Goal: Obtain resource: Obtain resource

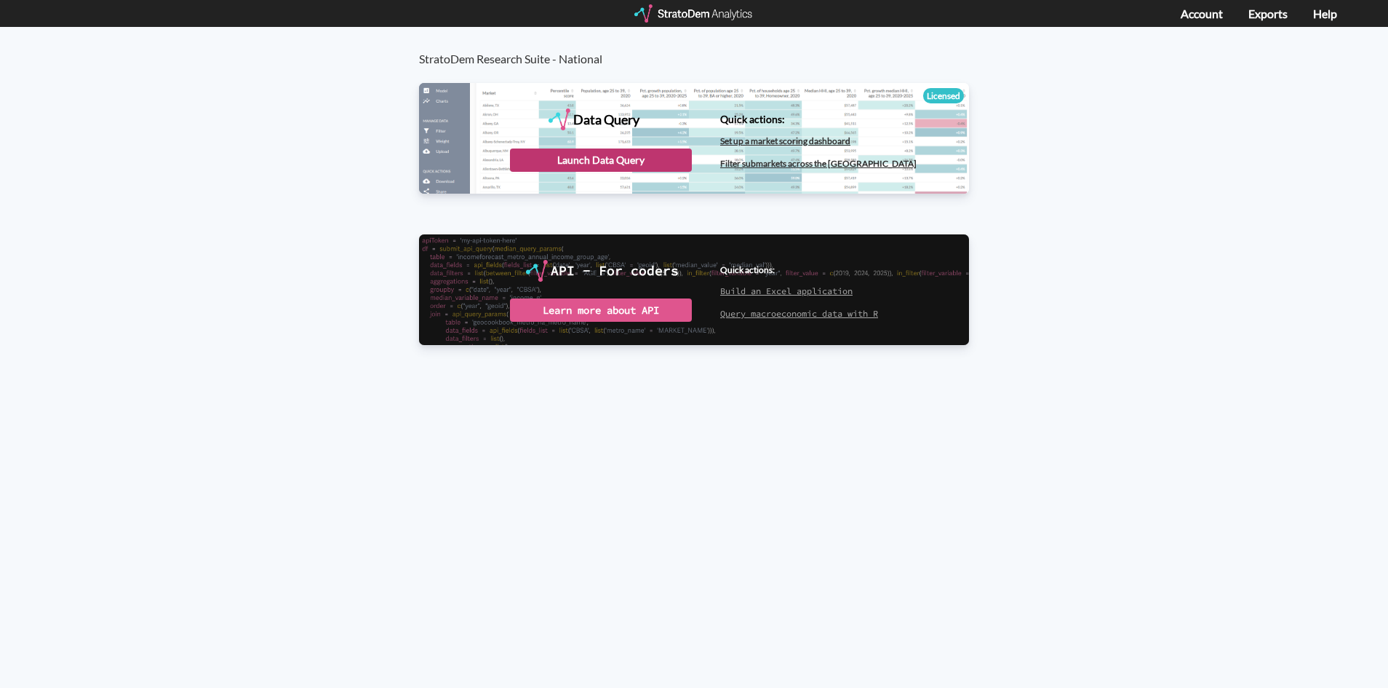
click at [656, 155] on div "Launch Data Query" at bounding box center [601, 159] width 182 height 23
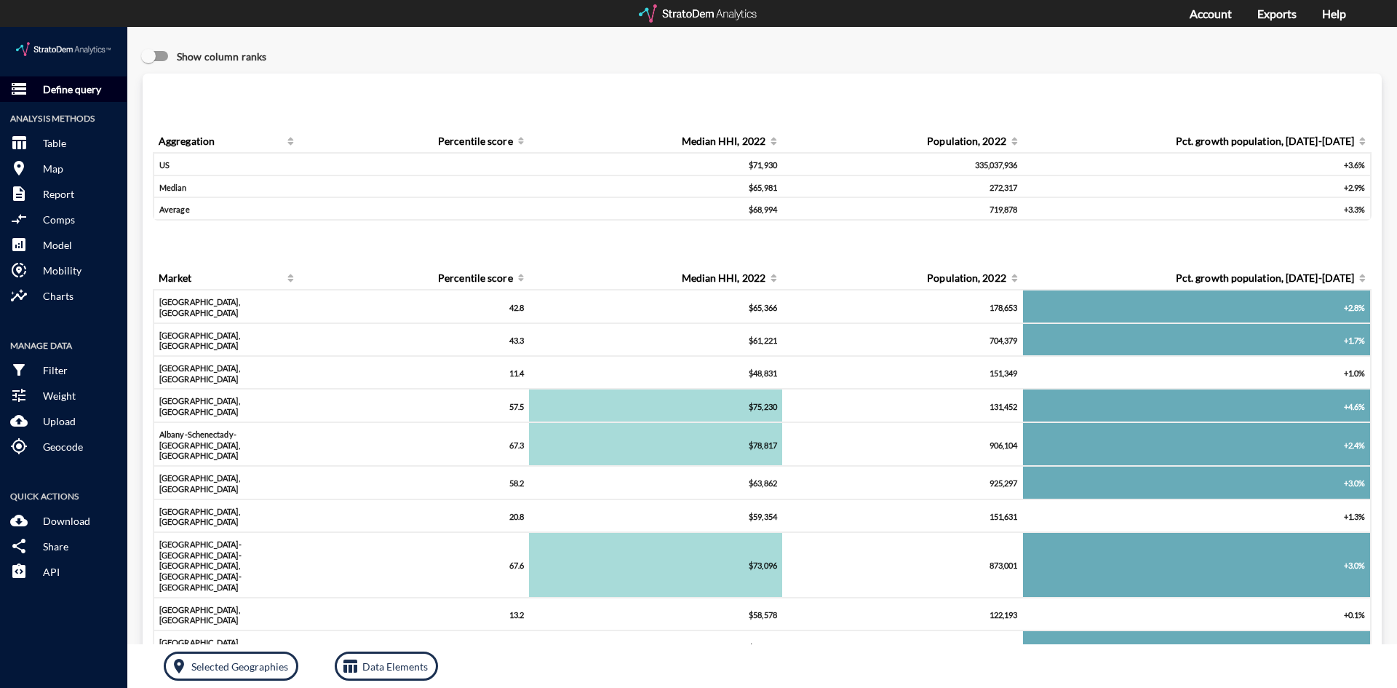
click p "Define query"
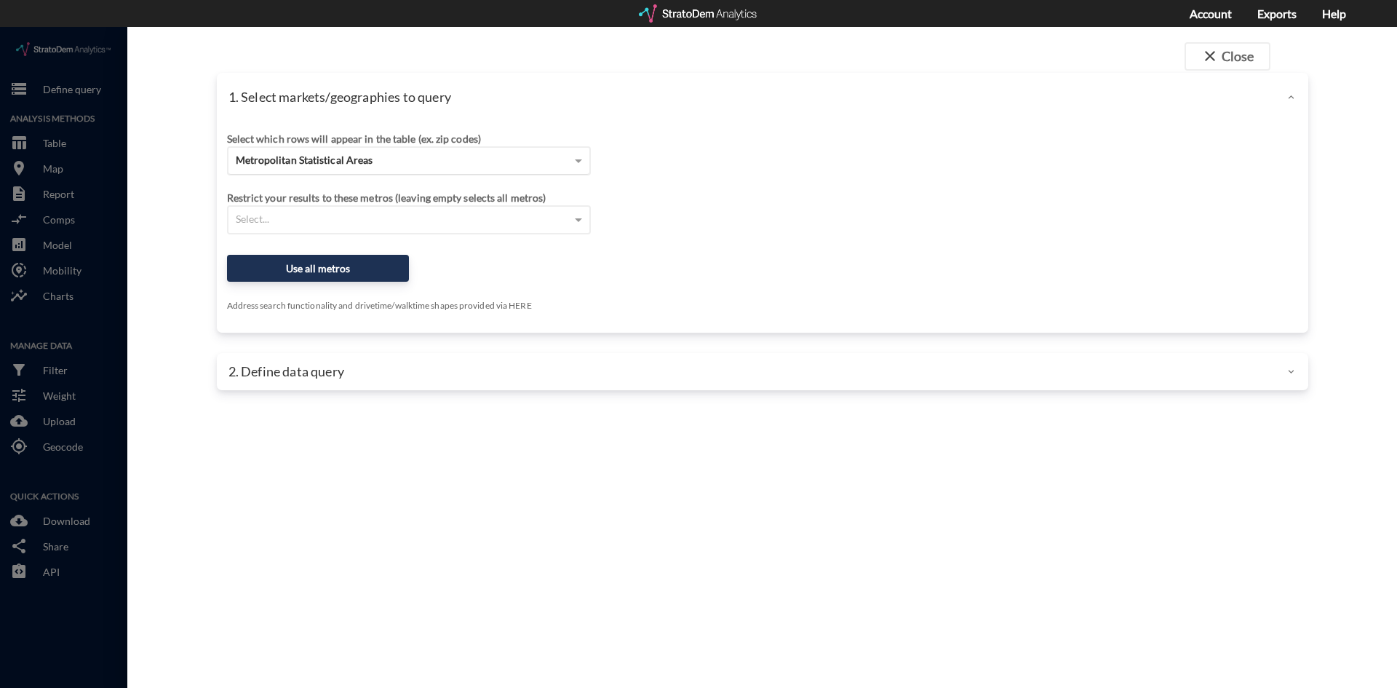
click span "Metropolitan Statistical Areas"
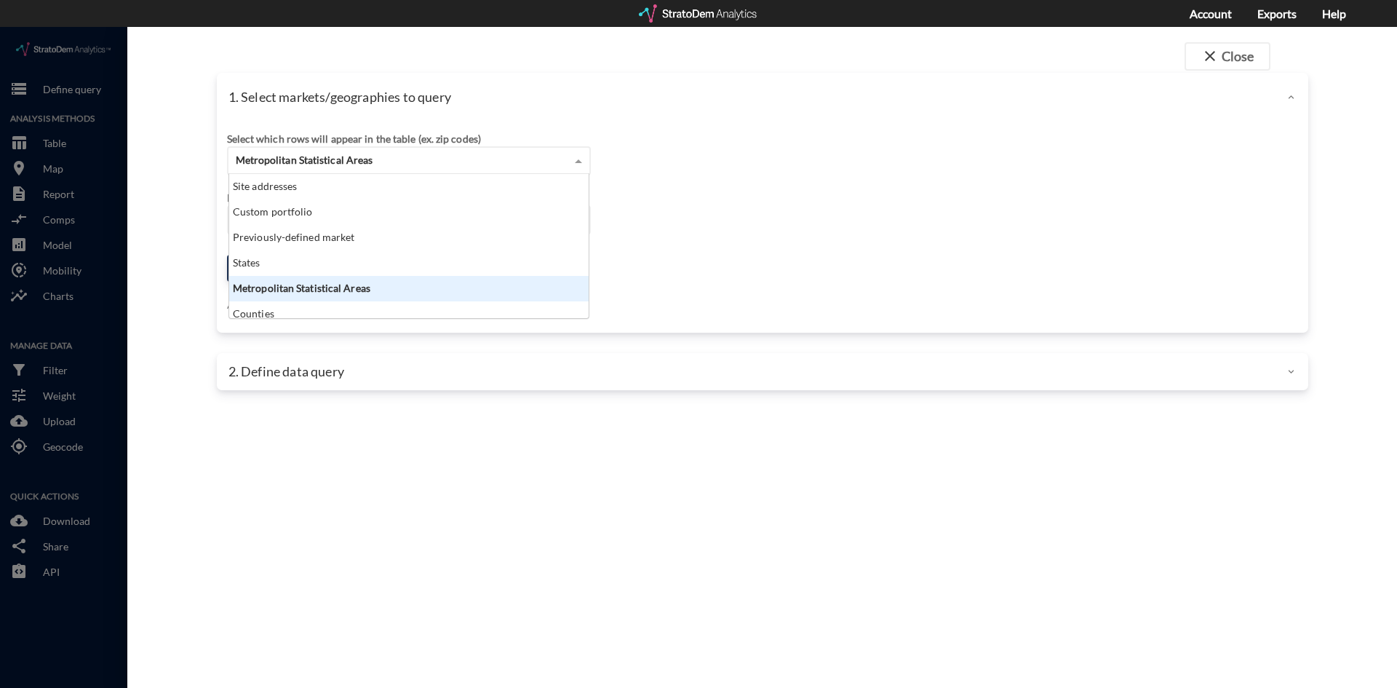
scroll to position [133, 351]
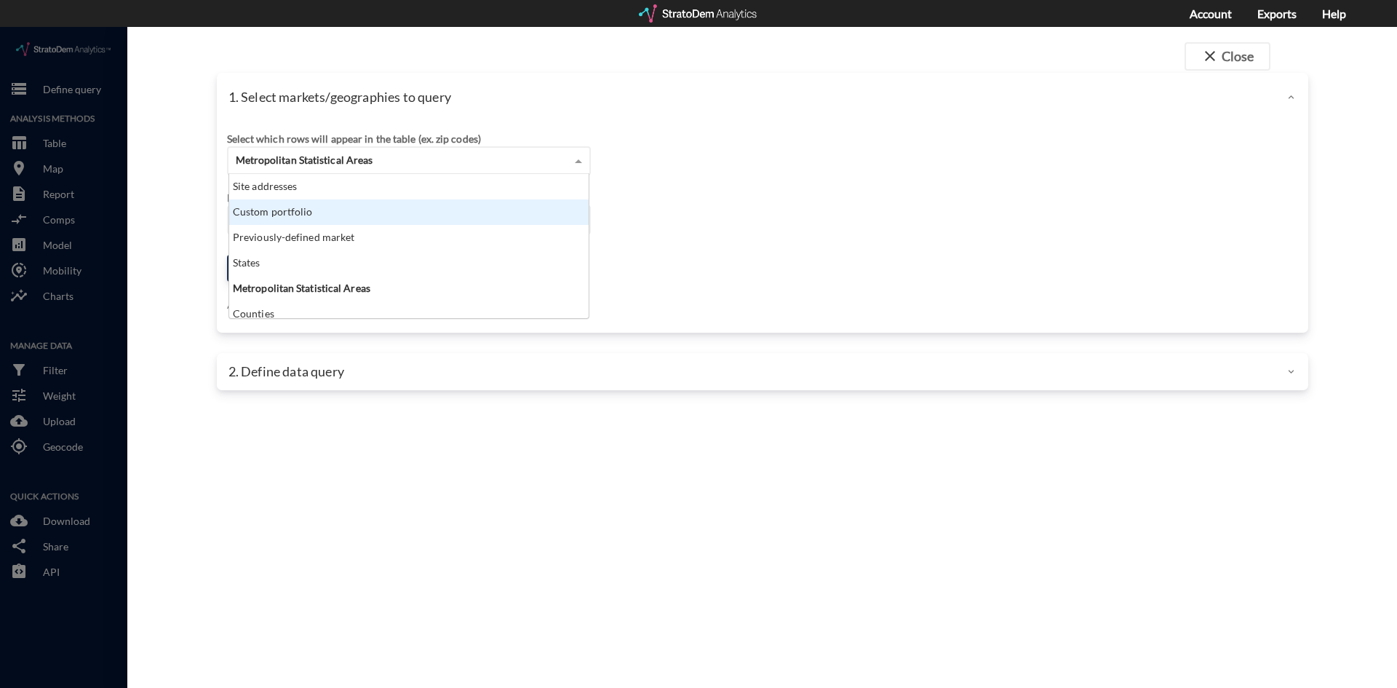
click div "1. Select markets/geographies to query"
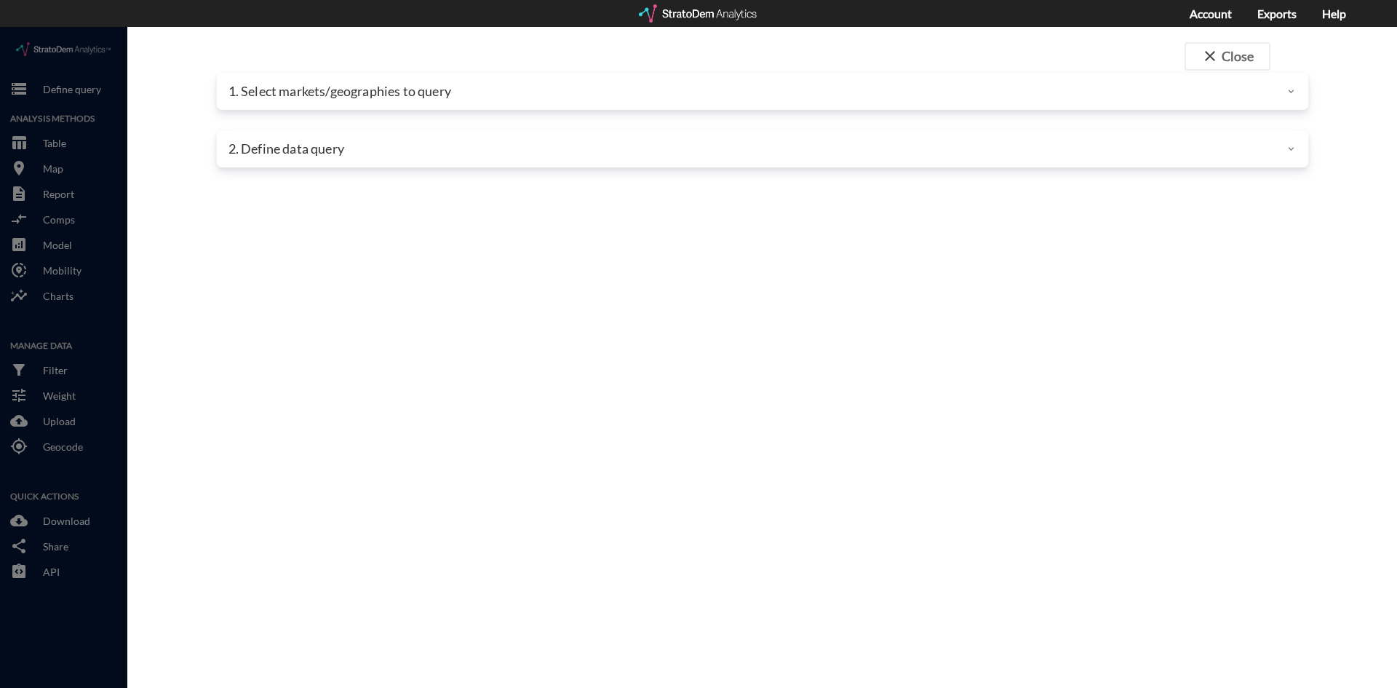
click div "1. Select markets/geographies to query"
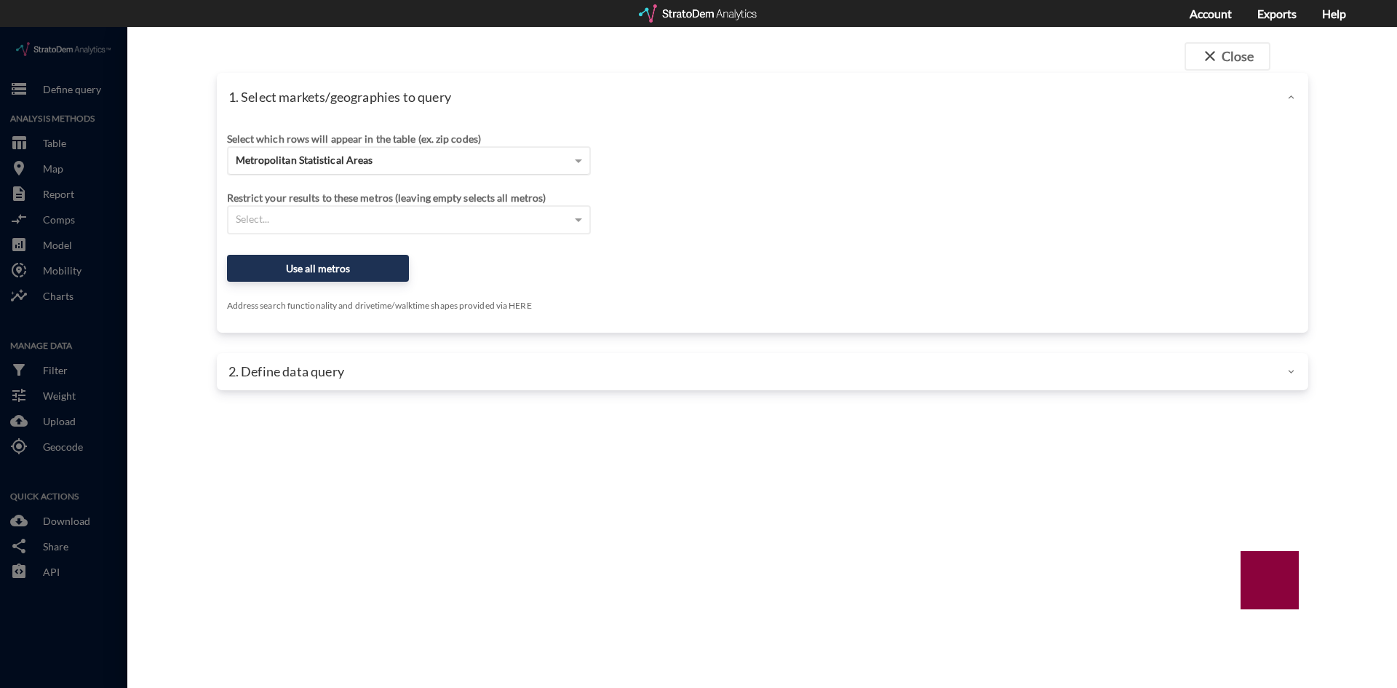
click div "Metropolitan Statistical Areas"
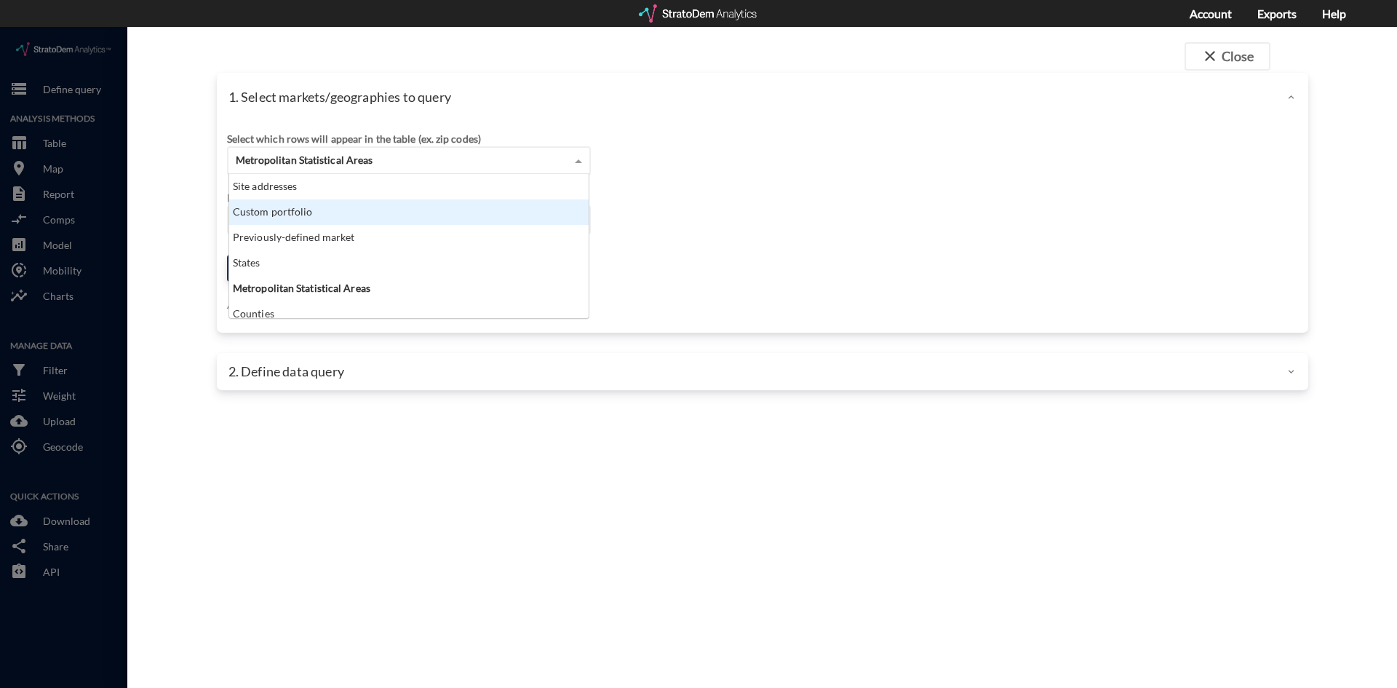
click div "Custom portfolio"
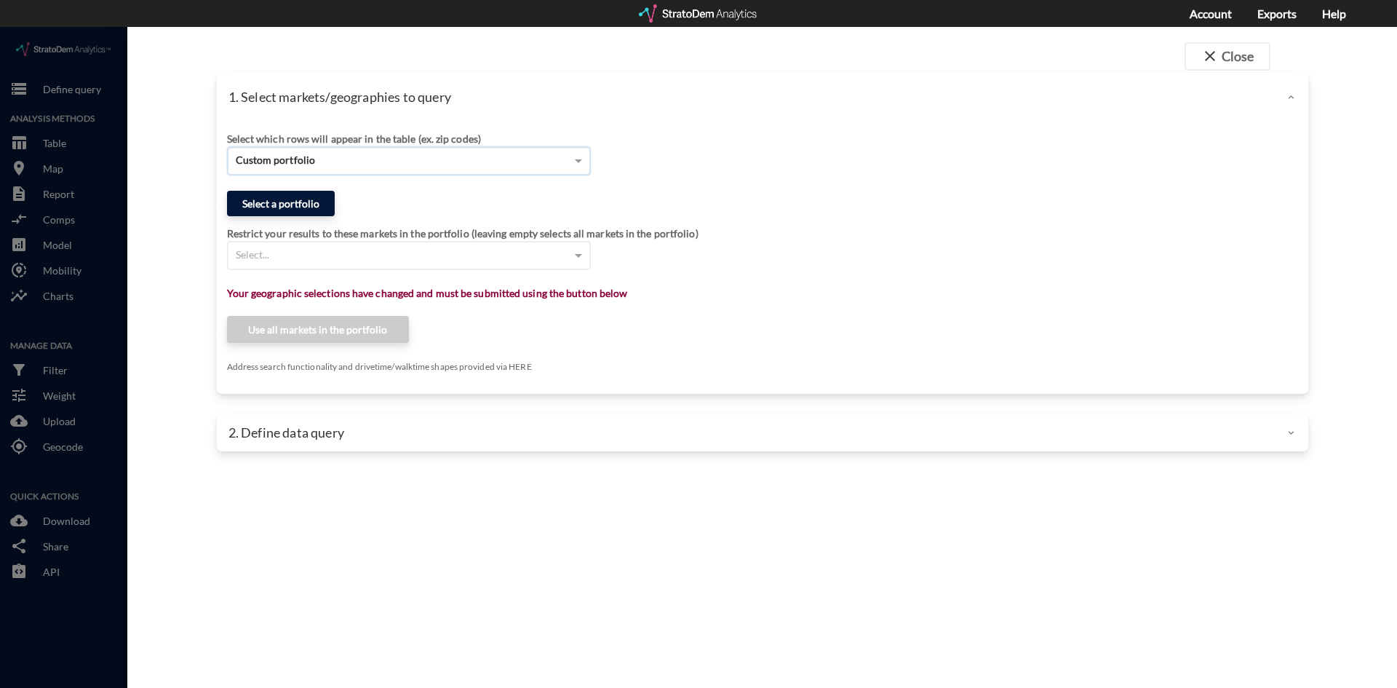
click button "Select a portfolio"
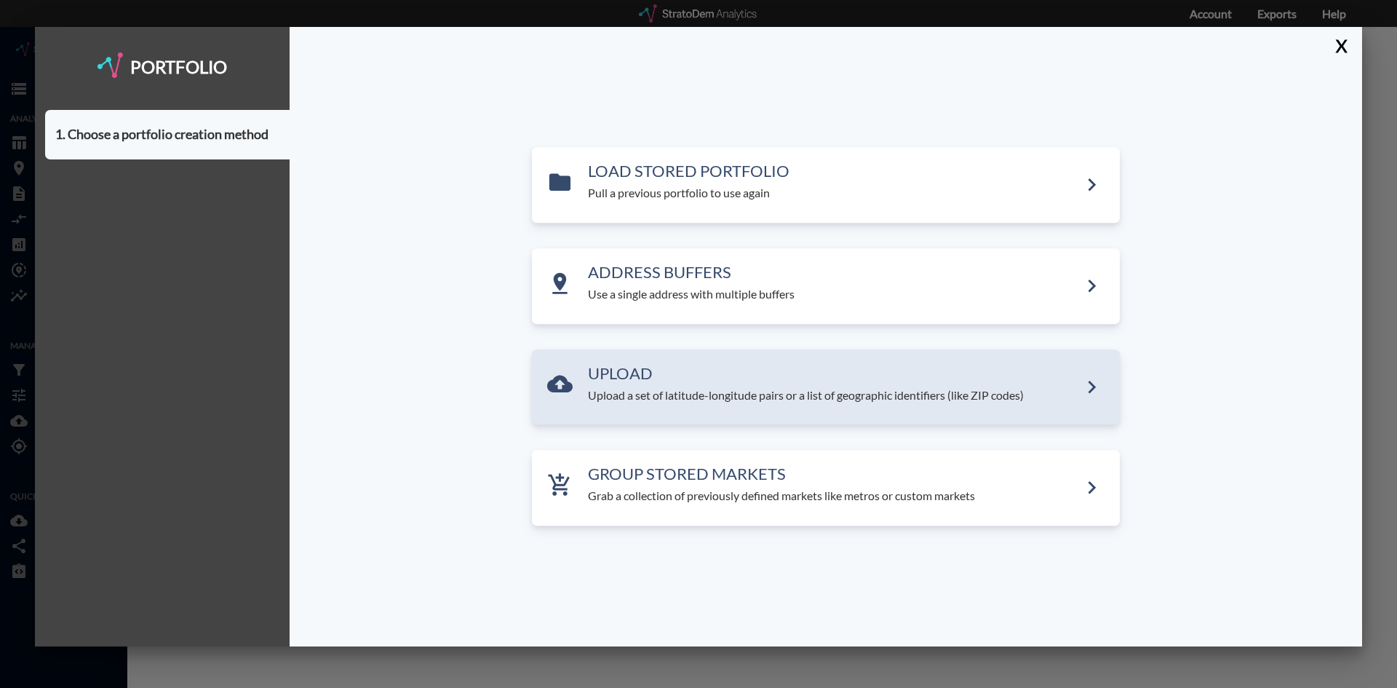
click at [693, 403] on p "Upload a set of latitude-longitude pairs or a list of geographic identifiers (l…" at bounding box center [833, 395] width 491 height 17
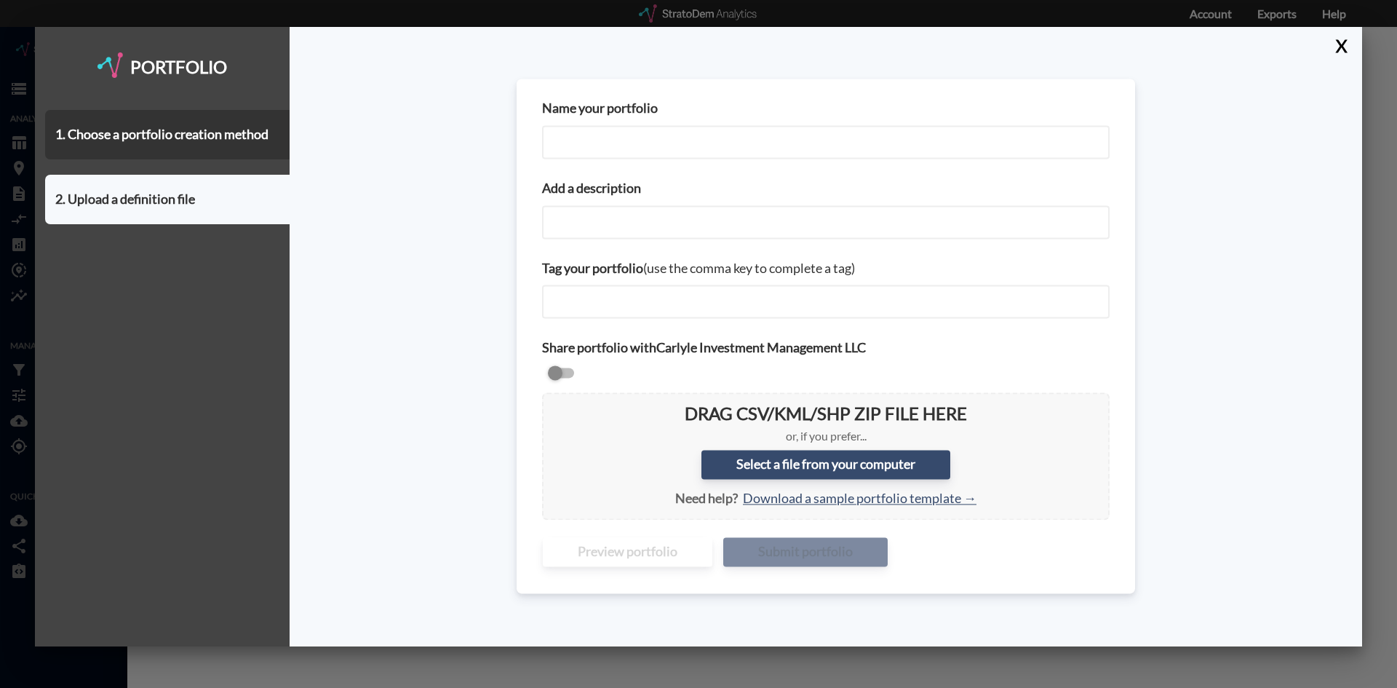
click at [656, 138] on input "Name your portfolio" at bounding box center [826, 141] width 568 height 33
type input "NY NJ PA City Centers - Part 1"
click at [618, 213] on input "Add a description" at bounding box center [826, 221] width 568 height 33
paste input "NY NJ PA City Centers - Part 1"
type input "NY NJ PA City Centers - Part 1"
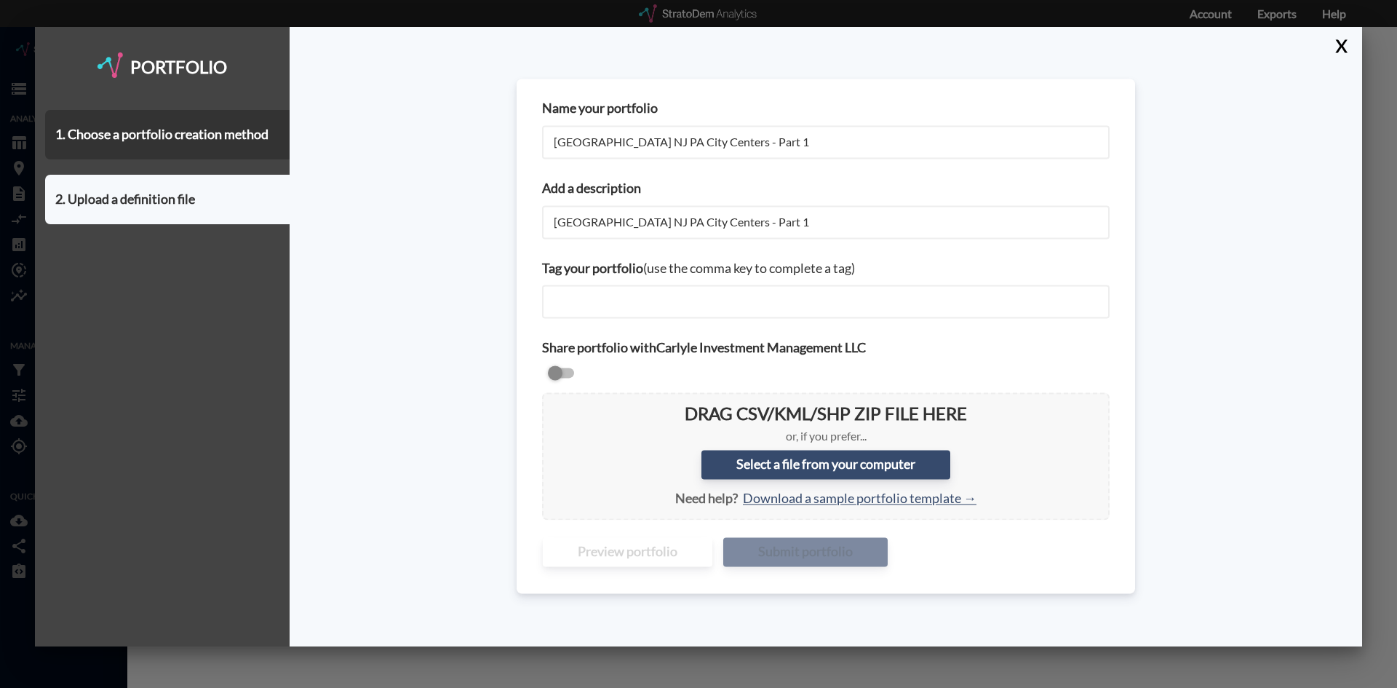
click at [469, 255] on div "Name your portfolio NY NJ PA City Centers - Part 1 Add a description NY NJ PA C…" at bounding box center [826, 336] width 1073 height 619
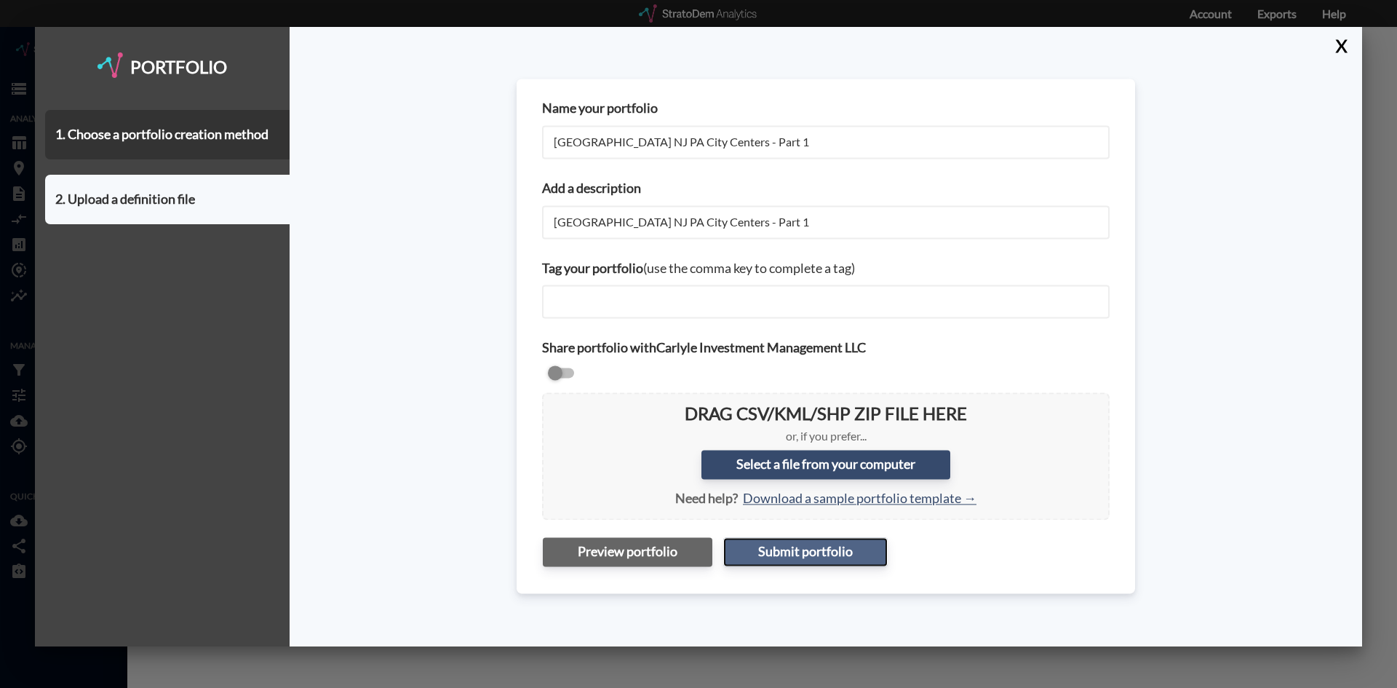
click at [811, 554] on button "Submit portfolio" at bounding box center [805, 551] width 164 height 29
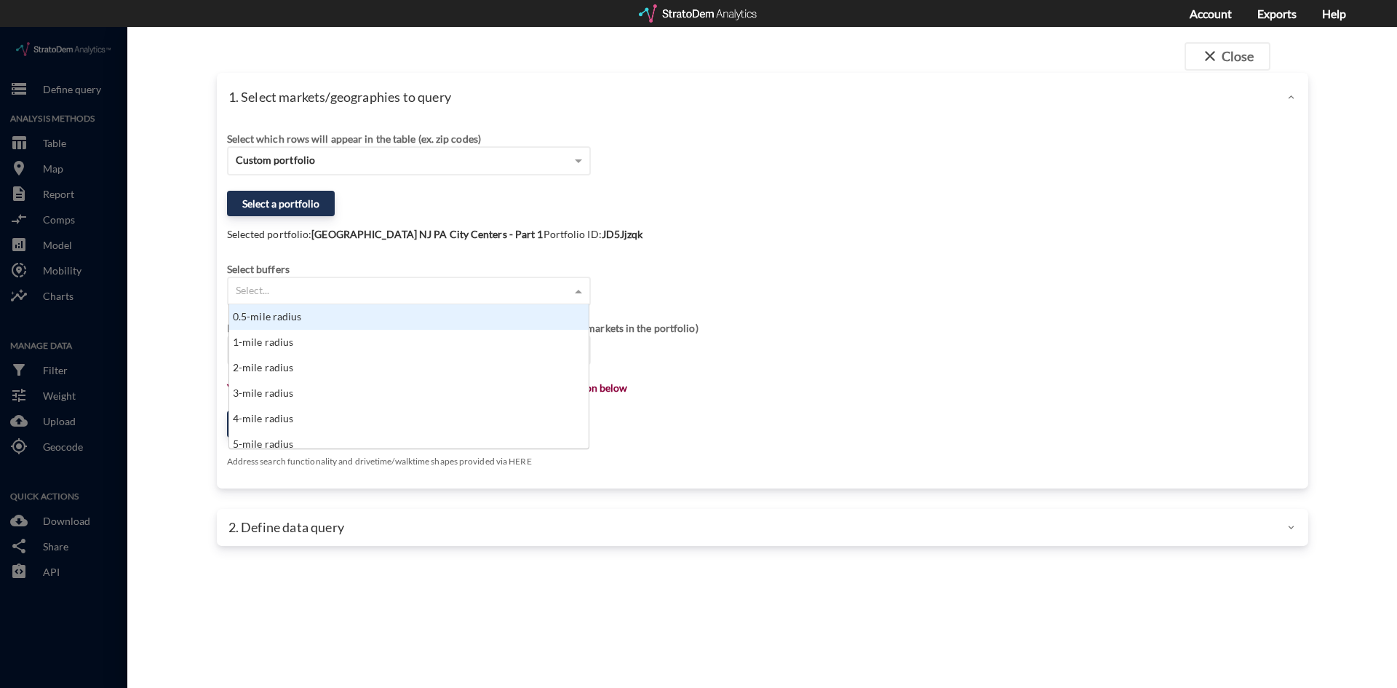
click div "Select..."
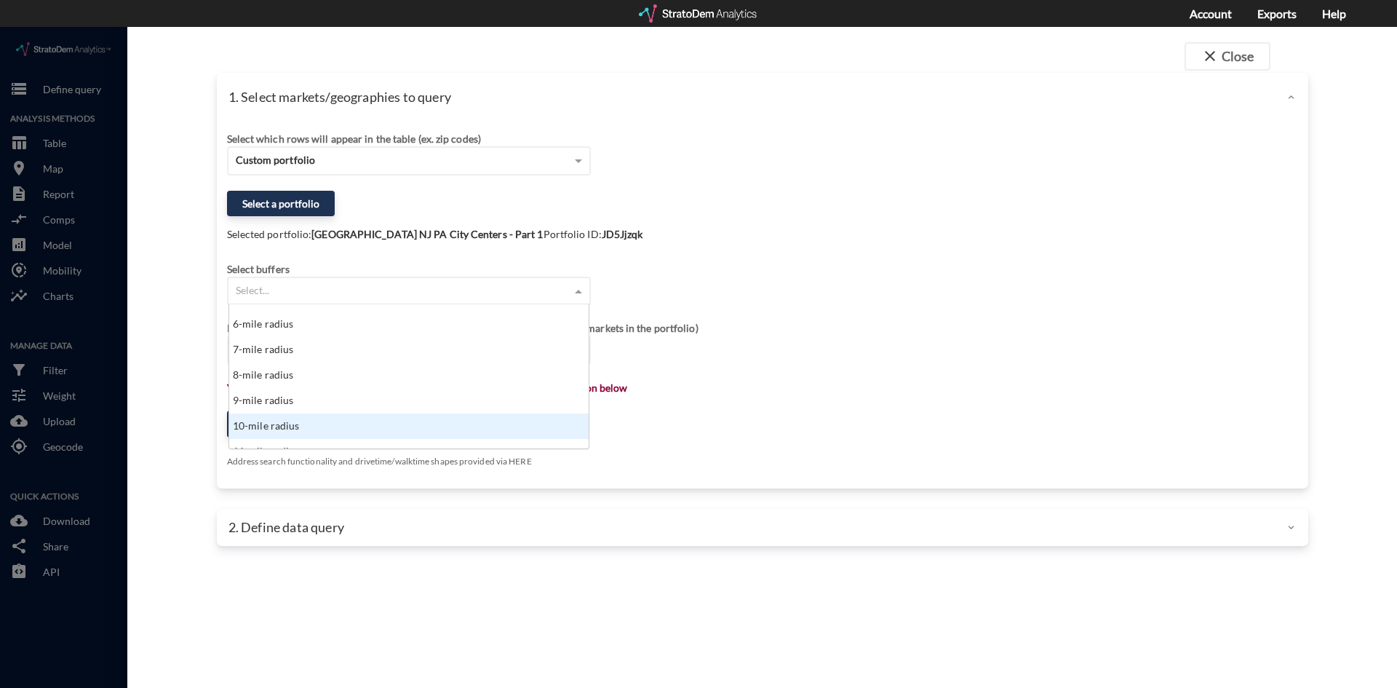
click div "10-mile radius"
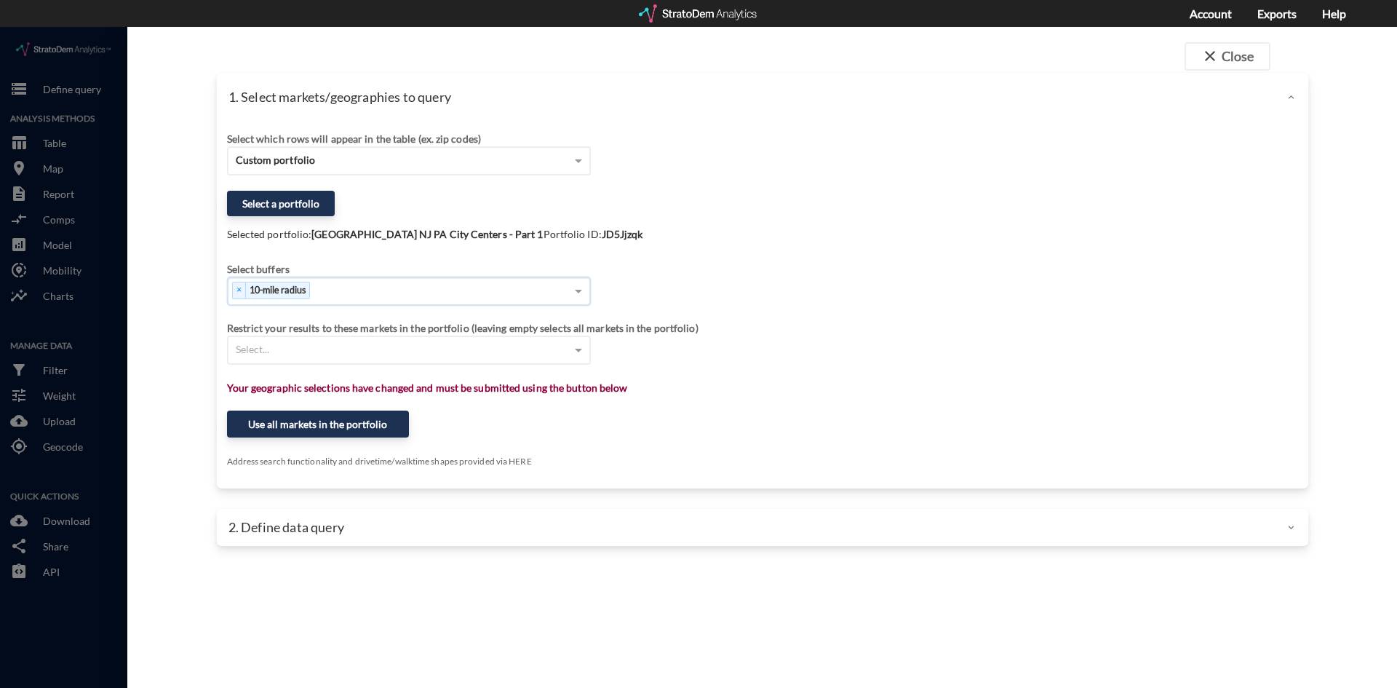
click div "Select which rows will appear in the table (ex. zip codes) Custom portfolio Sel…"
click button "Use all markets in the portfolio"
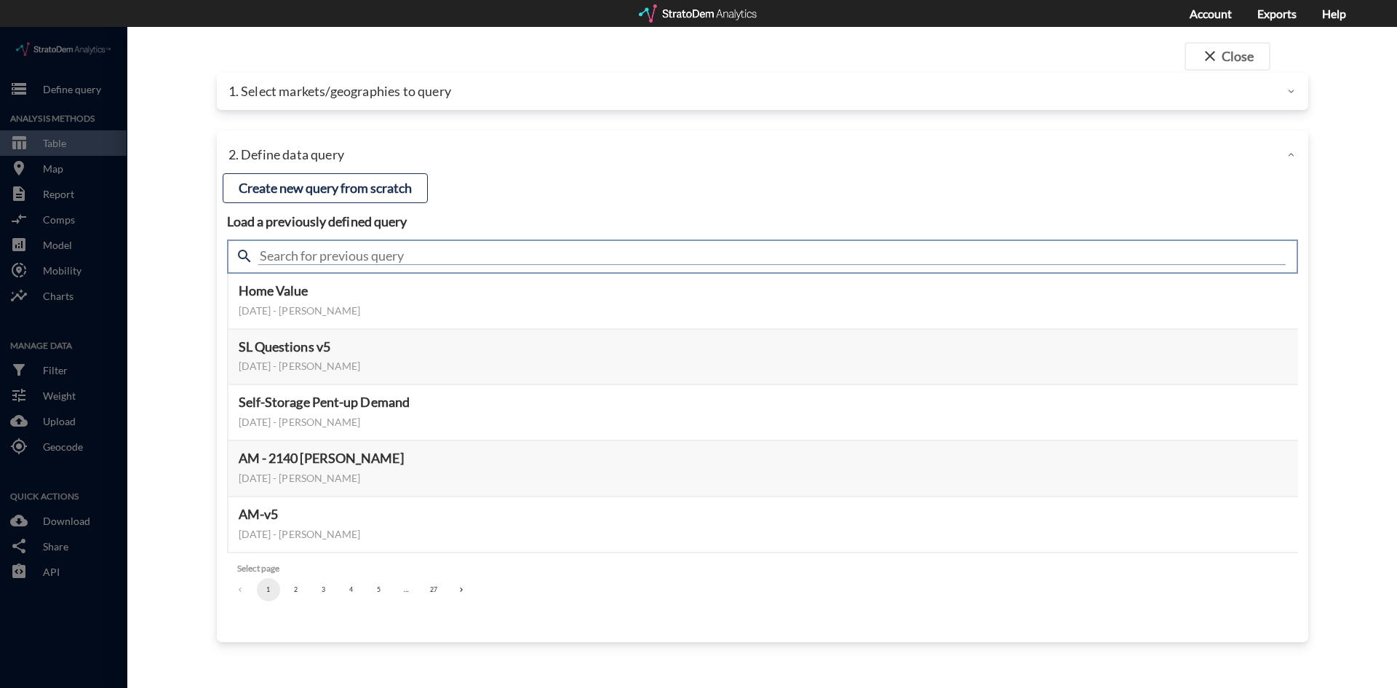
click input "text"
type input "housing demand"
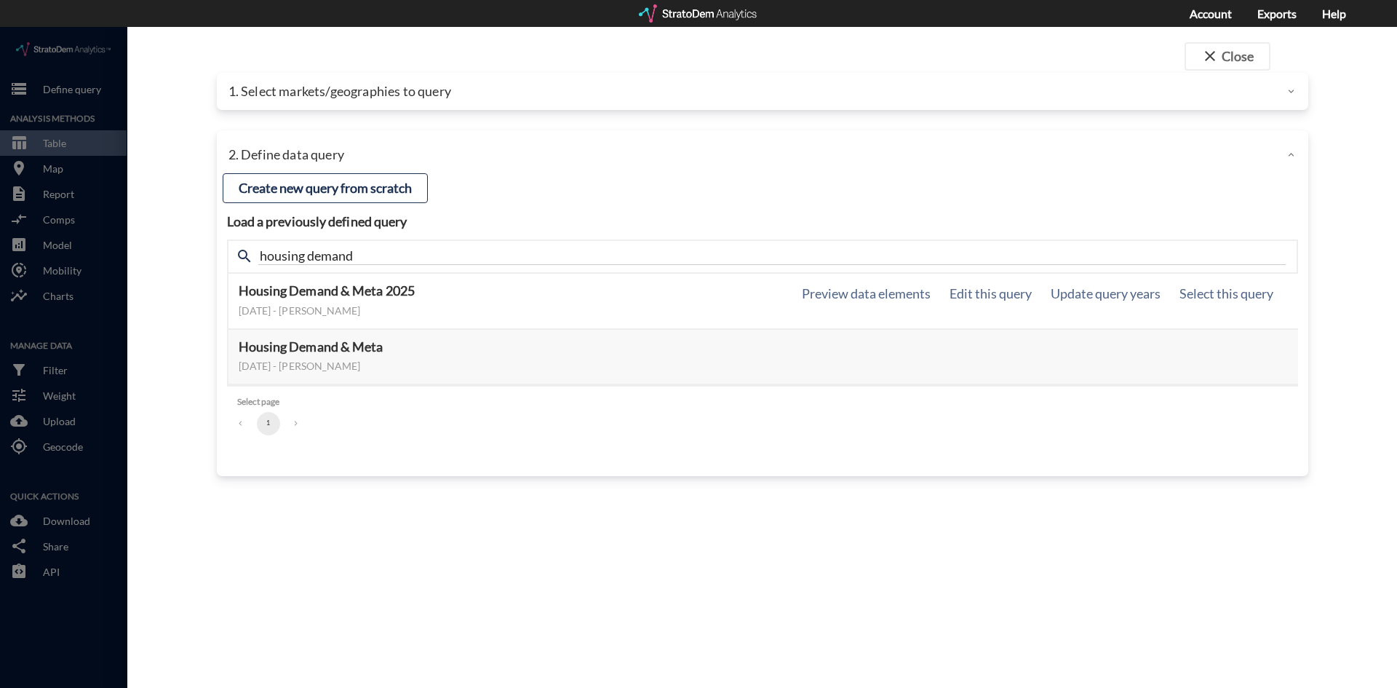
drag, startPoint x: 186, startPoint y: 263, endPoint x: 275, endPoint y: 254, distance: 90.0
click div "close Close 1. Select markets/geographies to query Select which rows will appea…"
click button "Select this query"
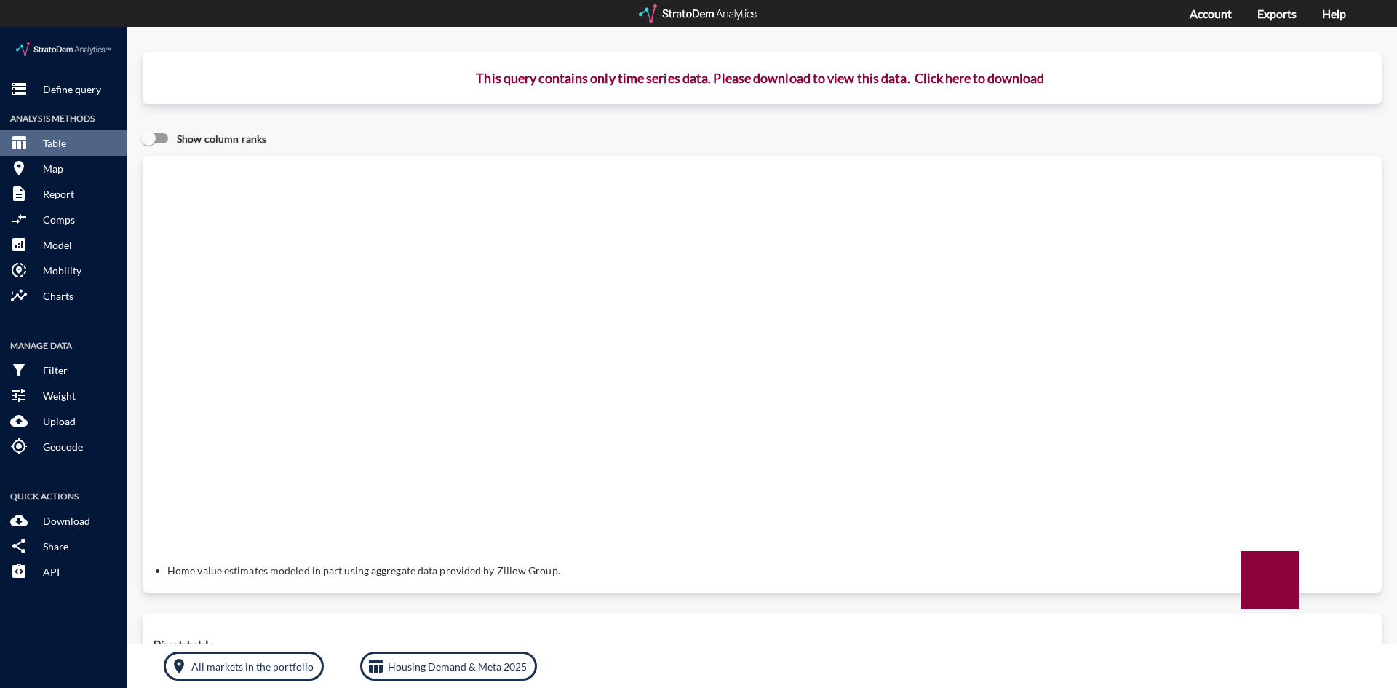
click button "Click here to download"
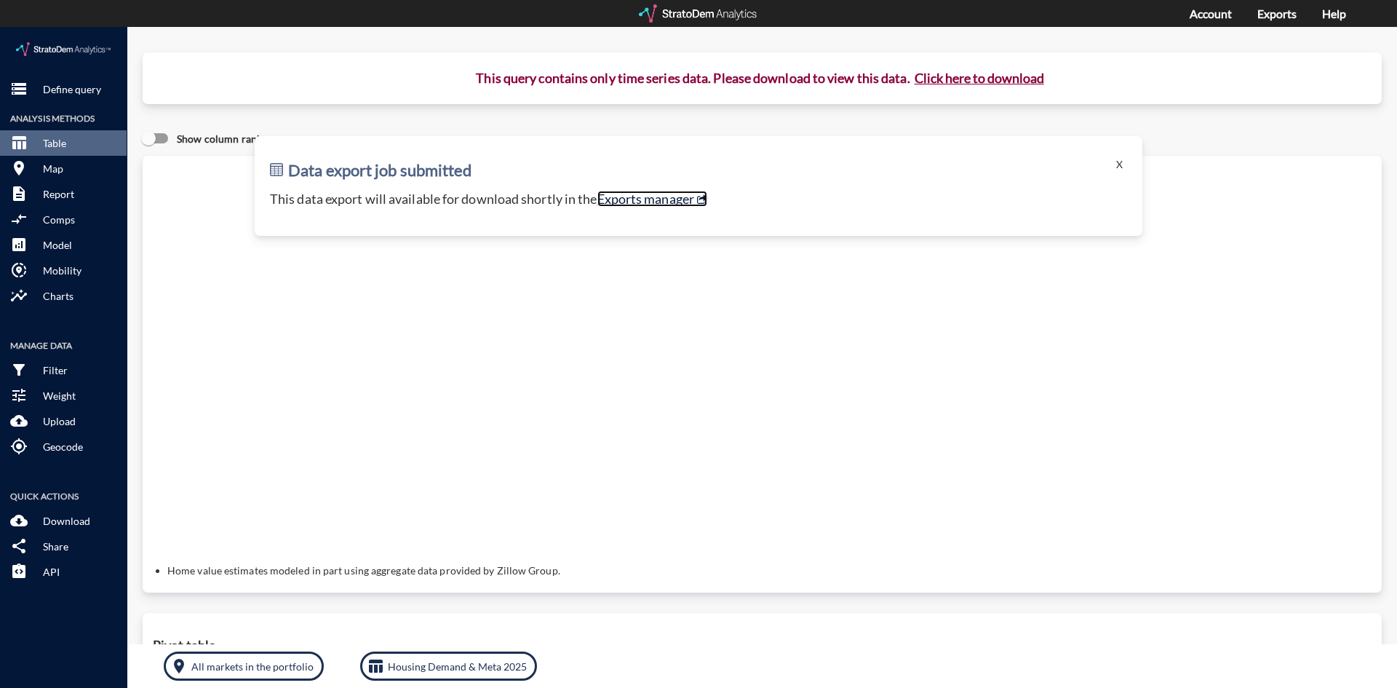
click link "Exports manager"
click button "storage Define query"
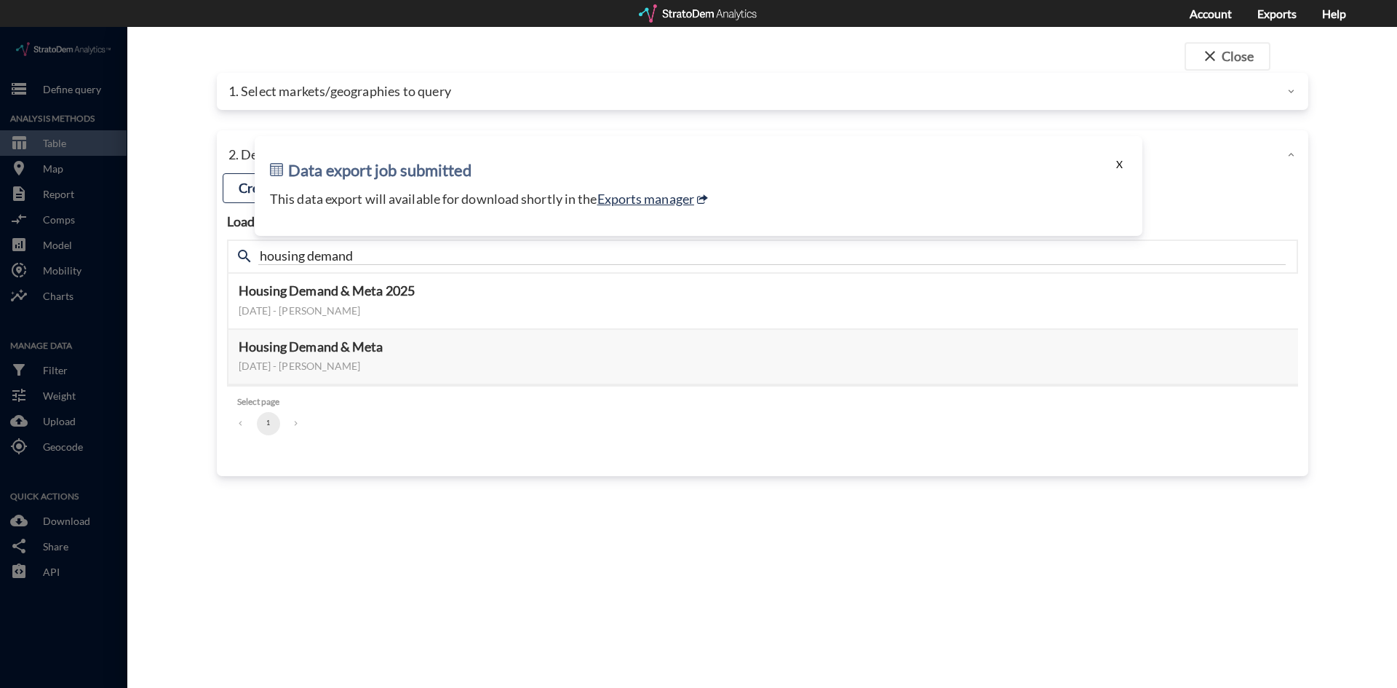
click button "X"
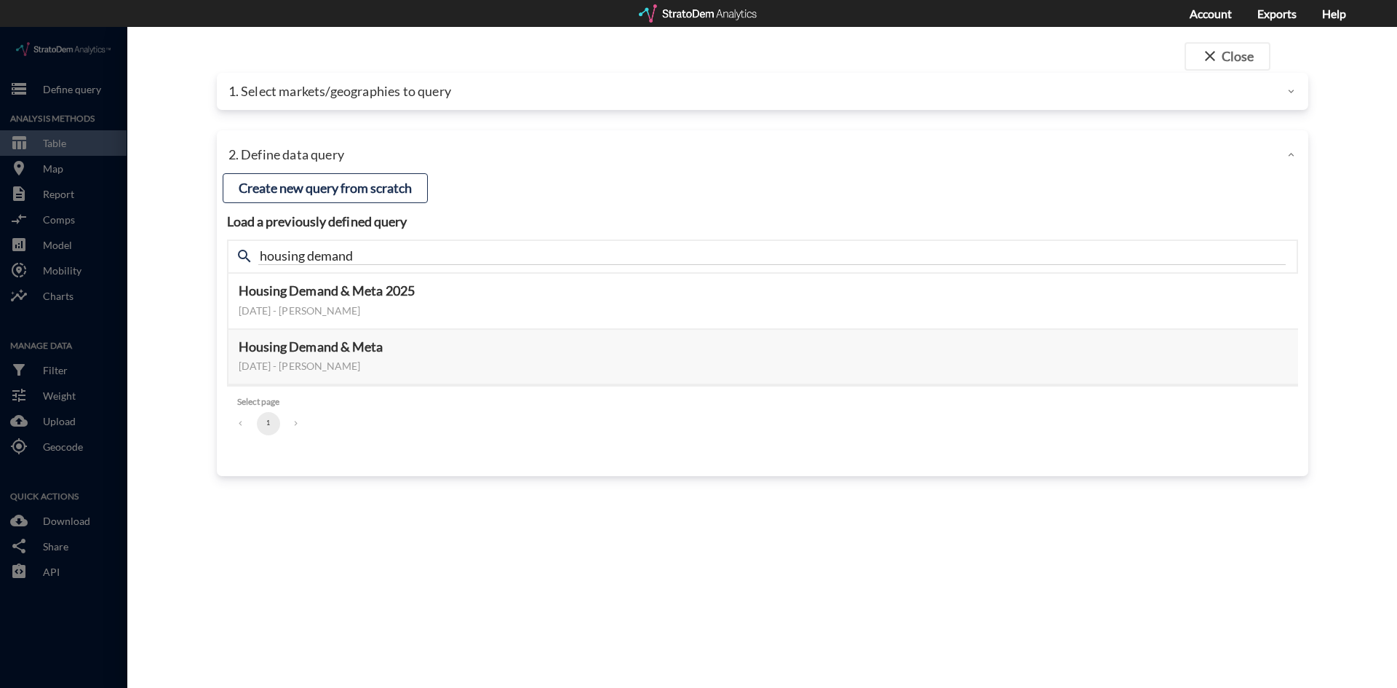
click div "2. Define data query"
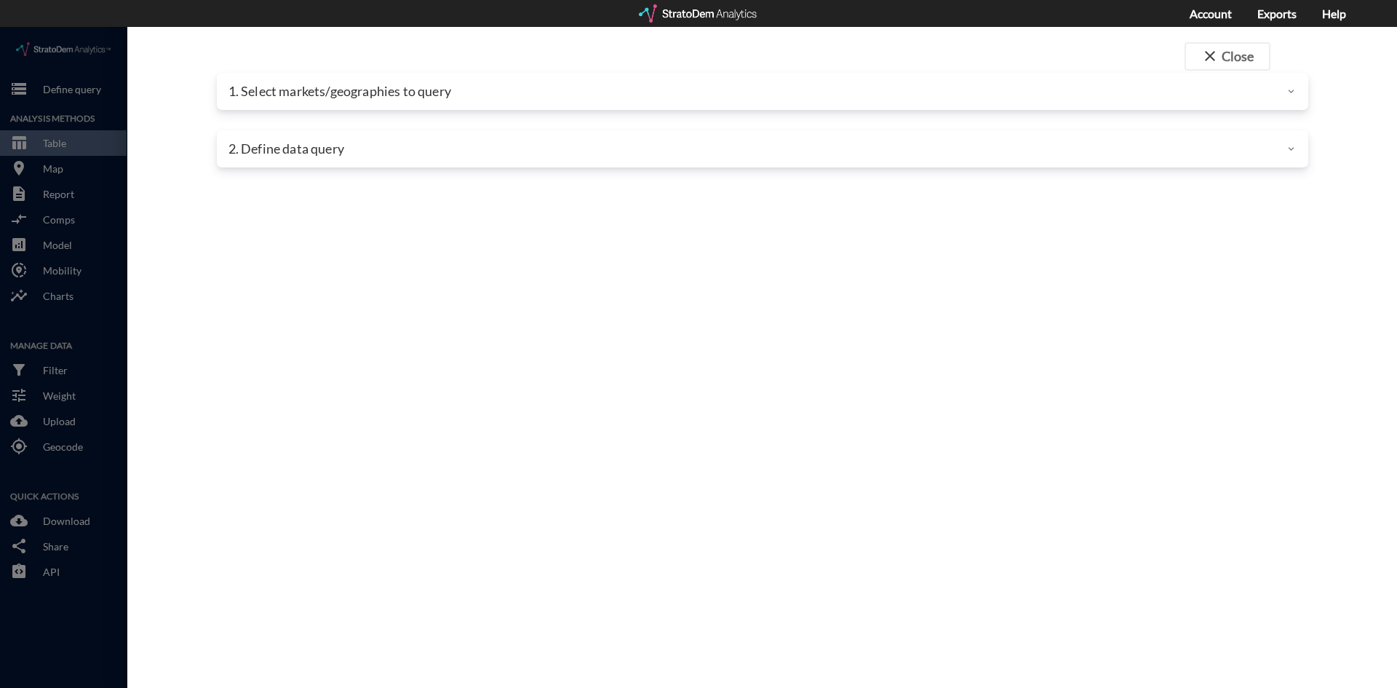
click div "2. Define data query"
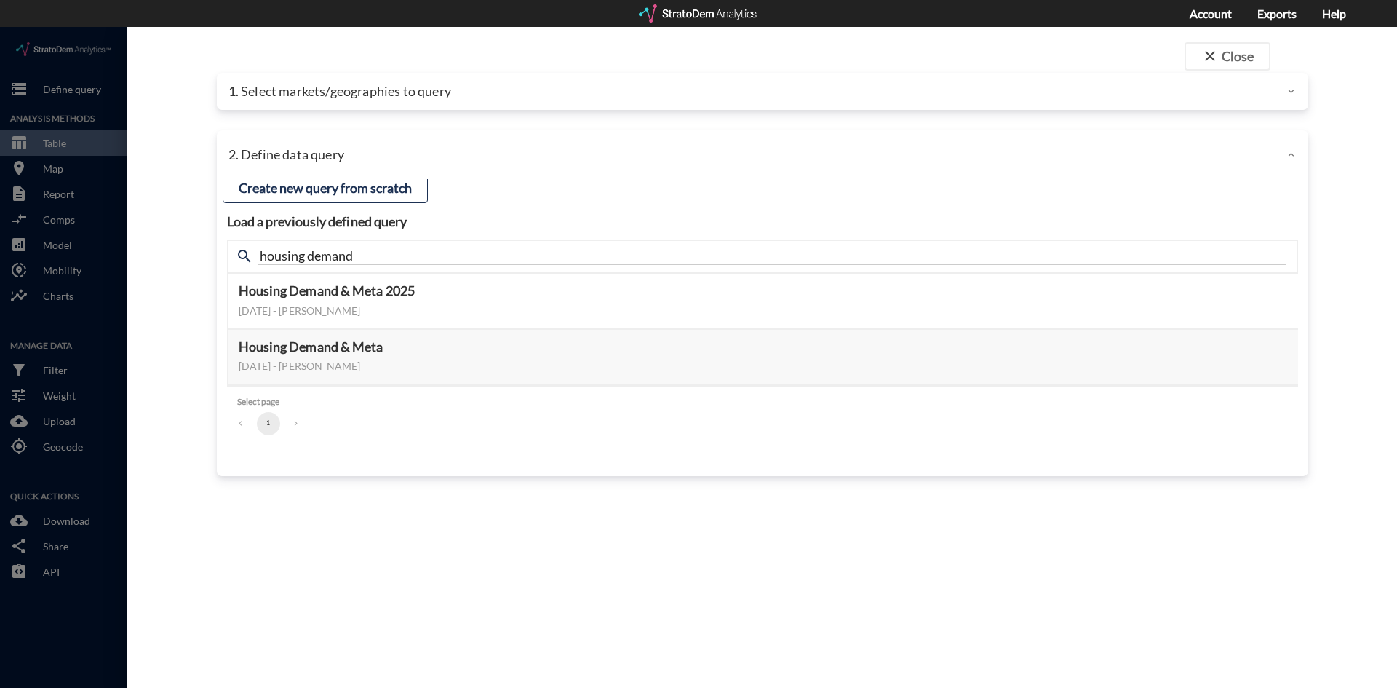
click div "1. Select markets/geographies to query"
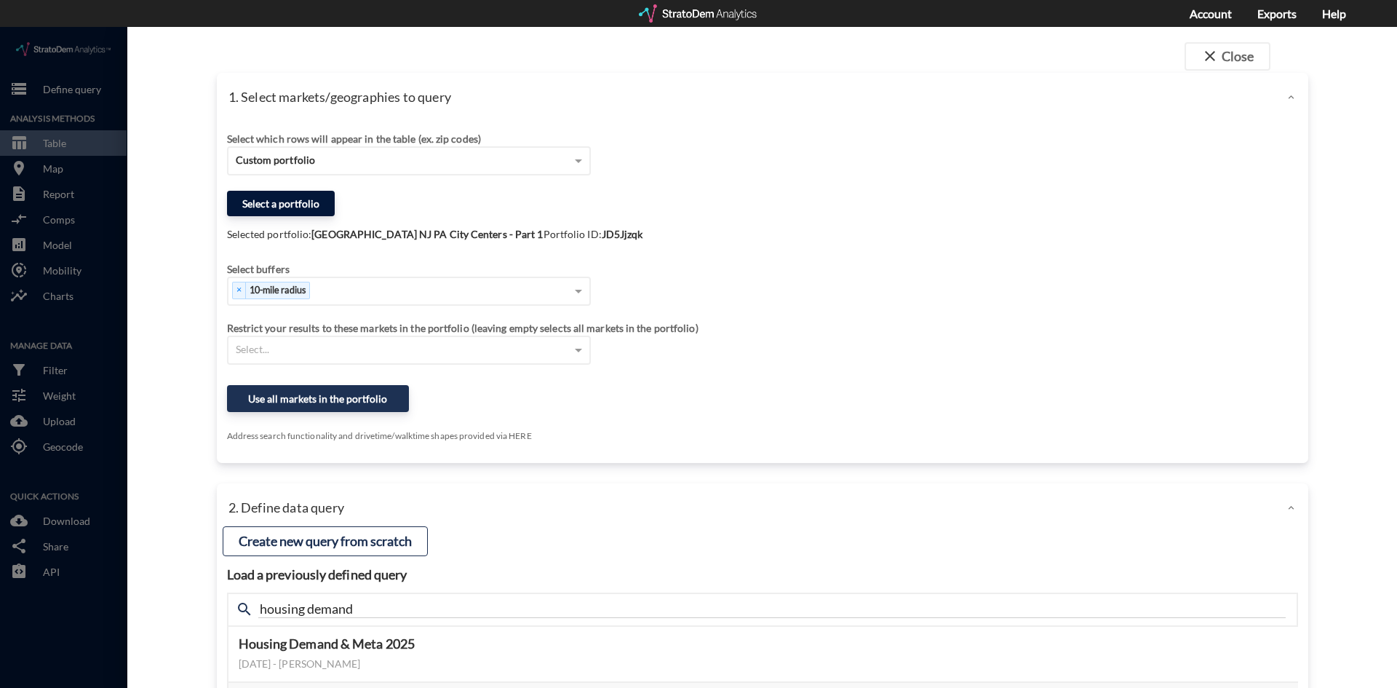
click button "Select a portfolio"
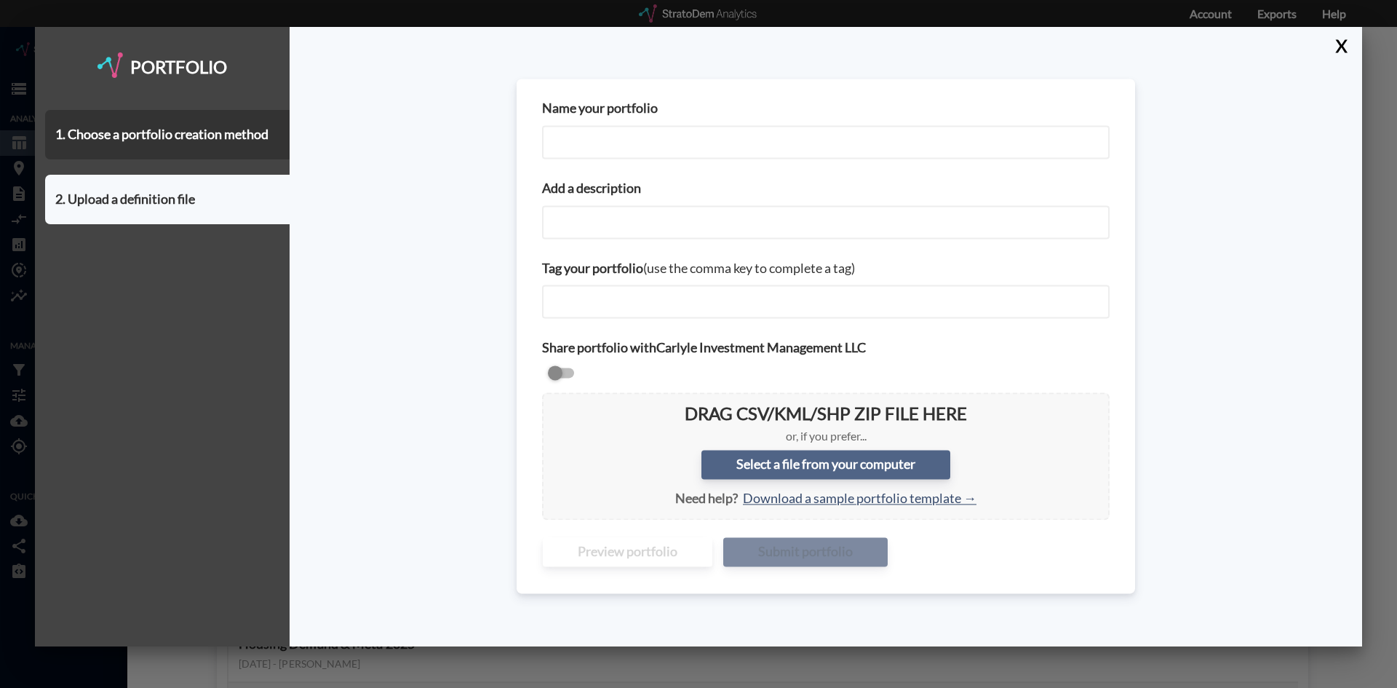
click at [819, 461] on label "Select a file from your computer" at bounding box center [825, 464] width 249 height 29
click at [554, 404] on input "Select a file from your computer" at bounding box center [554, 404] width 0 height 0
type input "C:\fakepath\NY NJ PA Metro City Centers_Part 2.csv"
click at [588, 135] on input "Name your portfolio" at bounding box center [826, 141] width 568 height 33
paste input "NY NJ PA City Centers - Part 1"
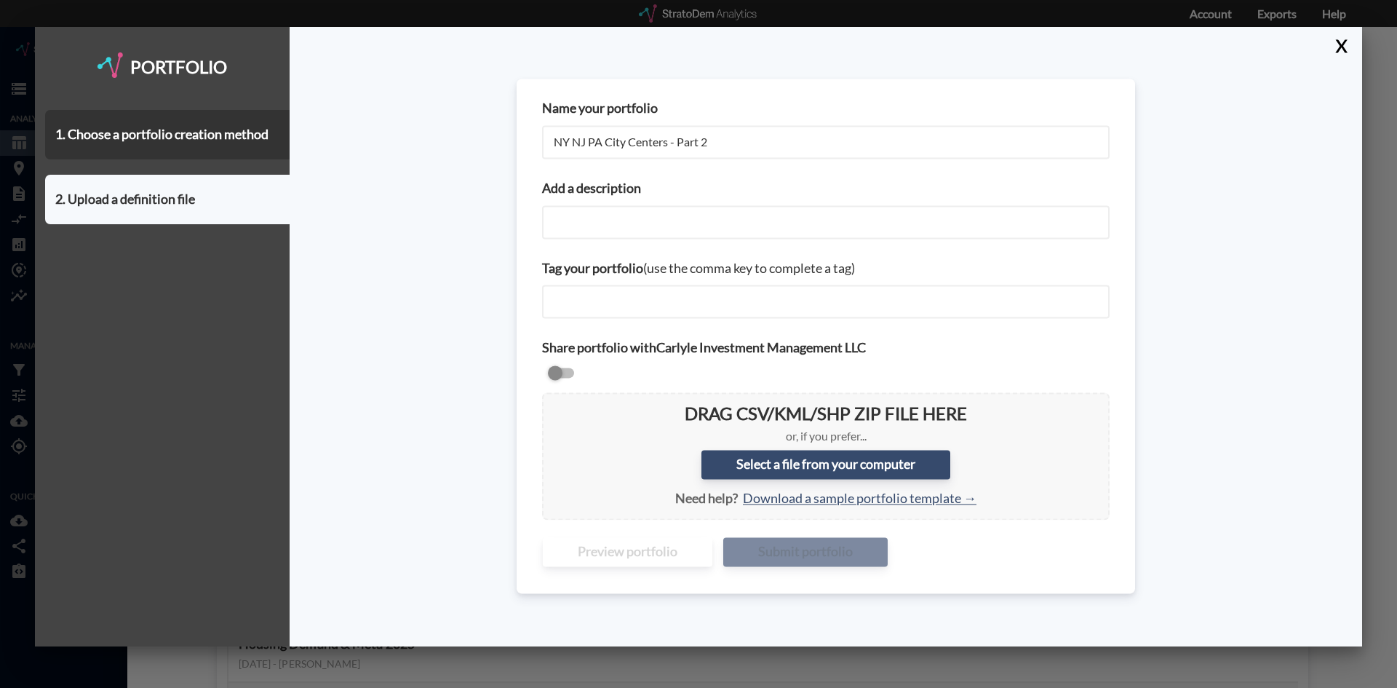
drag, startPoint x: 749, startPoint y: 148, endPoint x: 533, endPoint y: 125, distance: 216.6
click at [533, 125] on div "Name your portfolio NY NJ PA City Centers - Part 2" at bounding box center [826, 129] width 588 height 80
type input "NY NJ PA City Centers - Part 2"
click at [658, 234] on input "Add a description" at bounding box center [826, 221] width 568 height 33
paste input "NY NJ PA City Centers - Part 2"
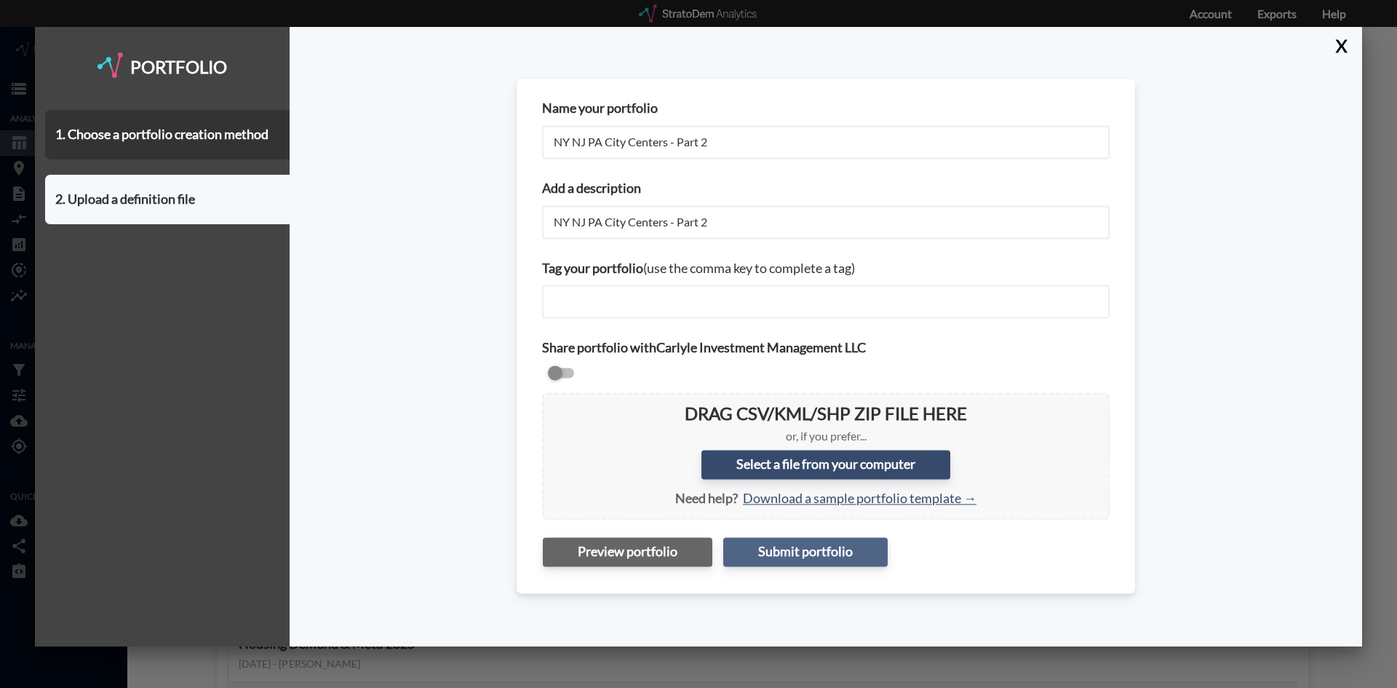
type input "NY NJ PA City Centers - Part 2"
click at [783, 549] on button "Submit portfolio" at bounding box center [805, 551] width 164 height 29
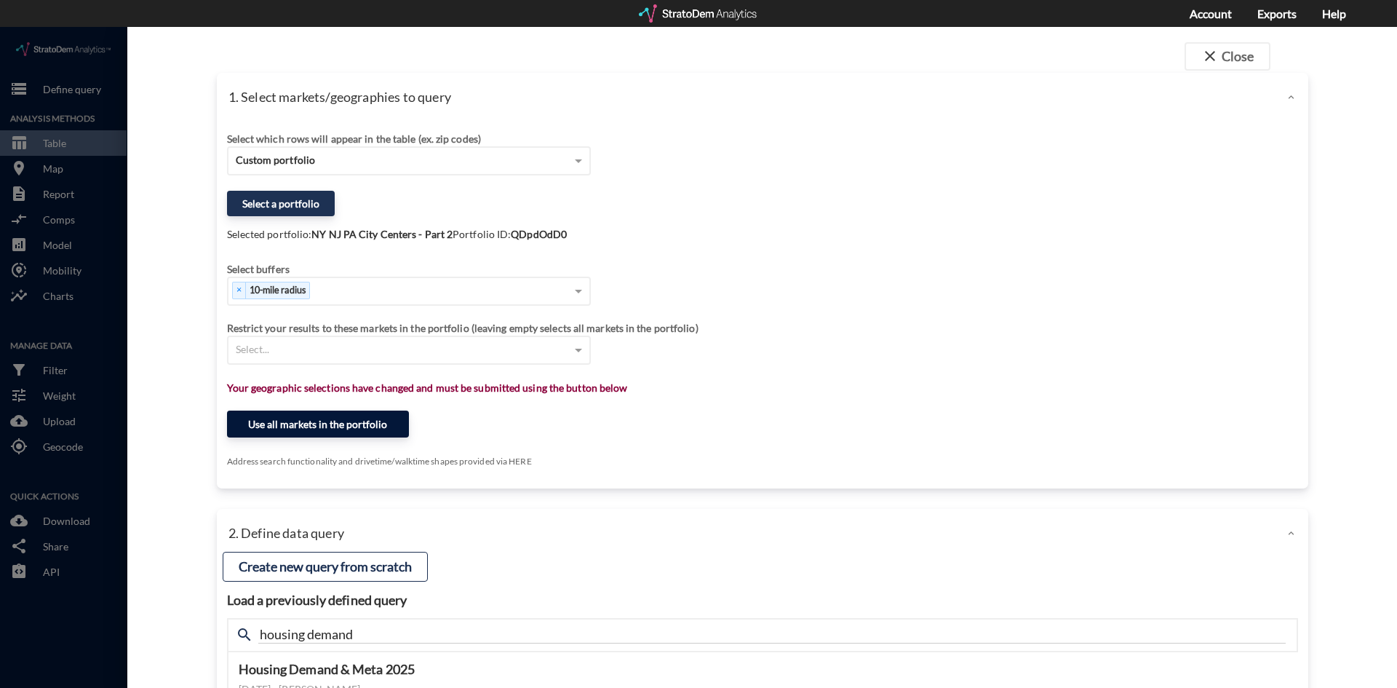
click button "Use all markets in the portfolio"
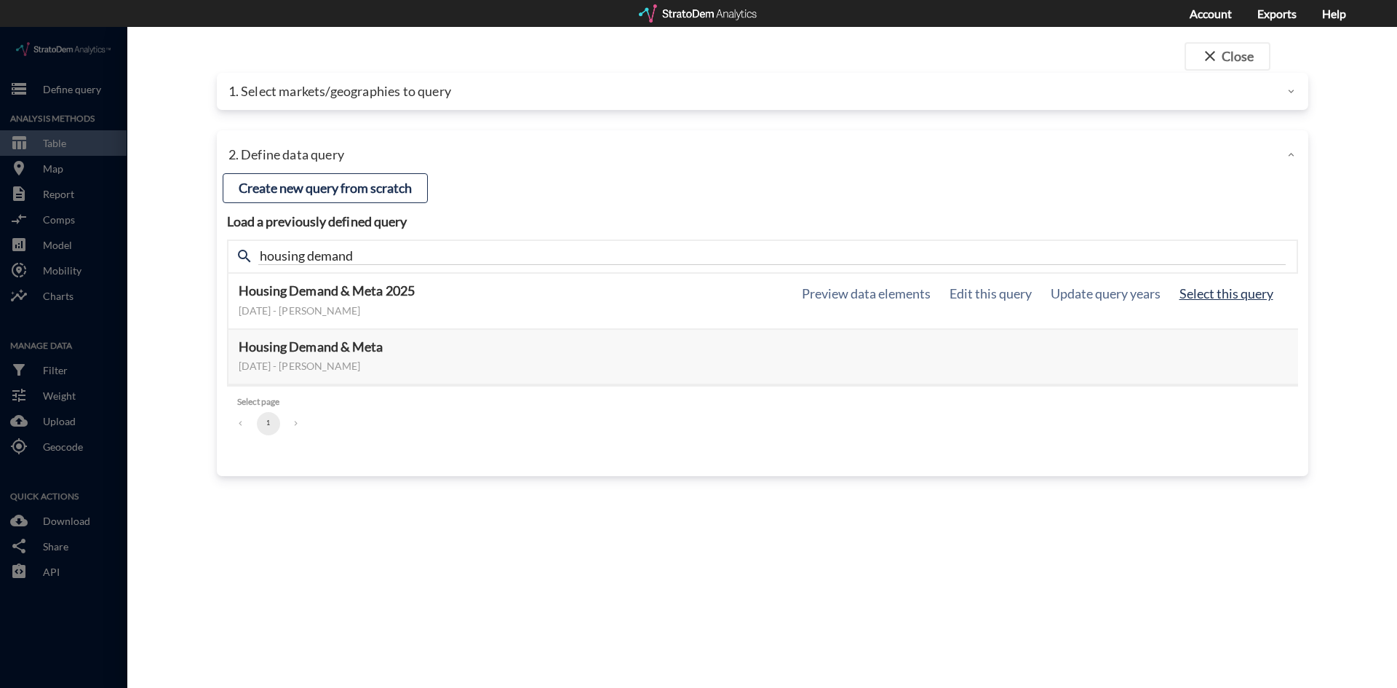
click button "Select this query"
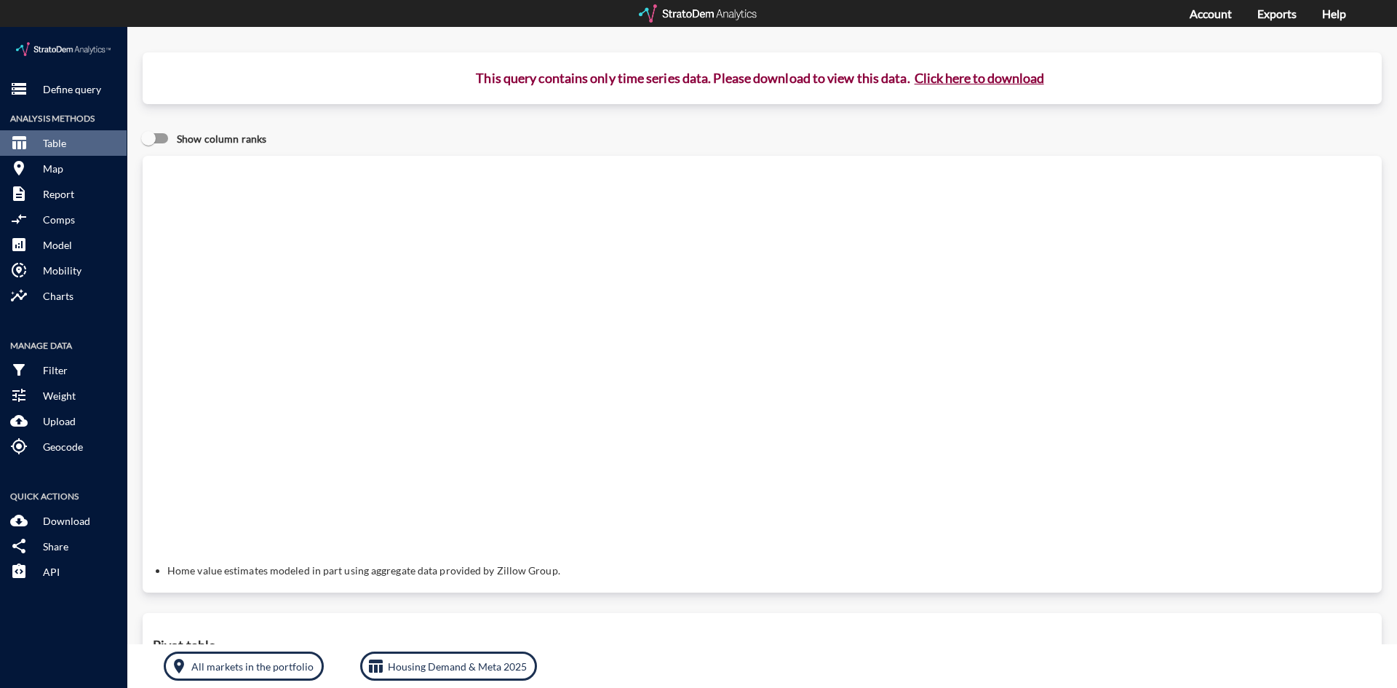
click button "Click here to download"
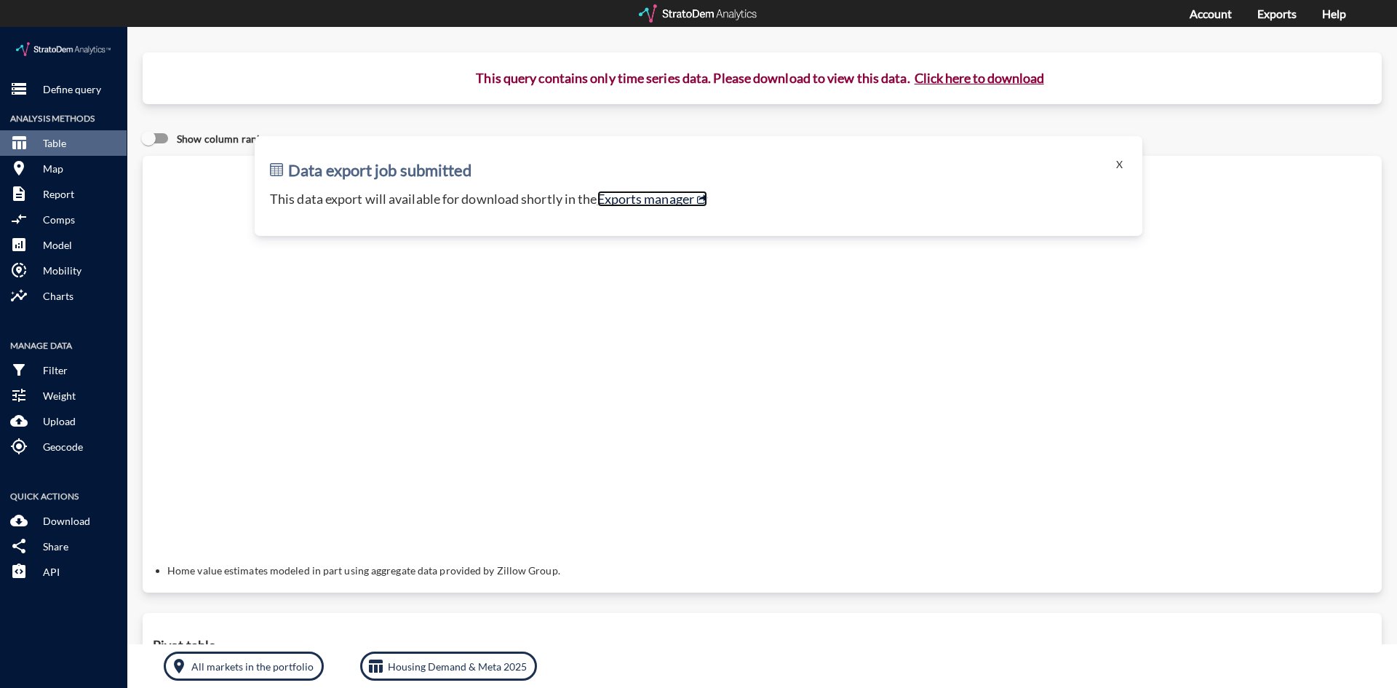
click link "Exports manager"
click p "Define query"
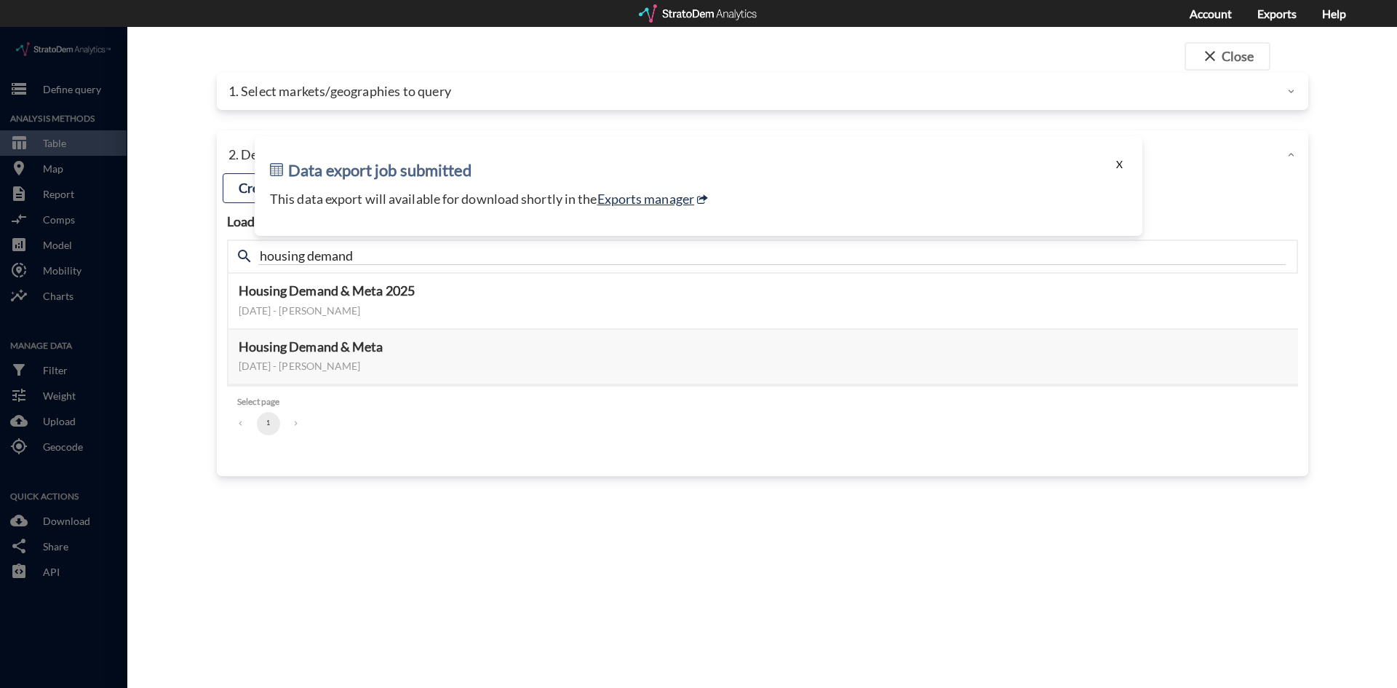
click button "X"
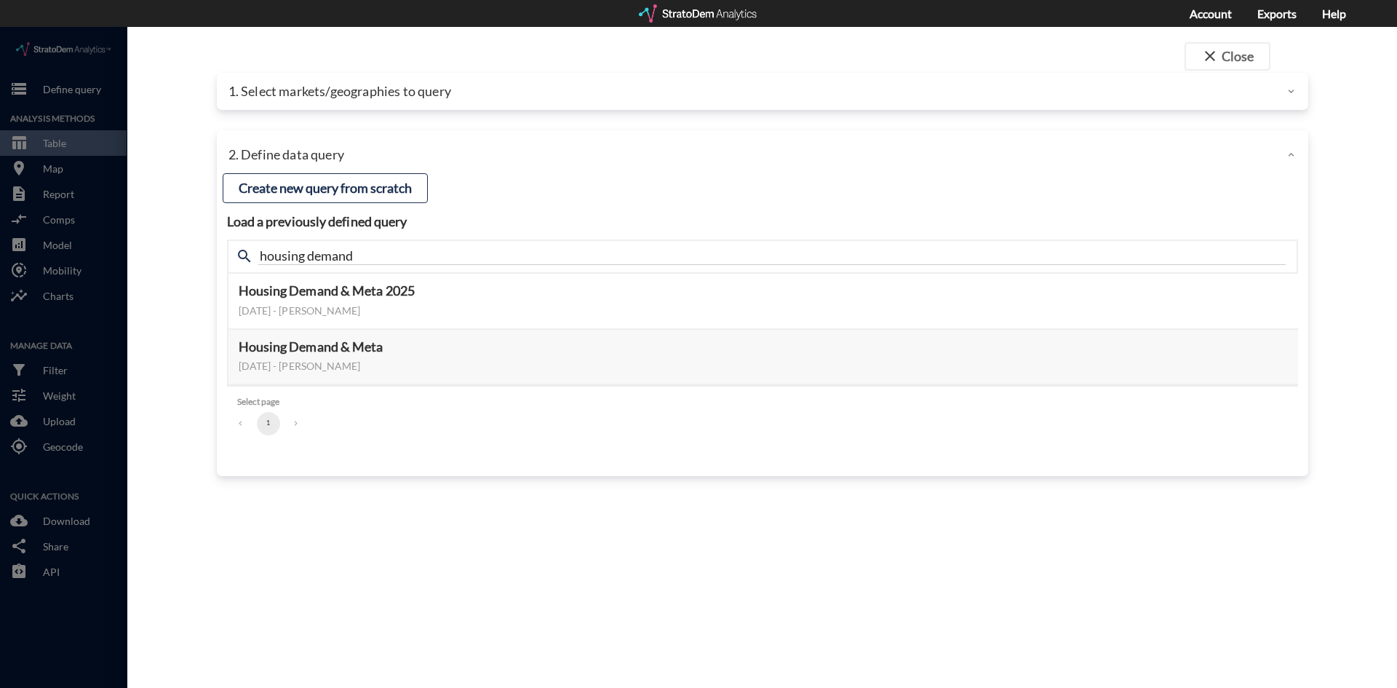
click div "2. Define data query"
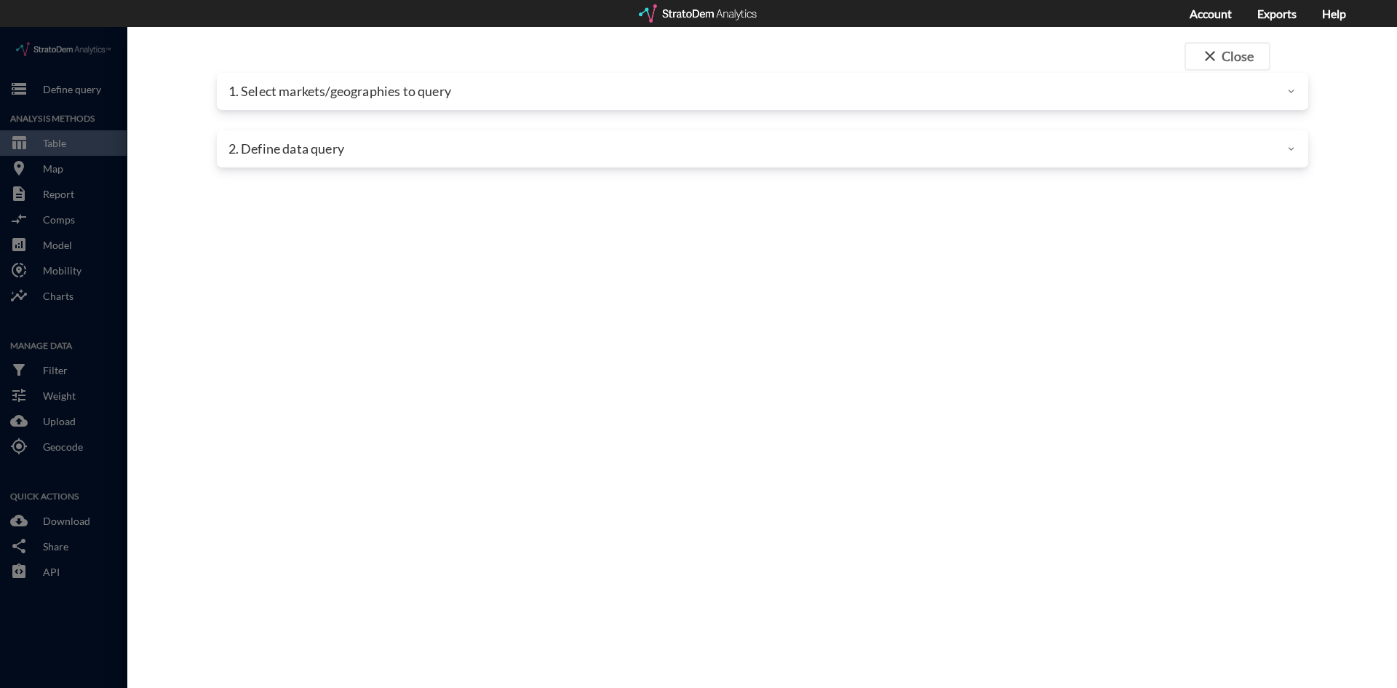
click div "2. Define data query"
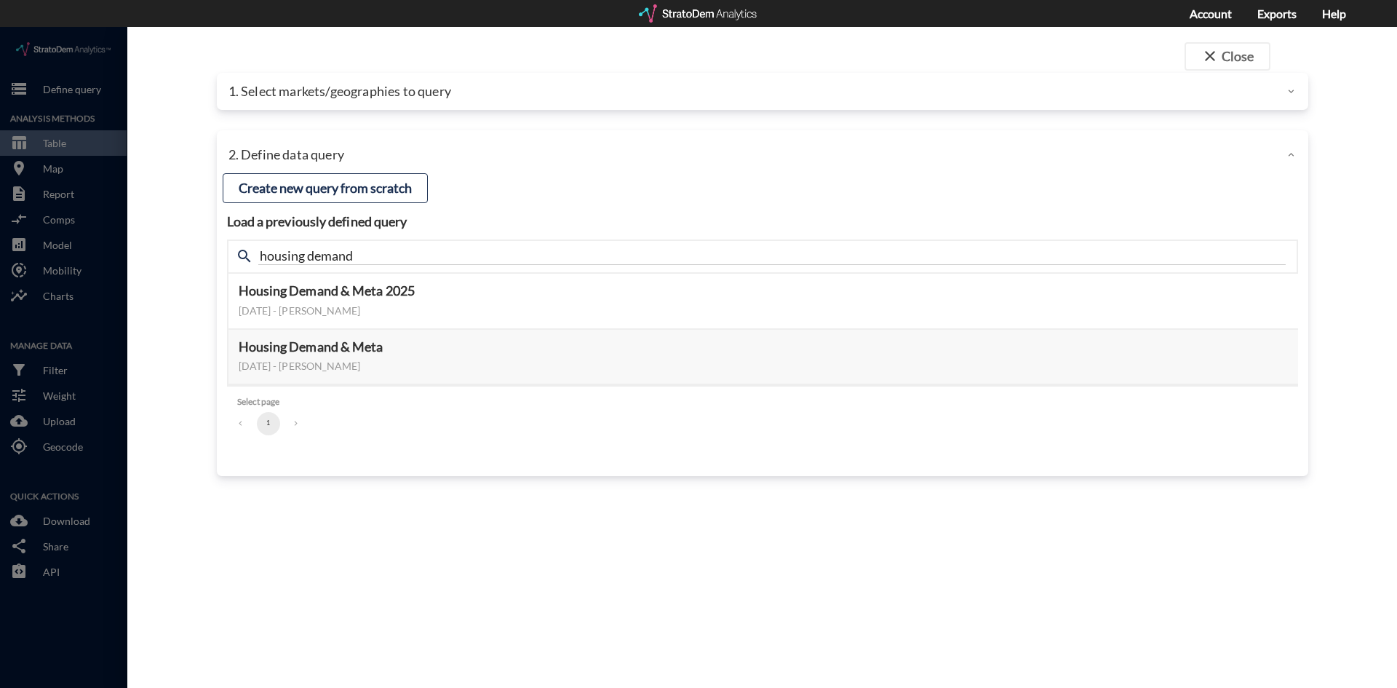
click div "1. Select markets/geographies to query"
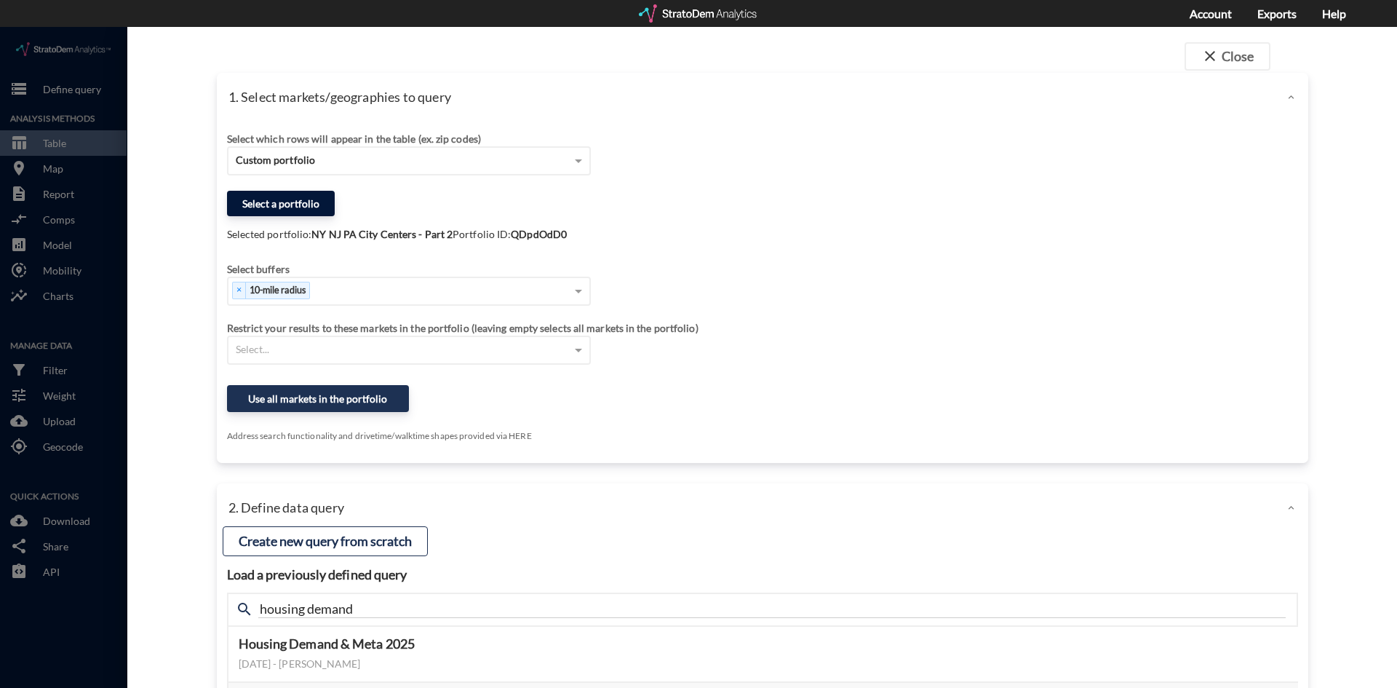
click button "Select a portfolio"
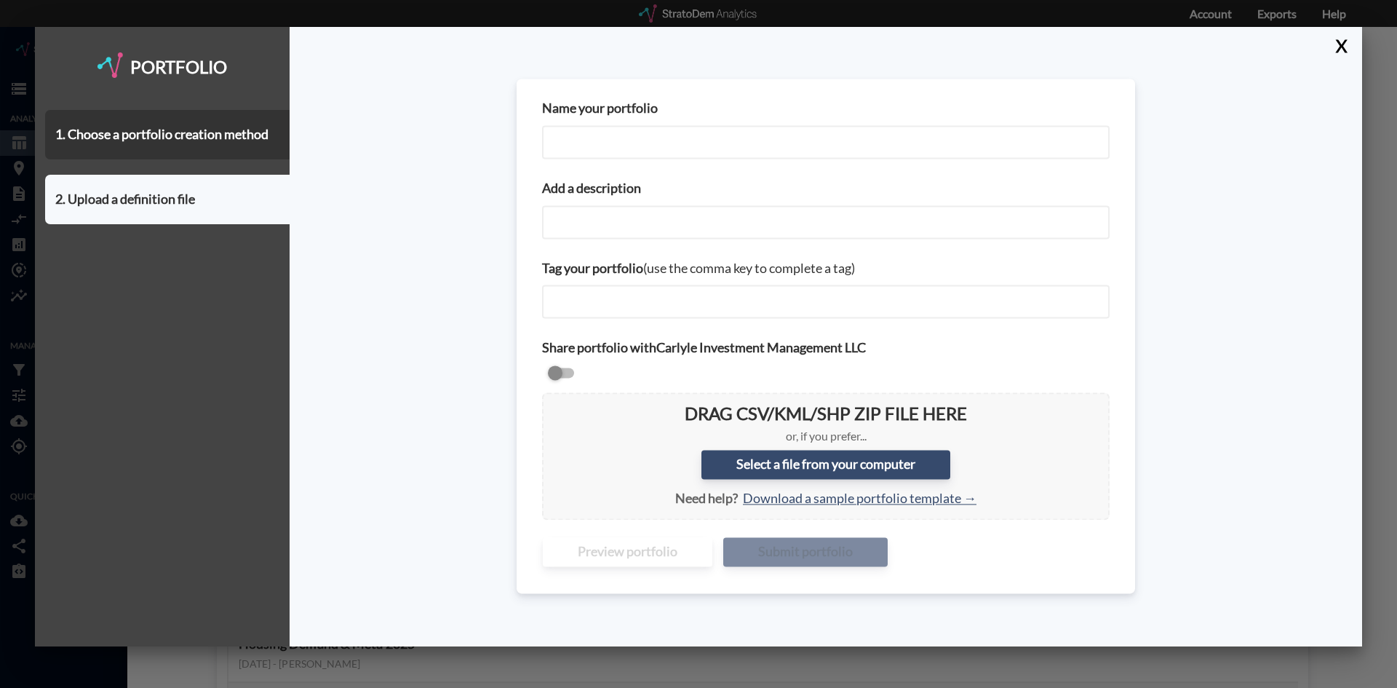
click at [608, 148] on input "Name your portfolio" at bounding box center [826, 141] width 568 height 33
type input "NY NJ PA City Centers - Part 3"
paste input "NY NJ PA City Centers - Part 3"
type input "NY NJ PA City Centers - Part 3"
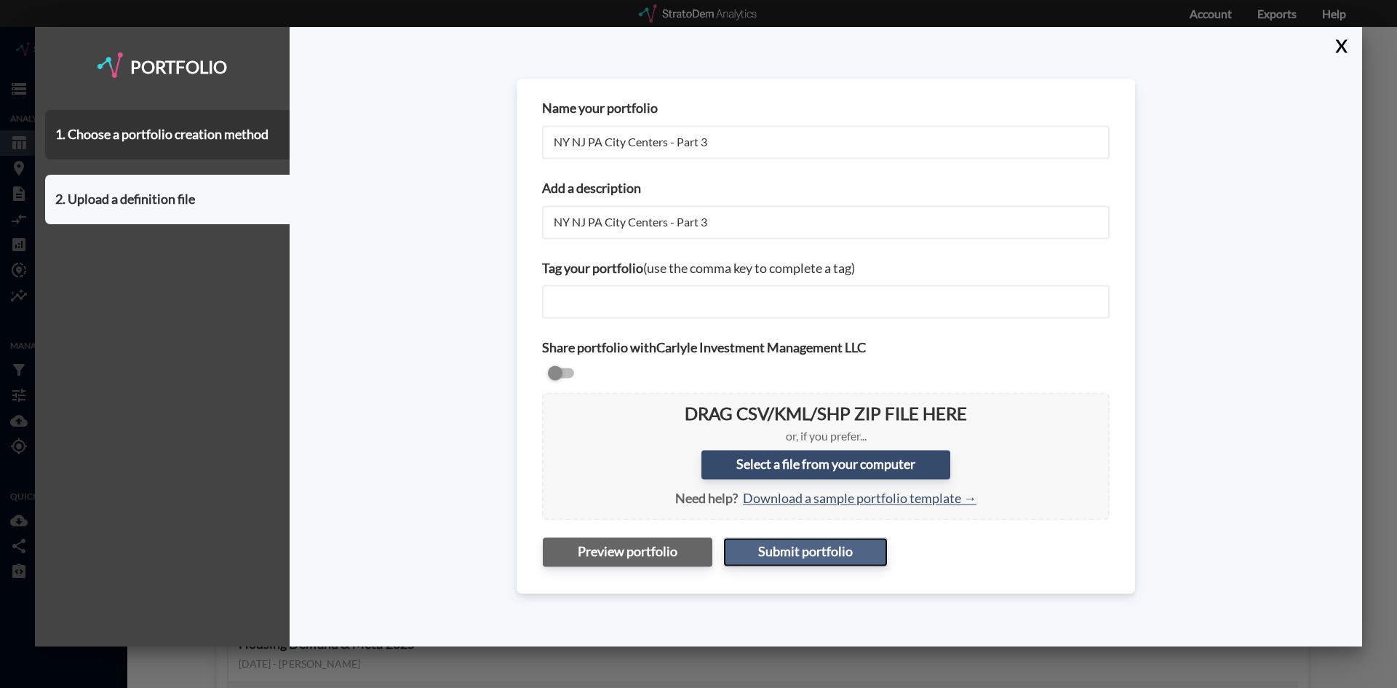
click at [765, 551] on button "Submit portfolio" at bounding box center [805, 551] width 164 height 29
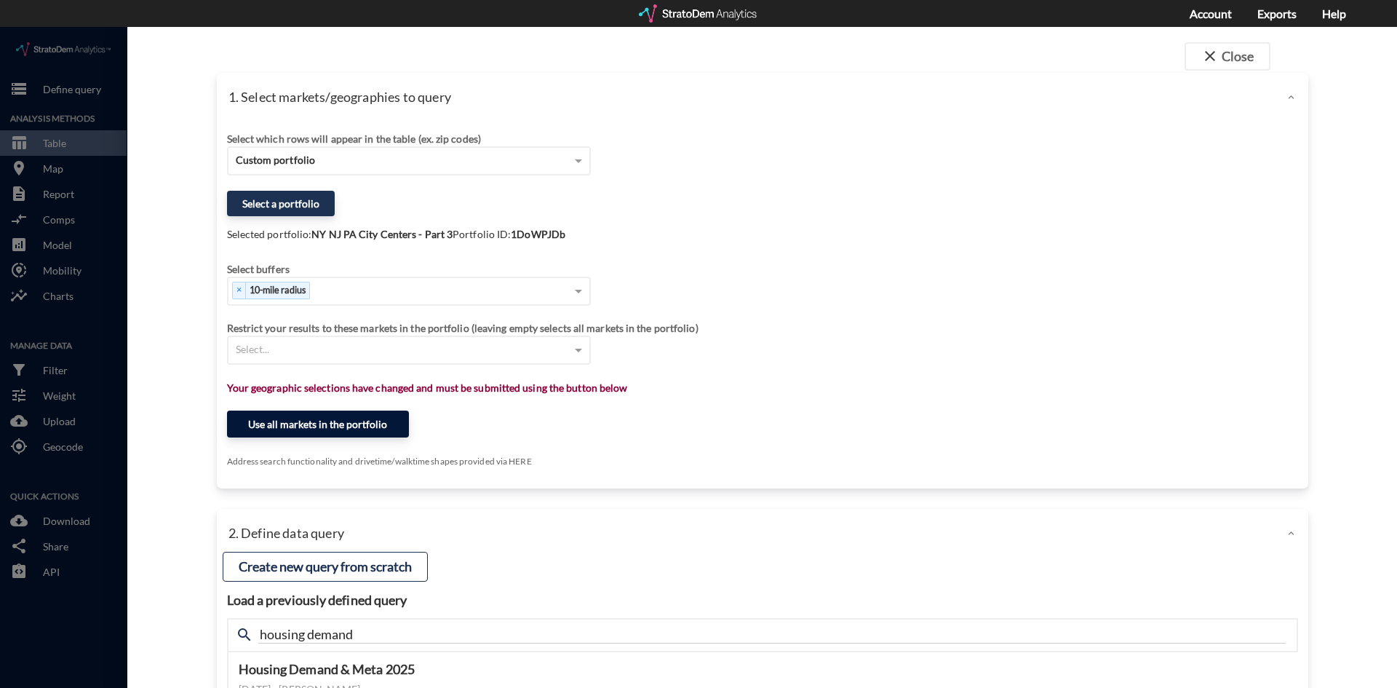
click button "Use all markets in the portfolio"
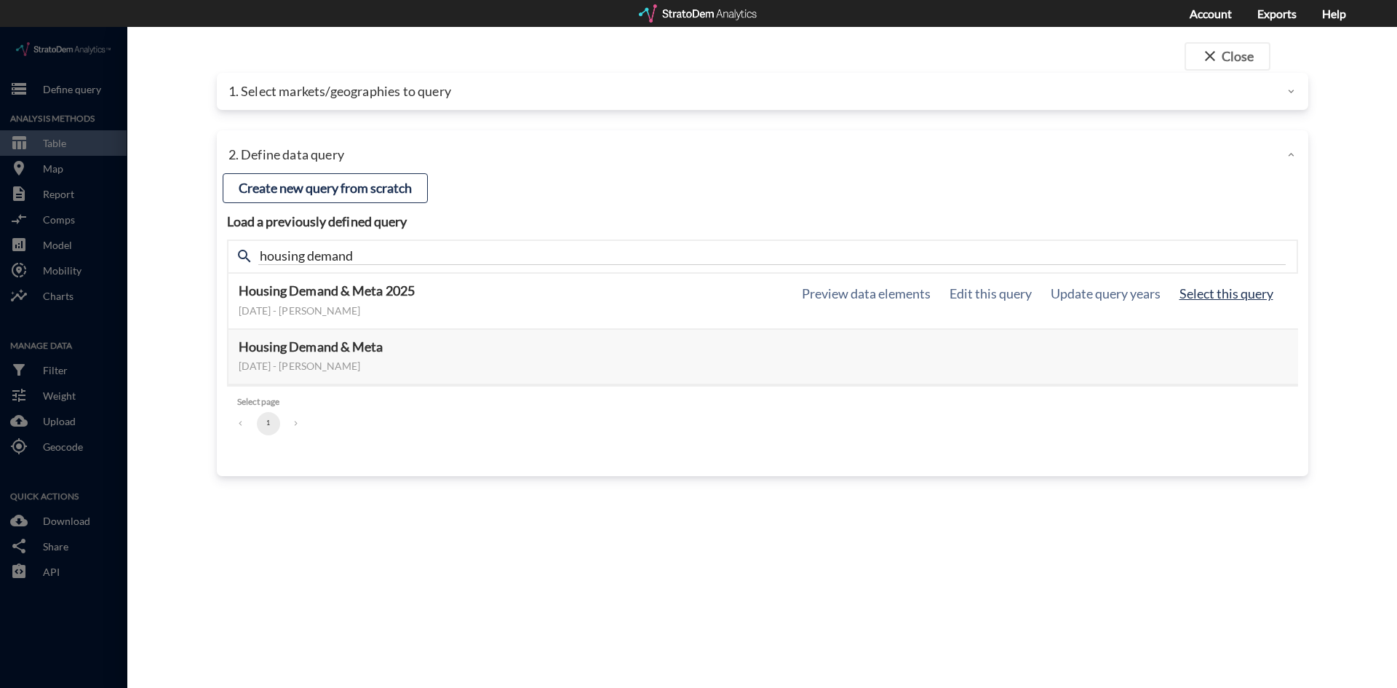
click button "Select this query"
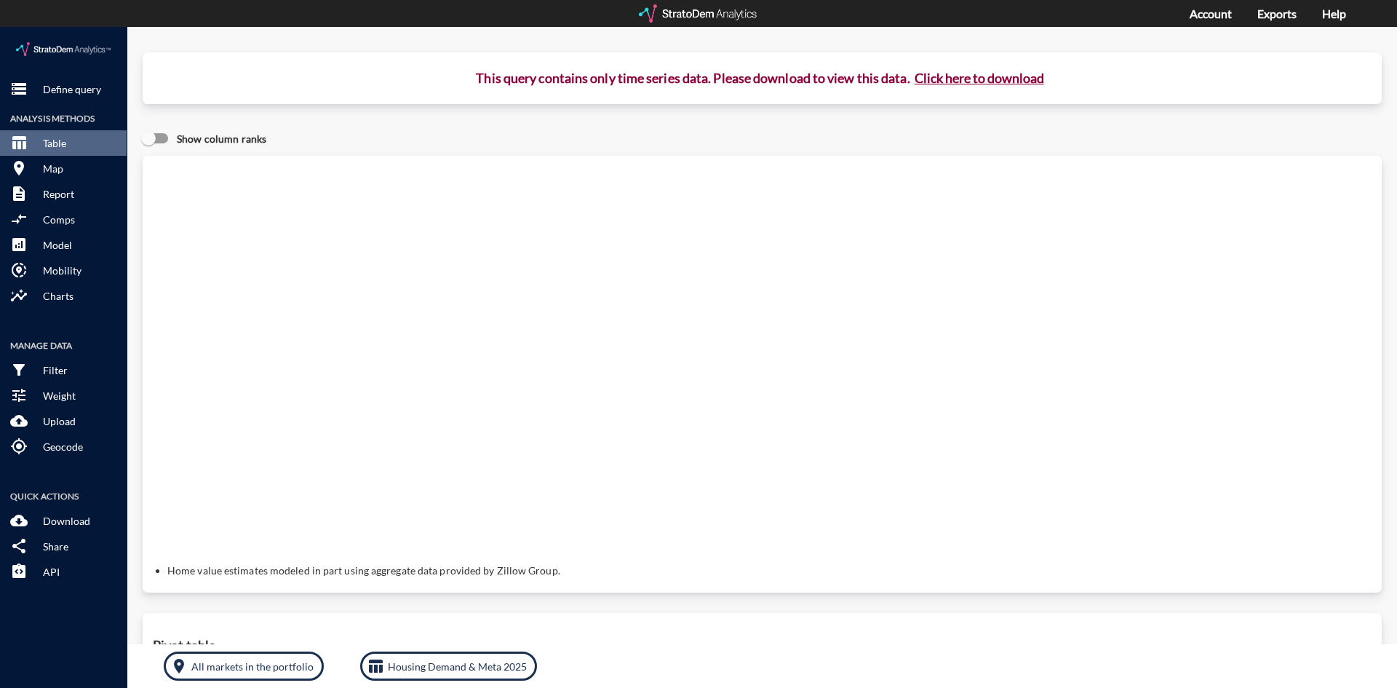
click button "Click here to download"
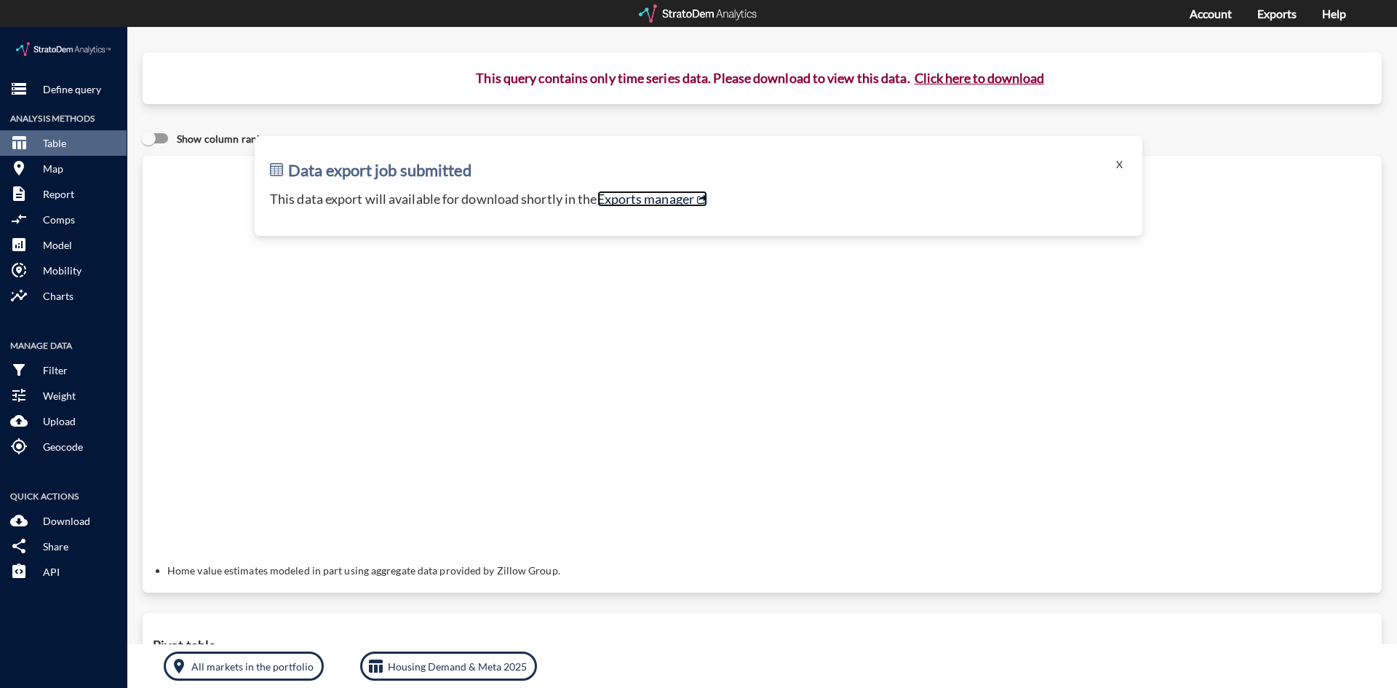
click link "Exports manager"
click button "storage Define query"
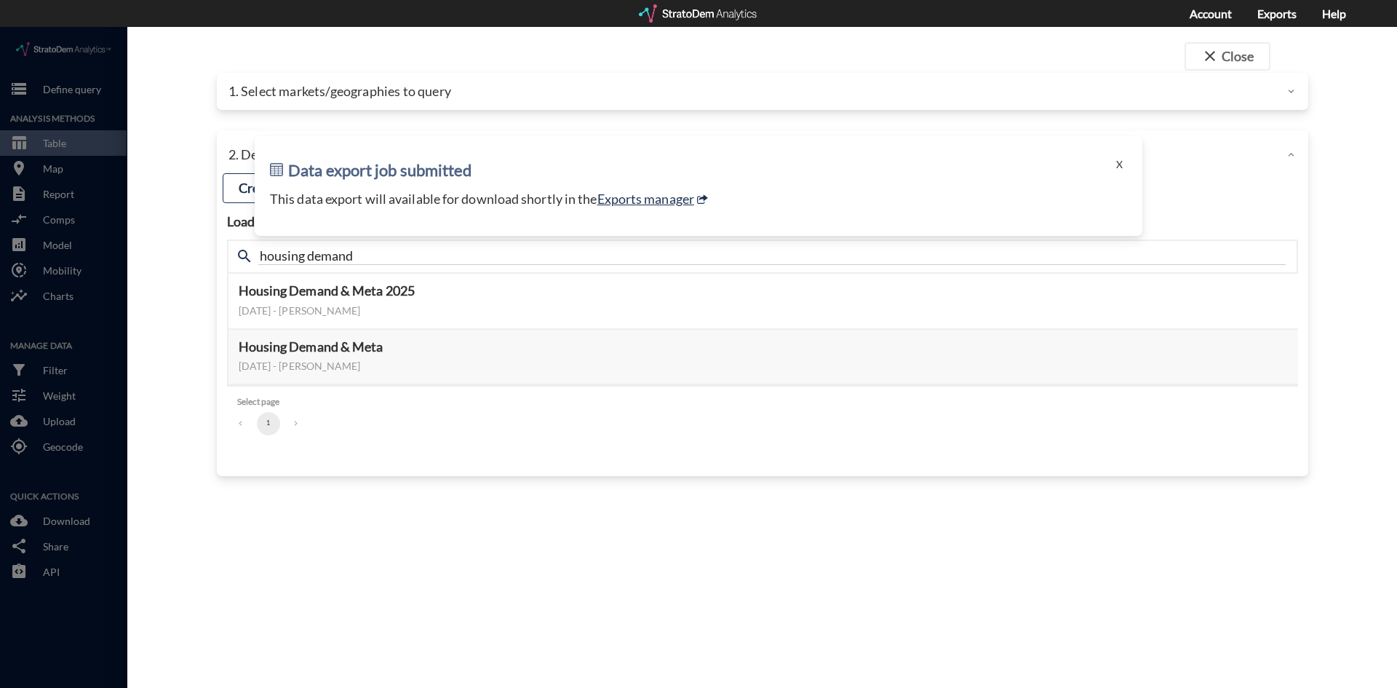
drag, startPoint x: 1123, startPoint y: 134, endPoint x: 1089, endPoint y: 131, distance: 34.3
click button "X"
click div "1. Select markets/geographies to query"
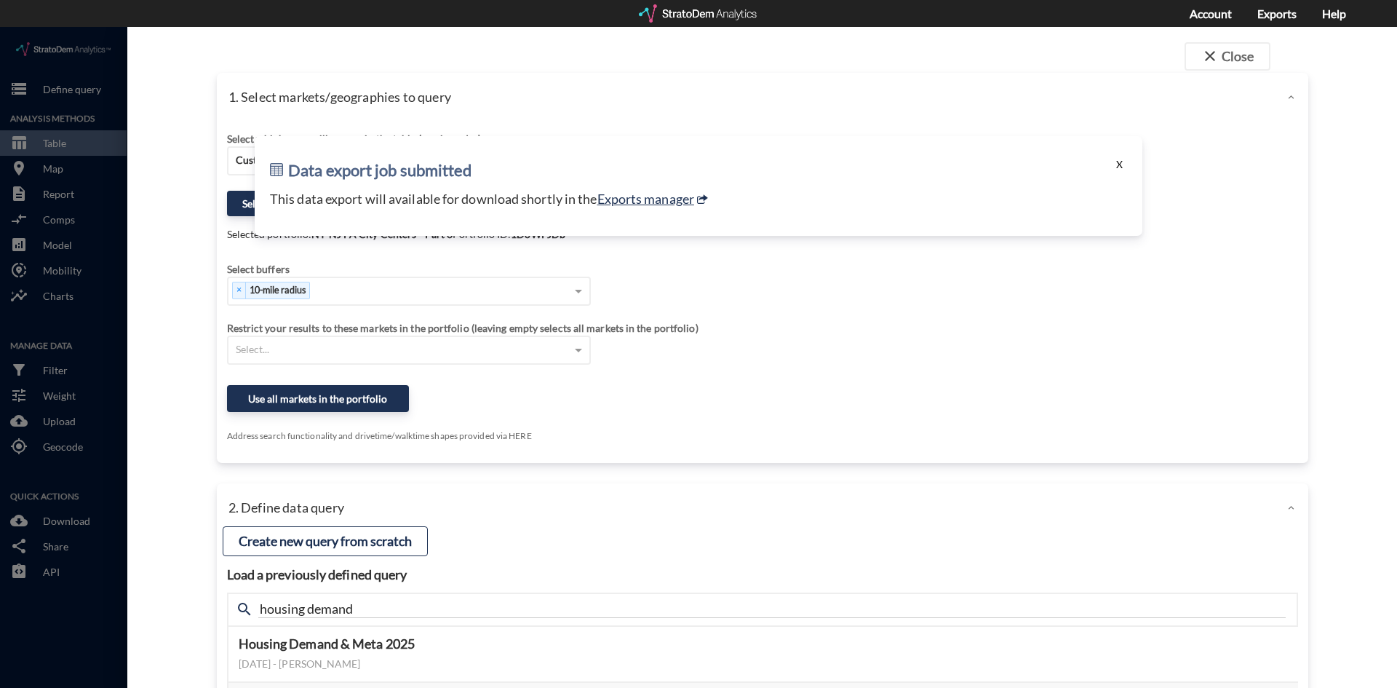
click button "X"
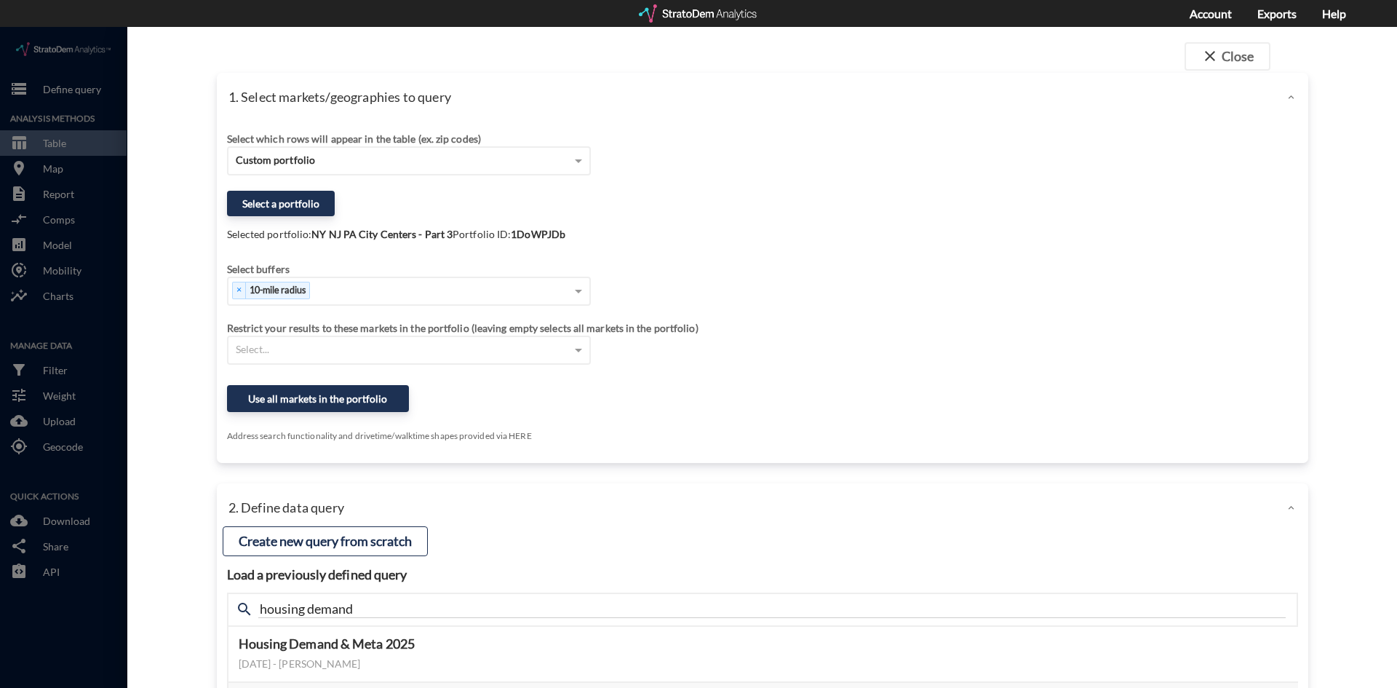
scroll to position [73, 0]
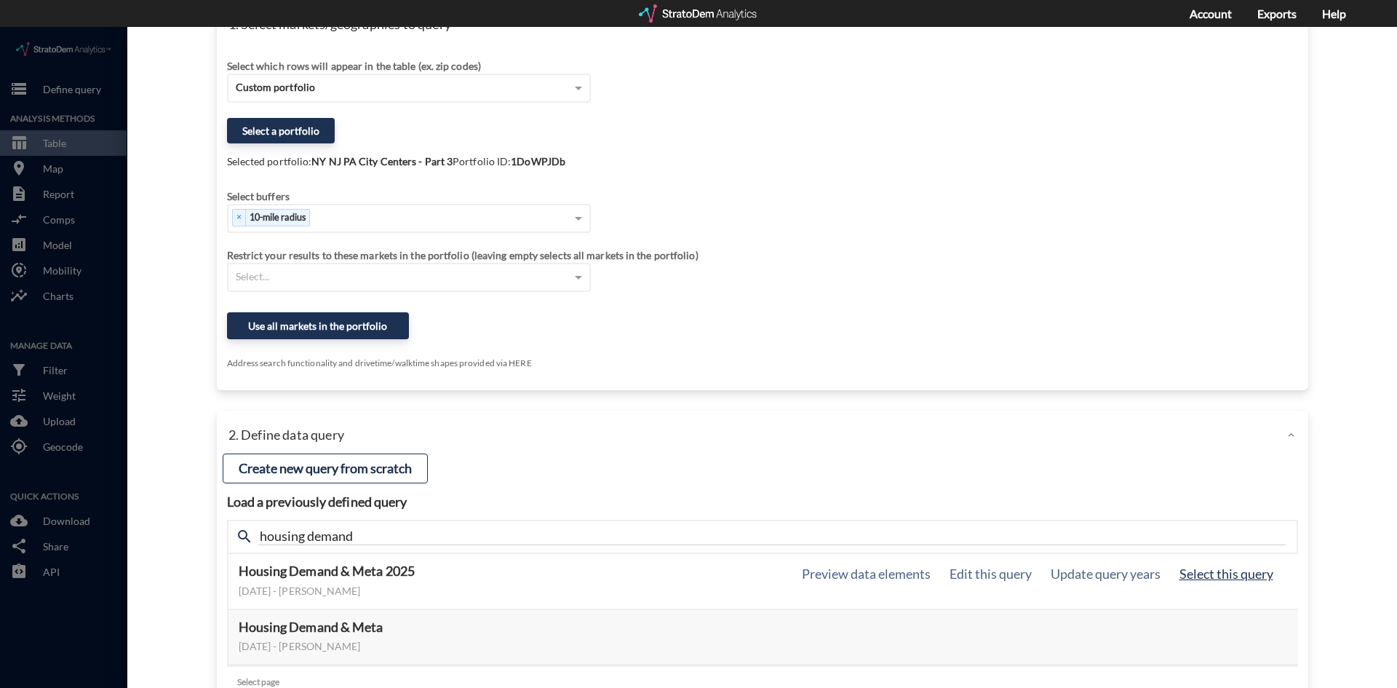
click button "Select this query"
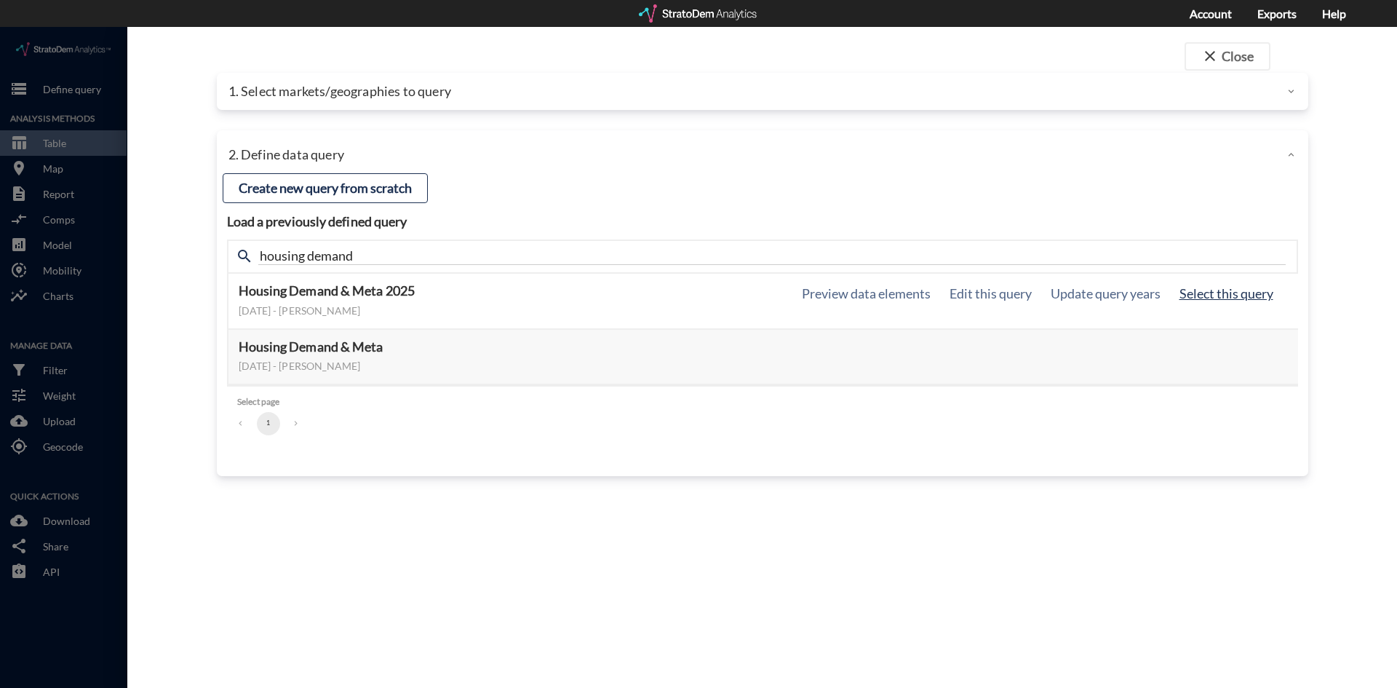
scroll to position [0, 0]
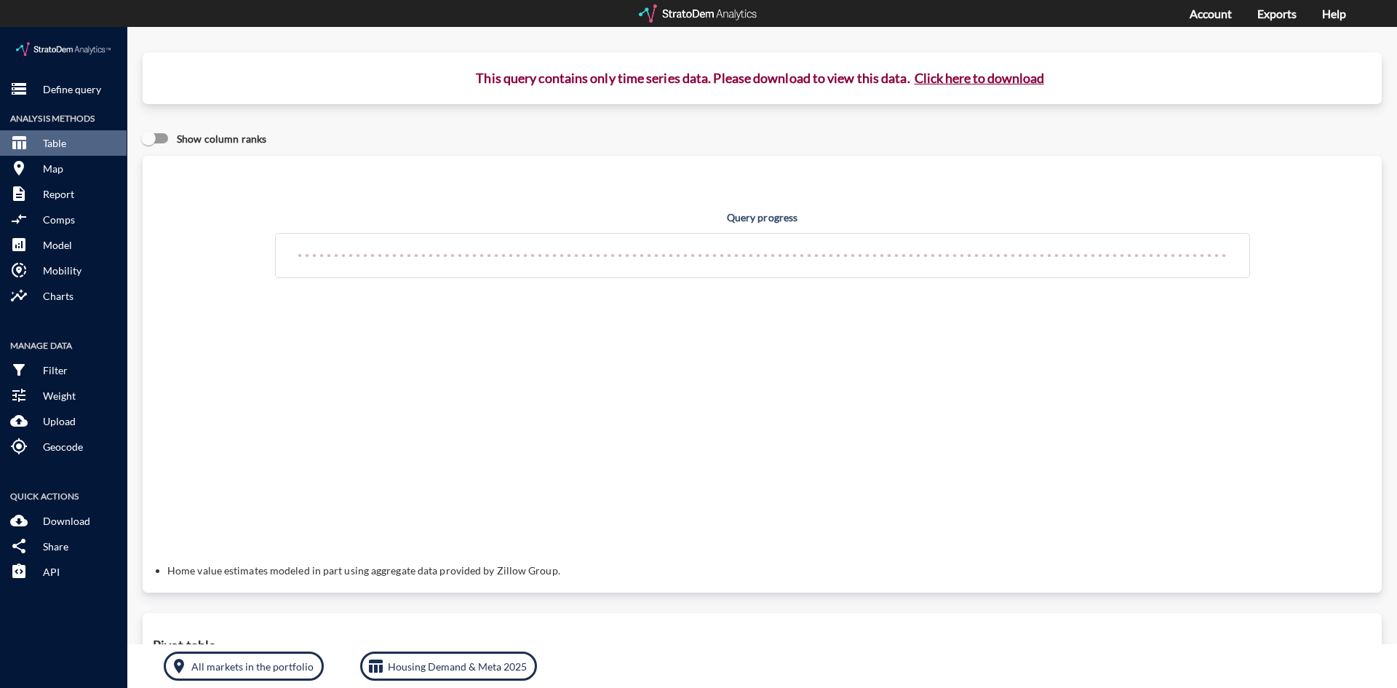
click button "Click here to download"
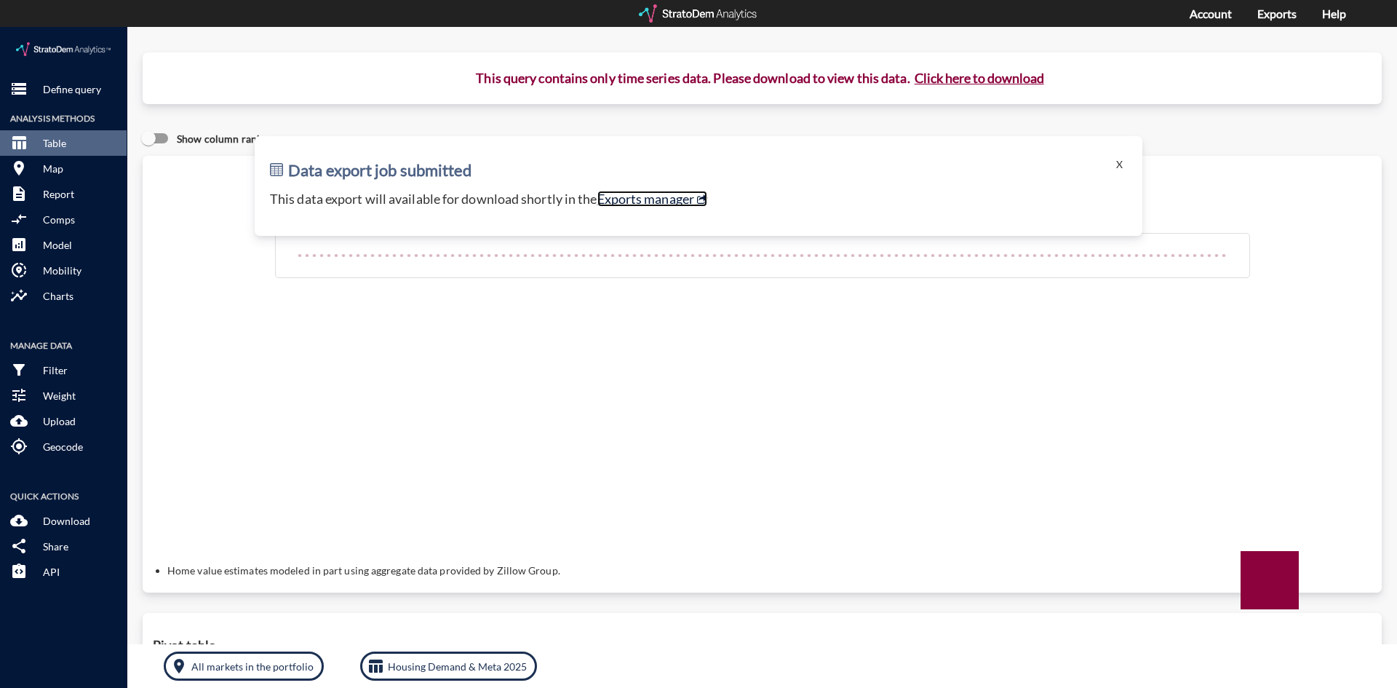
click link "Exports manager"
click p "Define query"
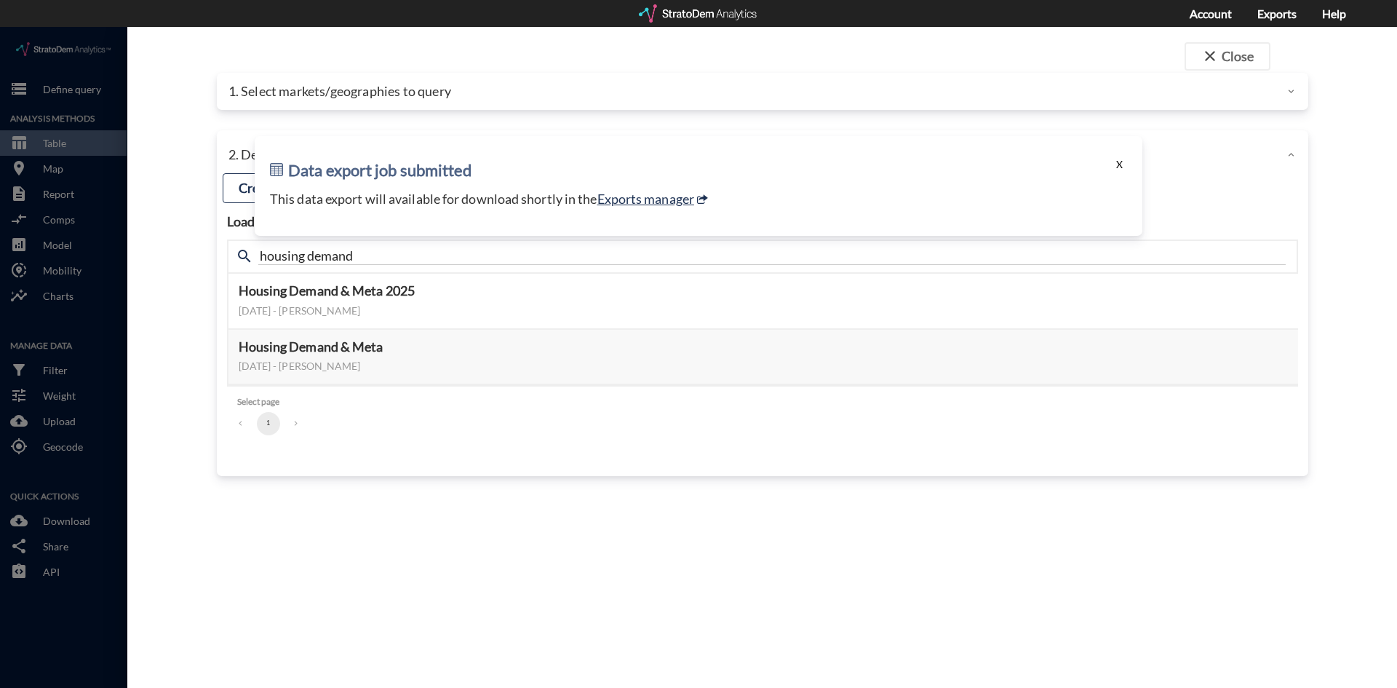
click button "X"
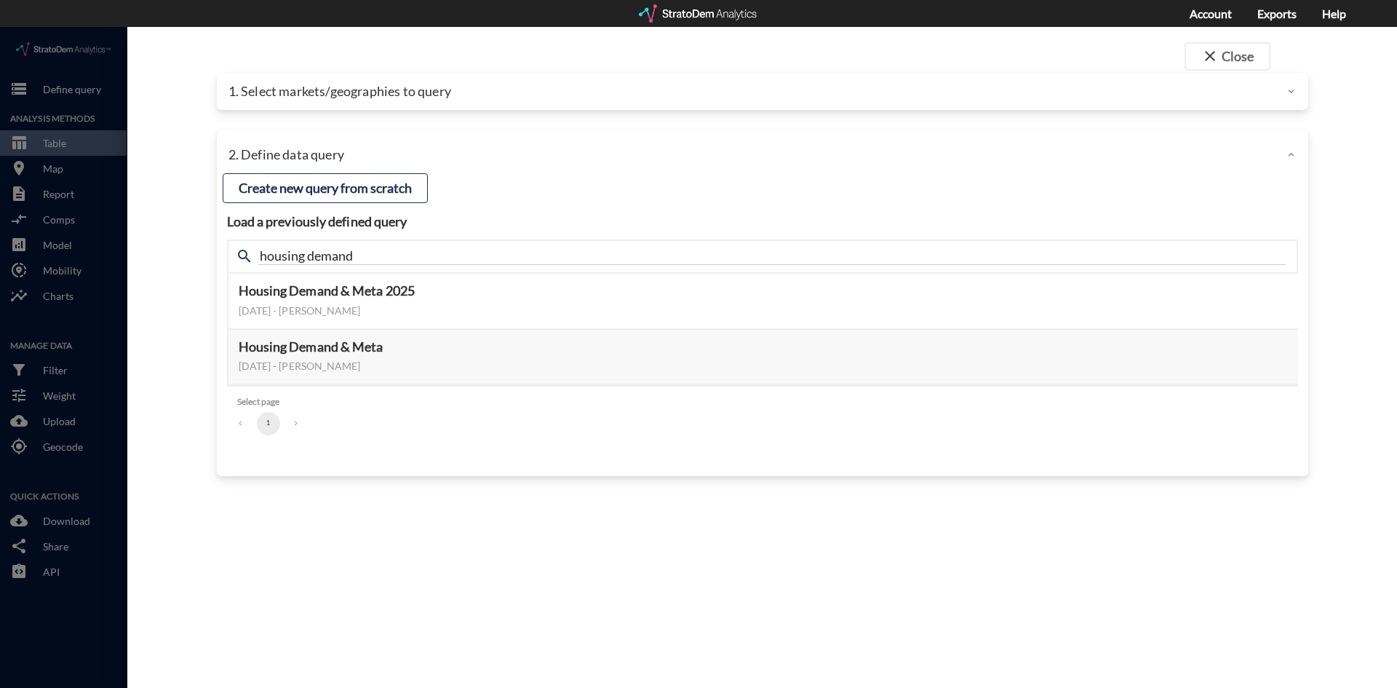
click div "2. Define data query"
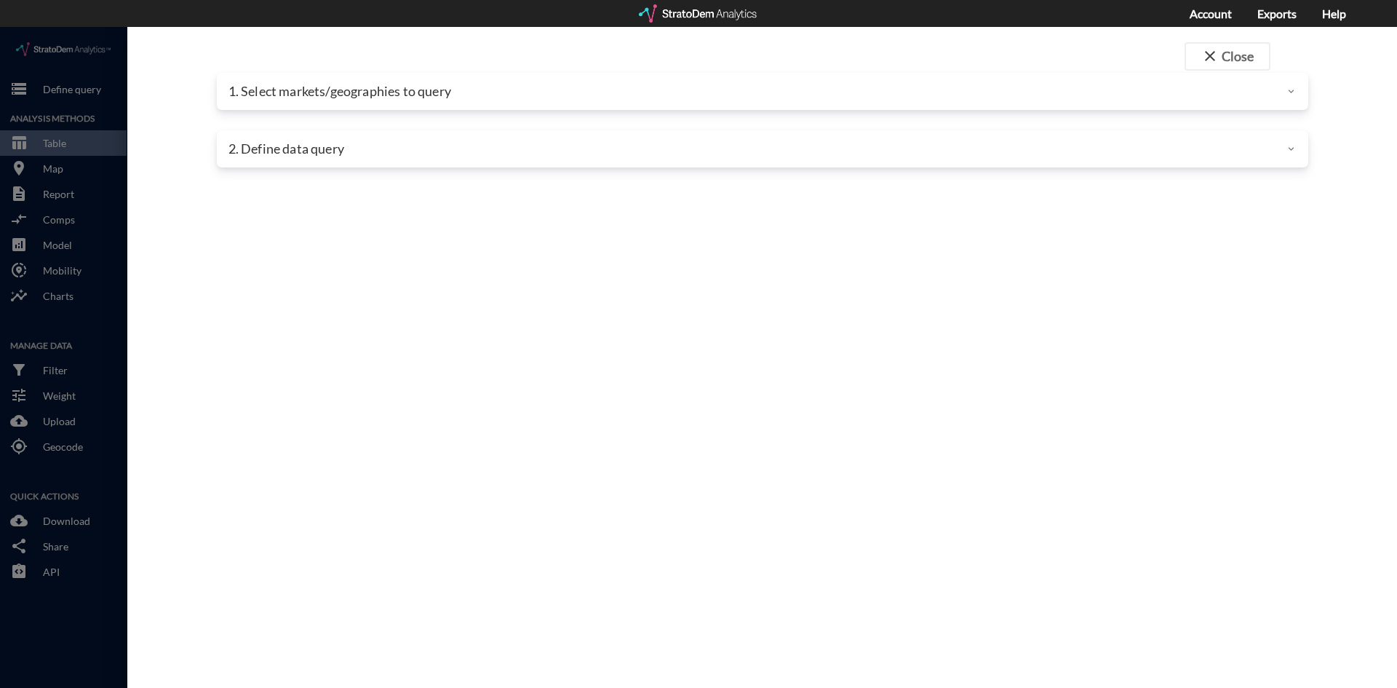
click div "2. Define data query"
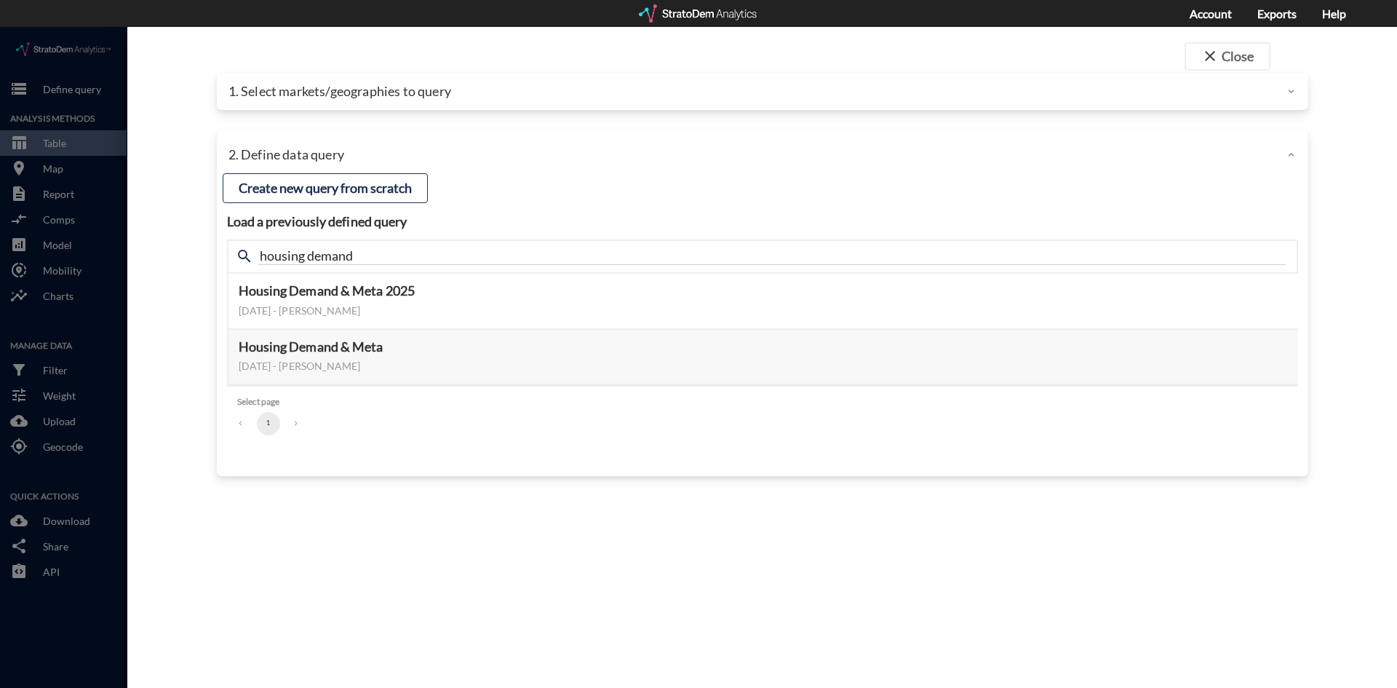
click div "1. Select markets/geographies to query"
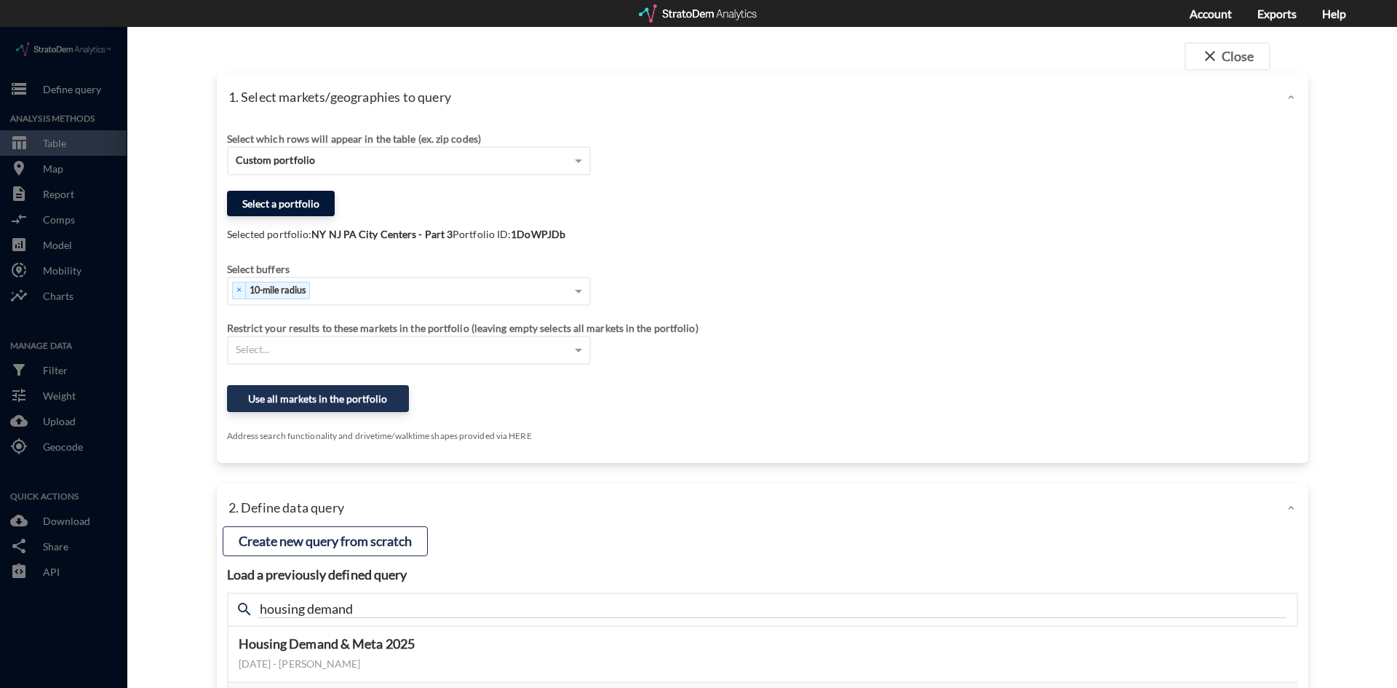
click button "Select a portfolio"
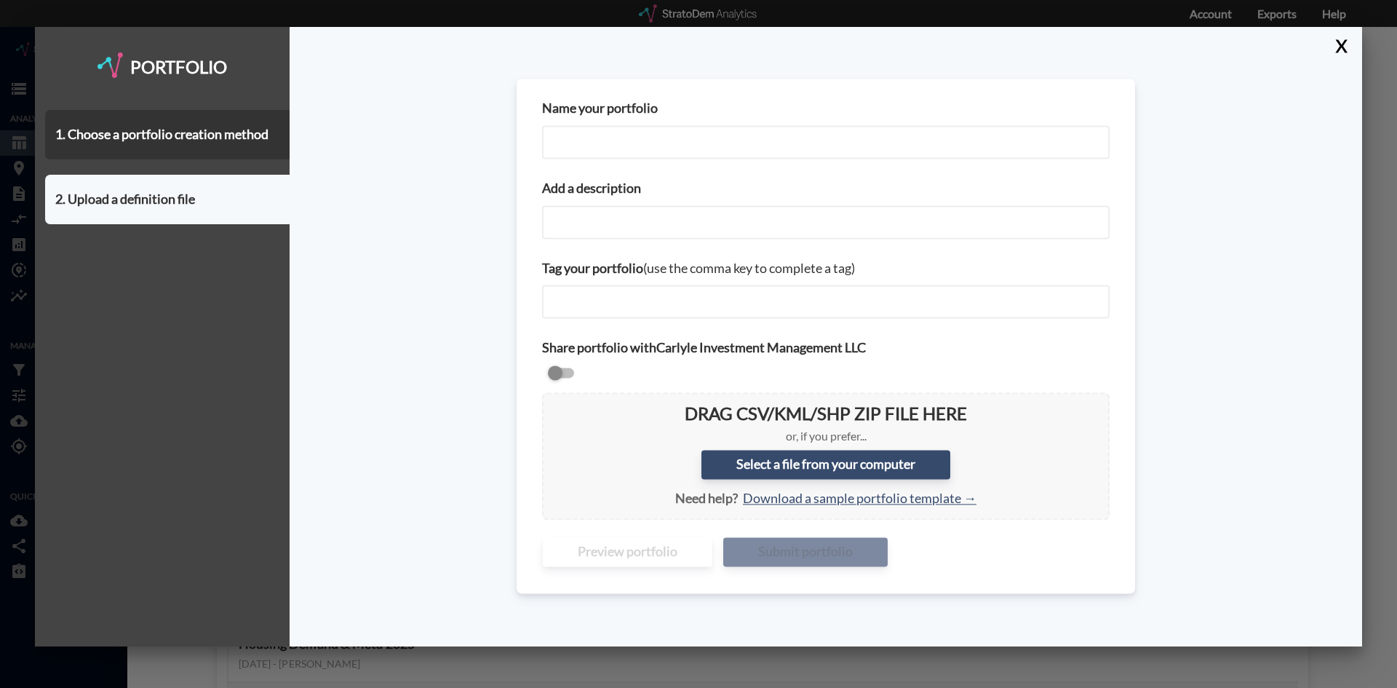
click at [608, 139] on input "Name your portfolio" at bounding box center [826, 141] width 568 height 33
type input "NY NJ PA City Centers - Part 4"
paste input "NY NJ PA City Centers - Part 4"
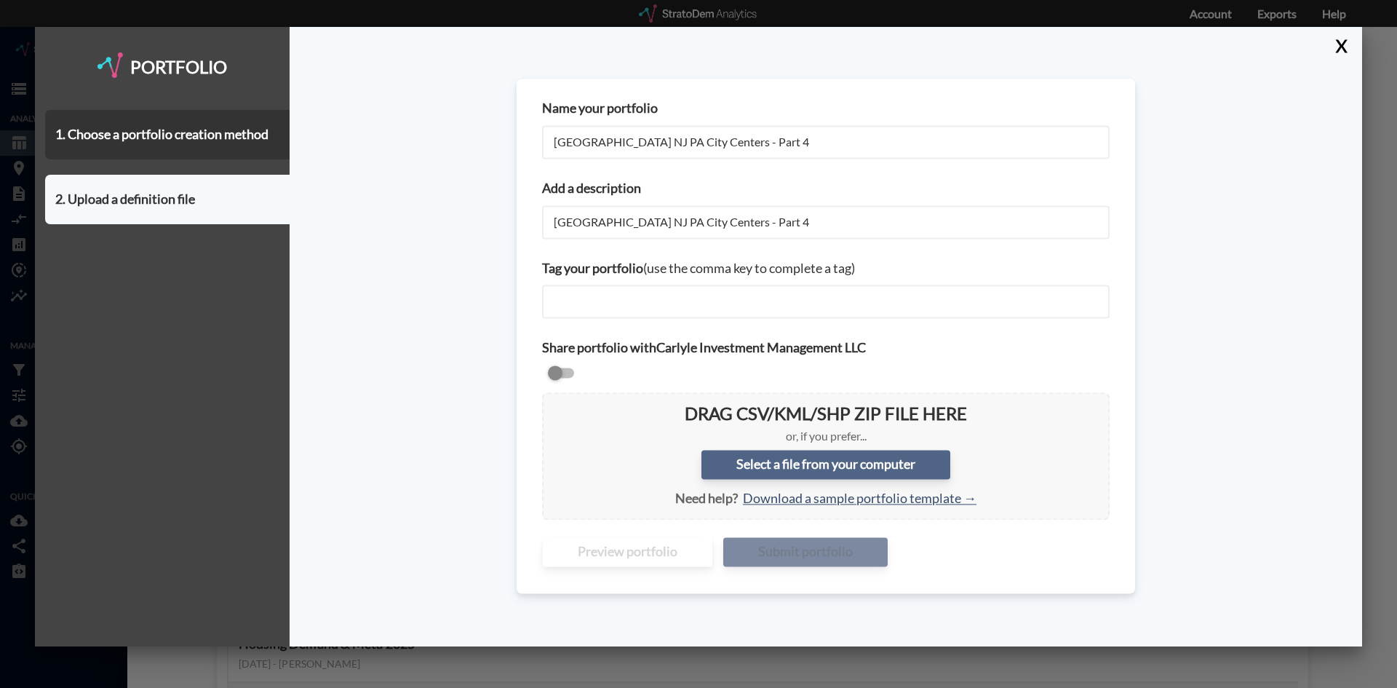
type input "NY NJ PA City Centers - Part 4"
click at [822, 466] on label "Select a file from your computer" at bounding box center [825, 464] width 249 height 29
click at [554, 404] on input "Select a file from your computer" at bounding box center [554, 404] width 0 height 0
type input "C:\fakepath\NY NJ PA Metro City Centers_Part 4.csv"
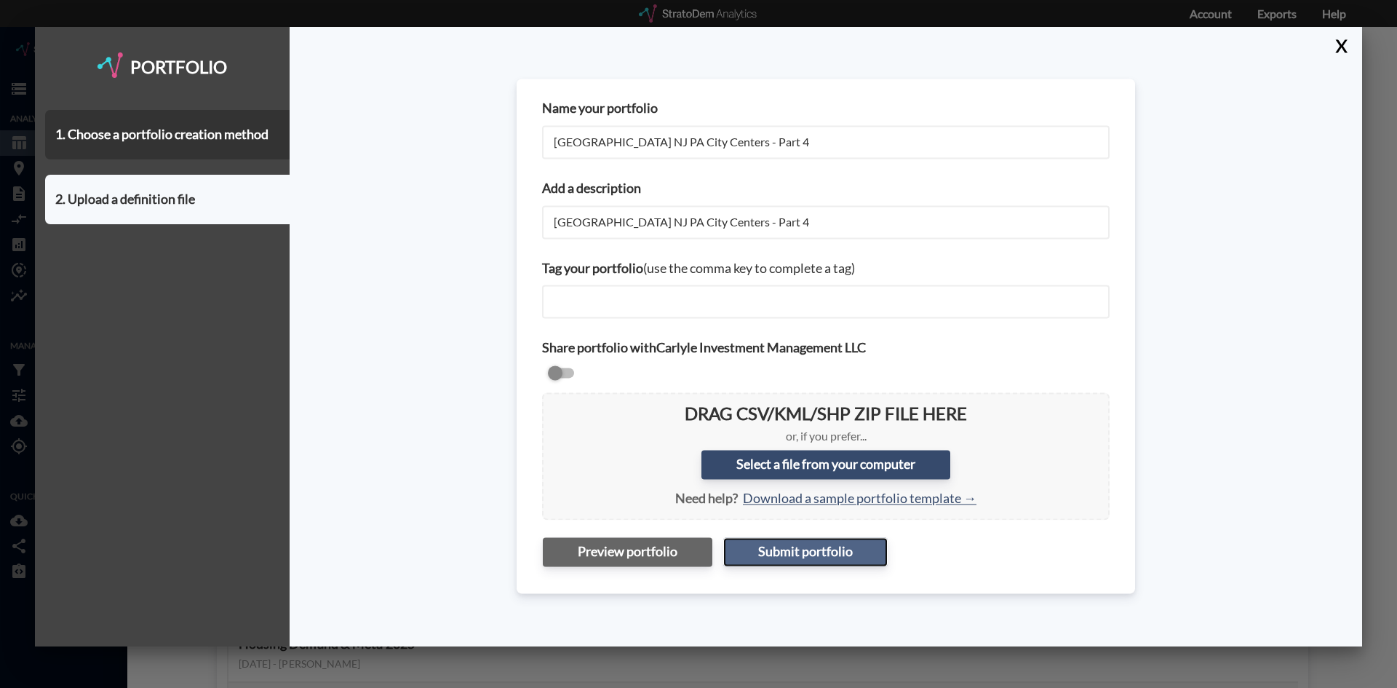
click at [794, 544] on button "Submit portfolio" at bounding box center [805, 551] width 164 height 29
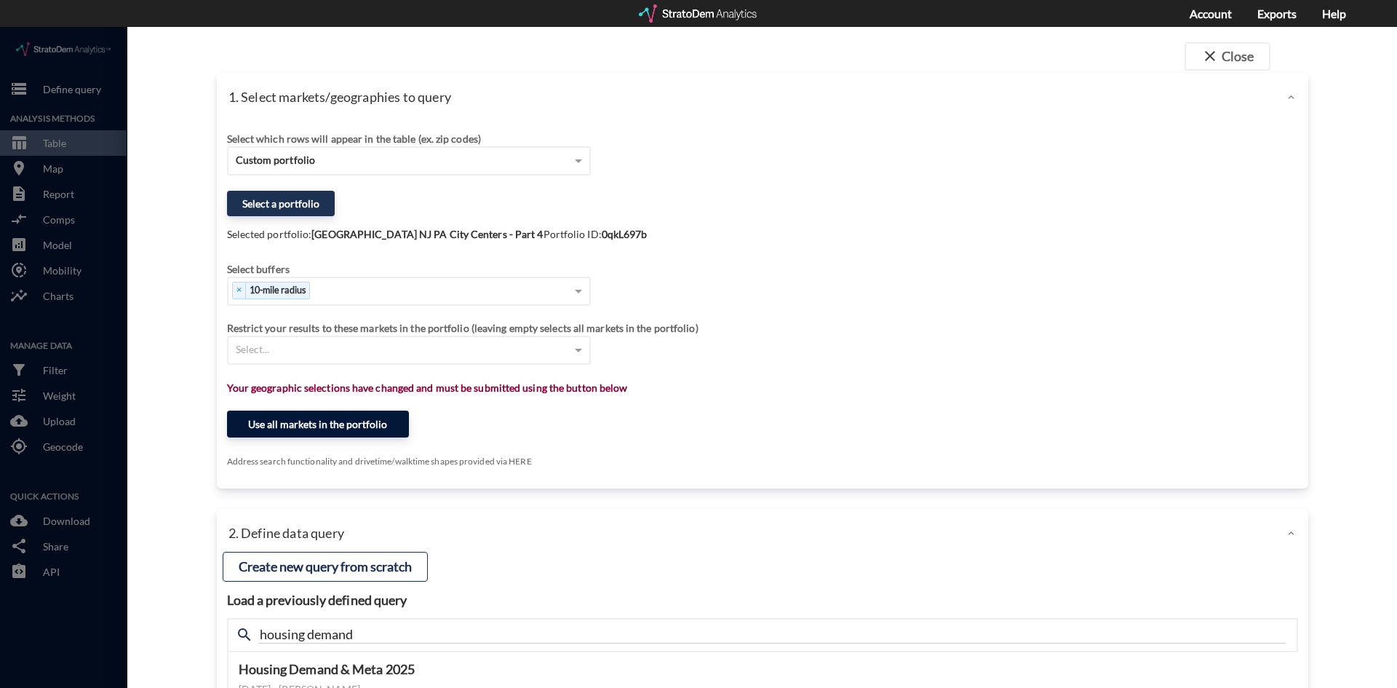
click button "Use all markets in the portfolio"
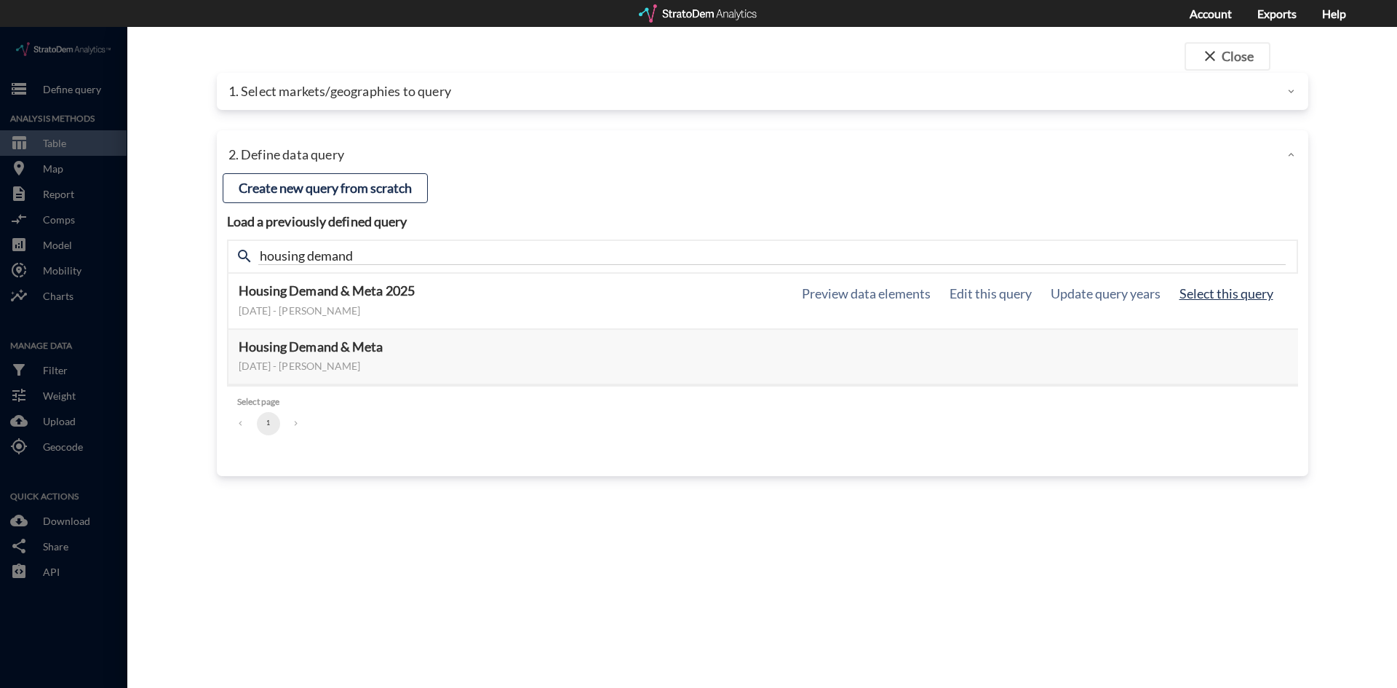
click button "Select this query"
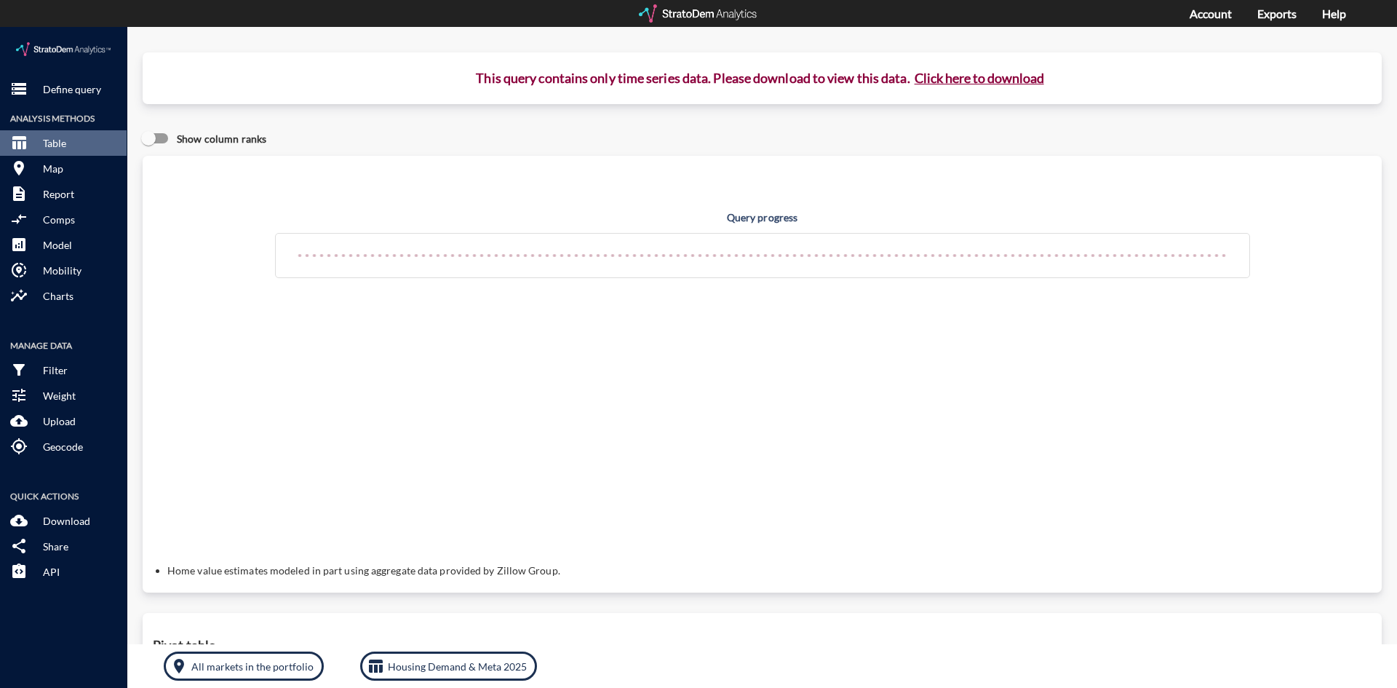
click button "Click here to download"
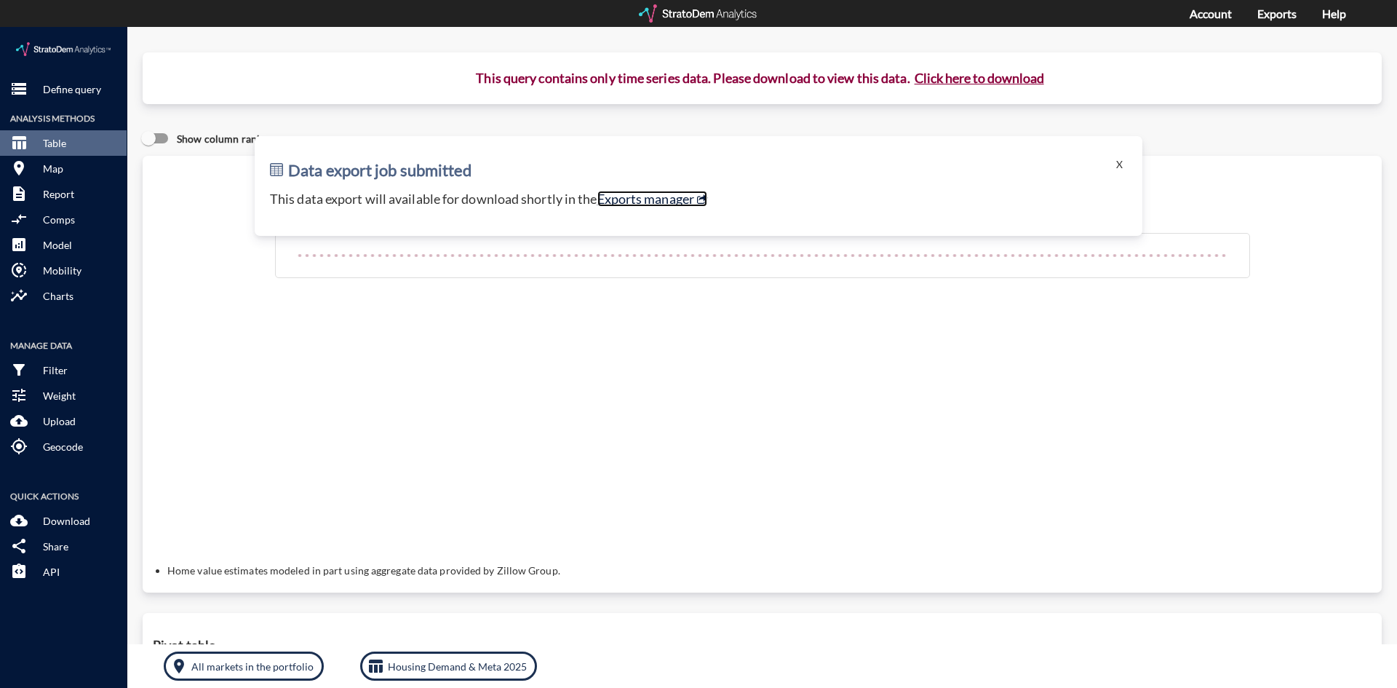
click link "Exports manager"
click button "Click here to download"
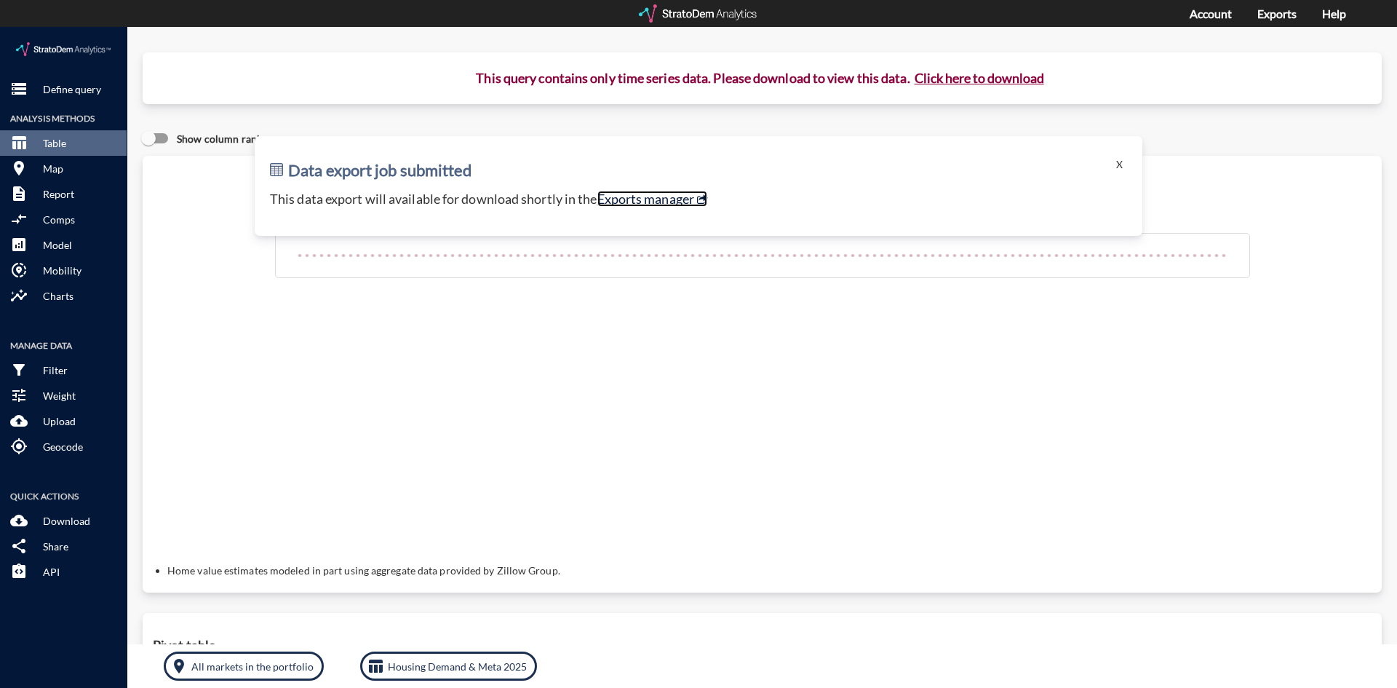
click link "Exports manager"
click p "Define query"
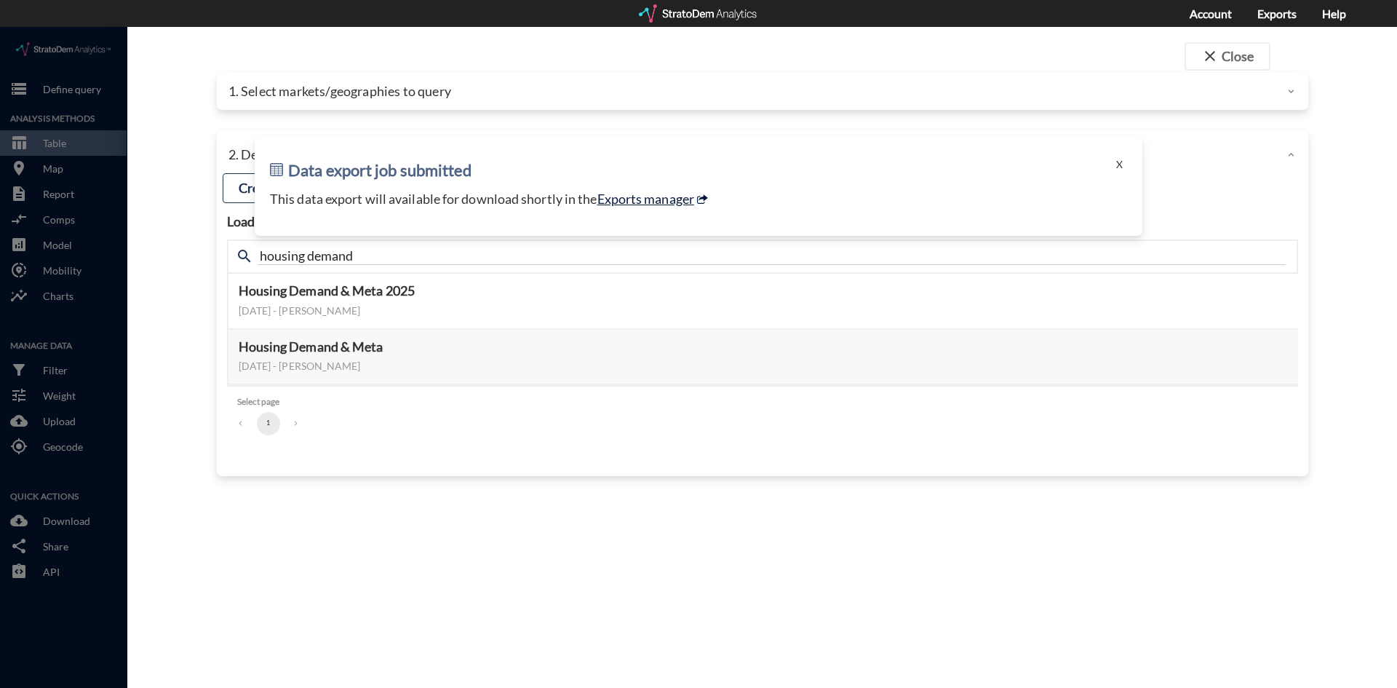
click link "Exports manager"
click div
click button "X"
click button "close Close"
click button "X"
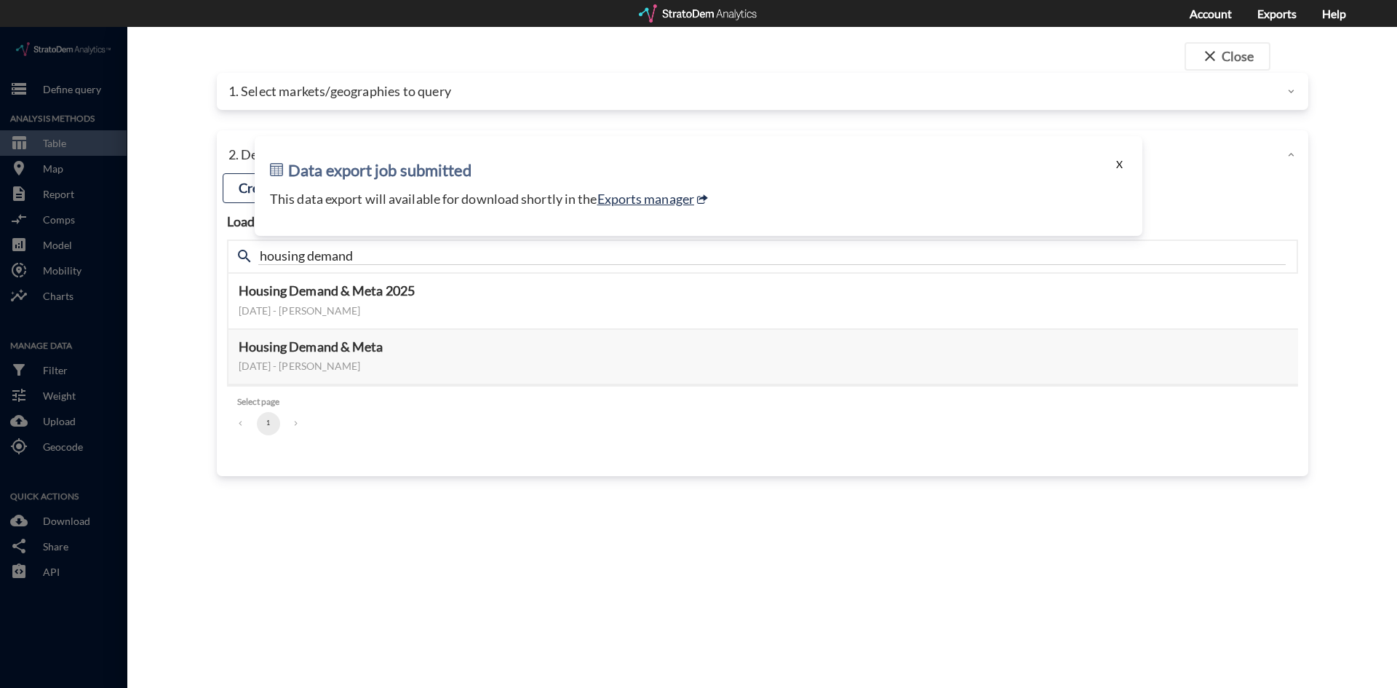
click button "X"
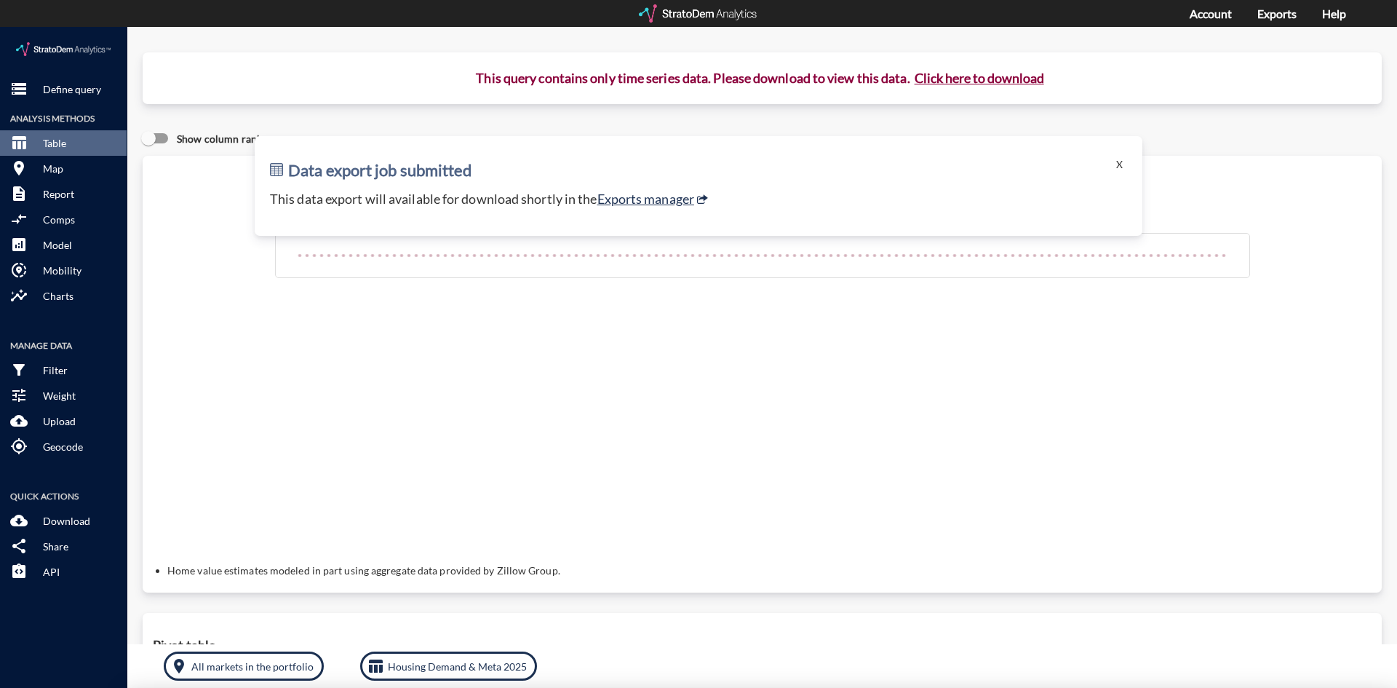
click div "This query contains only time series data. Please download to view this data. C…"
click button "X"
click p "Define query"
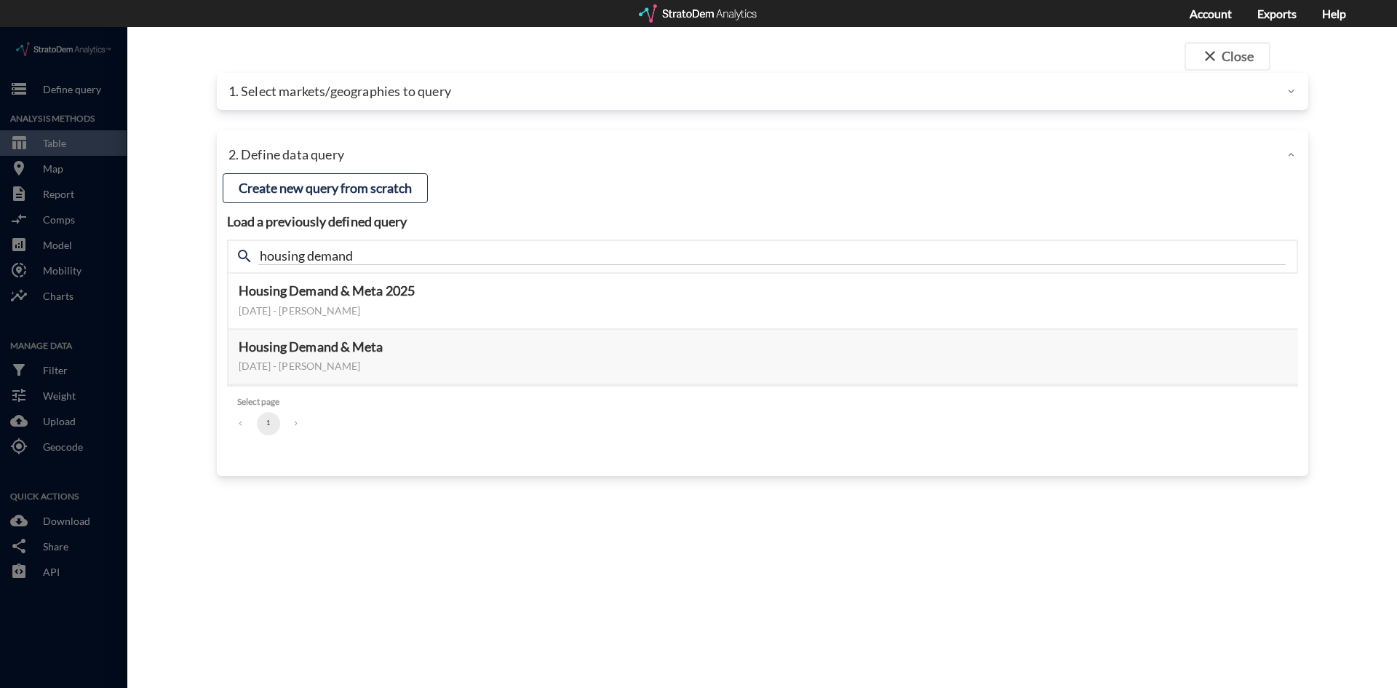
click p "1. Select markets/geographies to query"
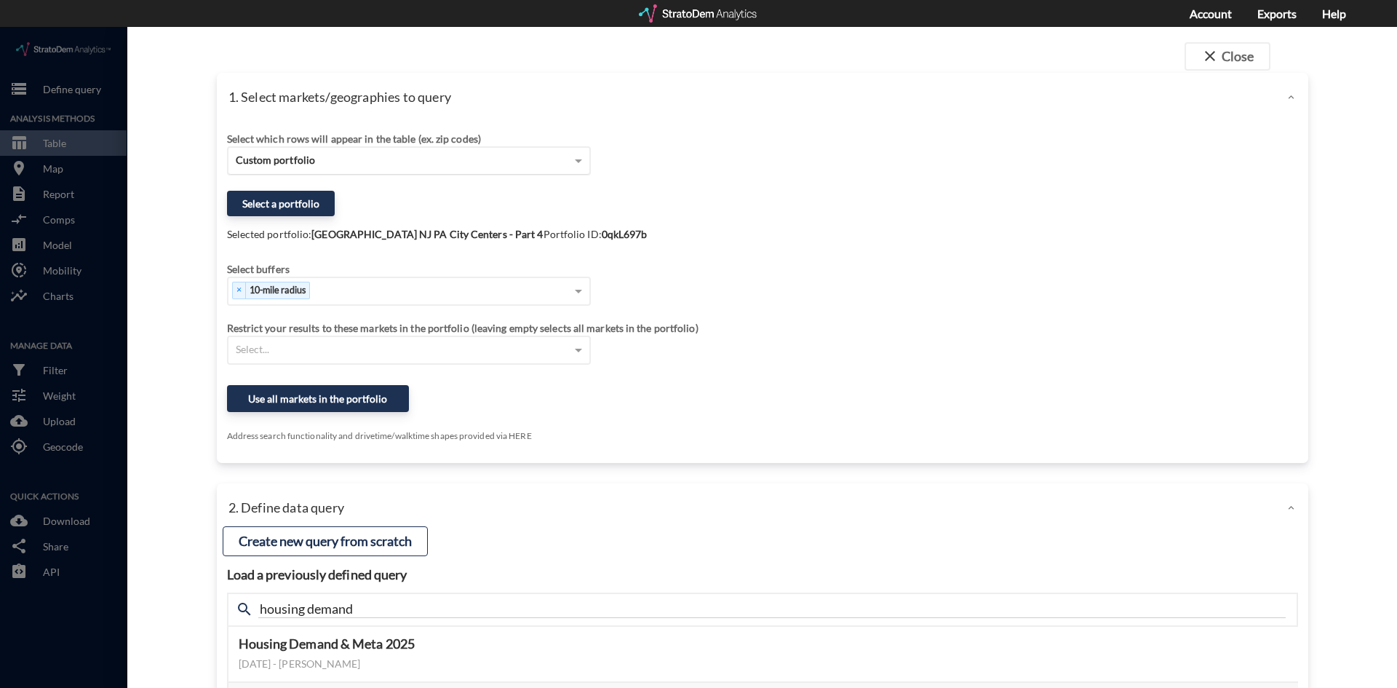
click div "Custom portfolio"
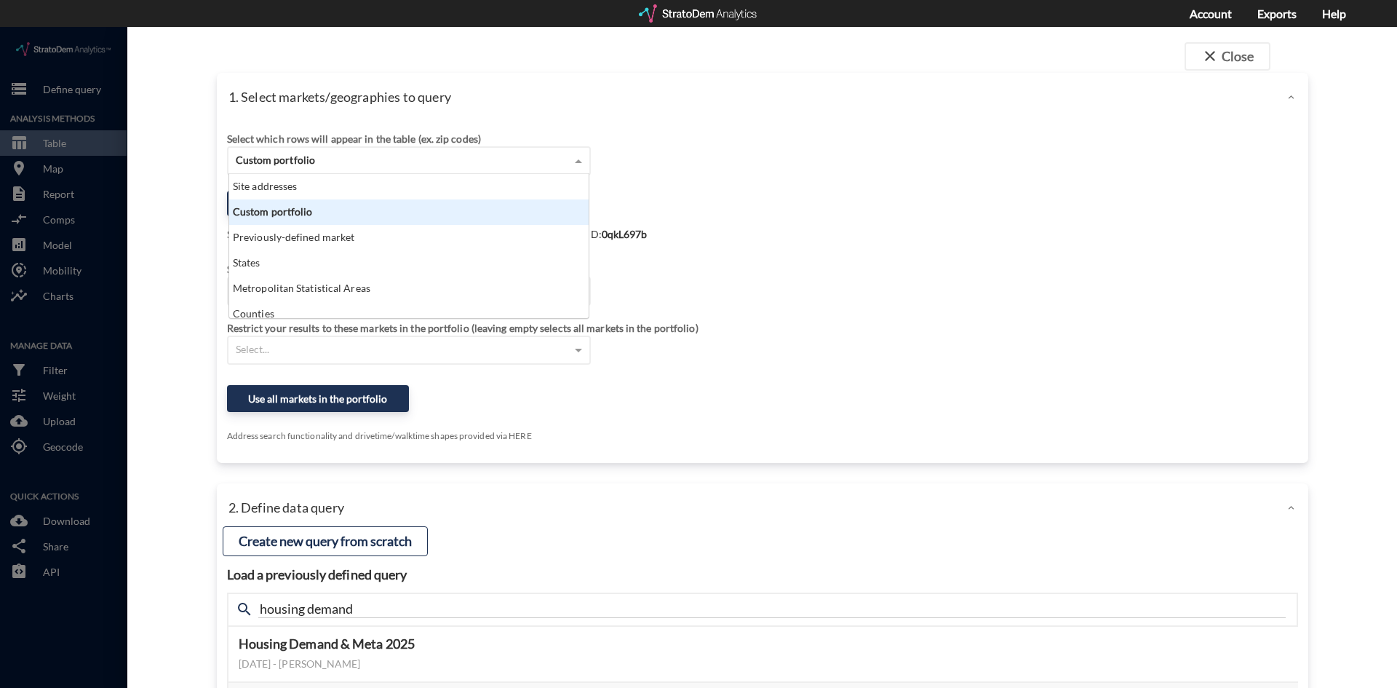
scroll to position [133, 351]
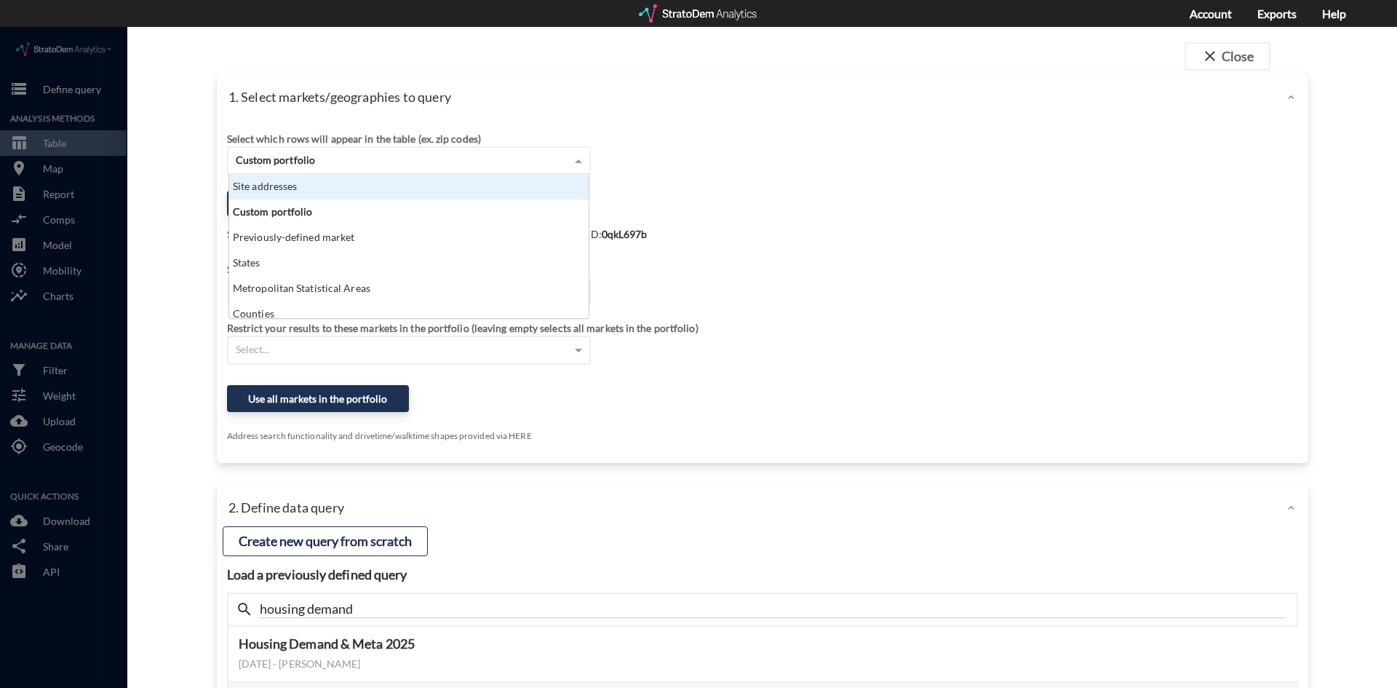
click div "Site addresses"
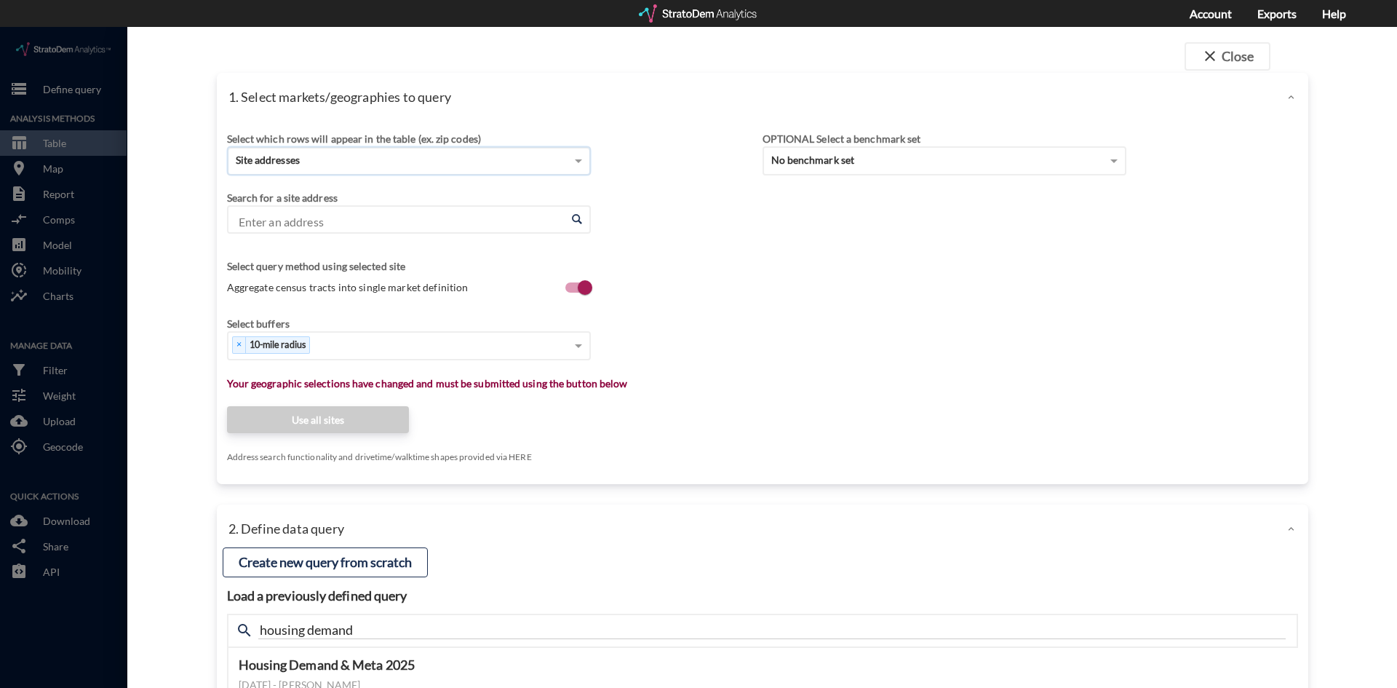
click input "Enter an address"
paste input "665 Auburn Ave NE, Atlanta, GA 30312"
type input "665 Auburn Ave NE, Atlanta, GA 30312"
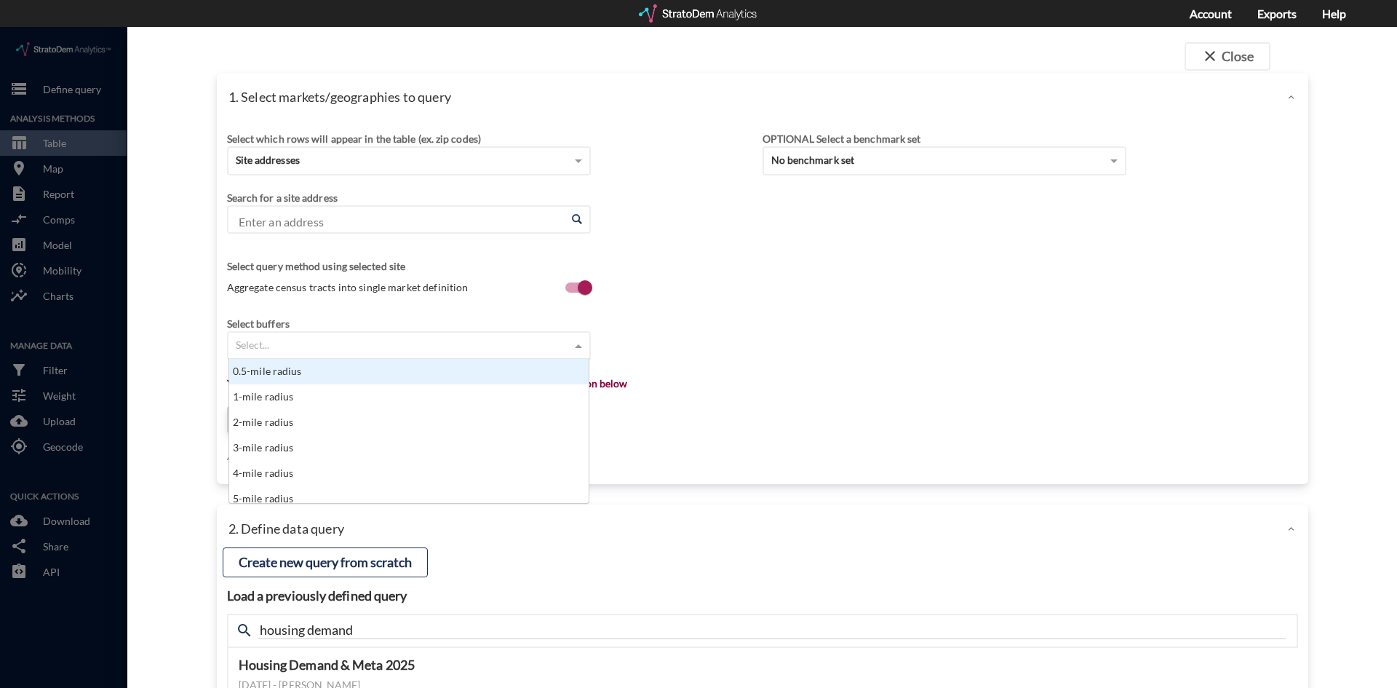
click div "Select..."
click input "Enter an address"
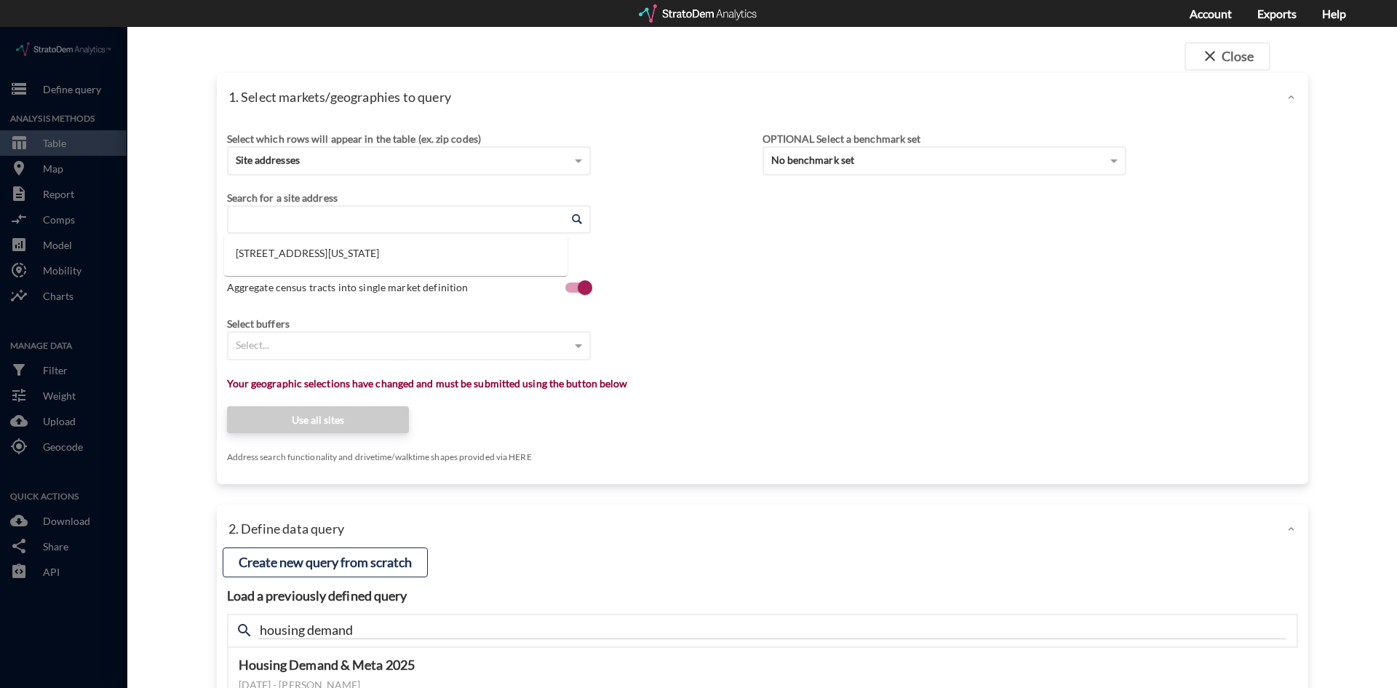
paste input "665 Auburn Ave NE, Atlanta, GA 30312"
click li "665 Auburn Ave NE, Atlanta, Georgia"
type input "665 Auburn Ave NE, Atlanta, Georgia"
click div "Select..."
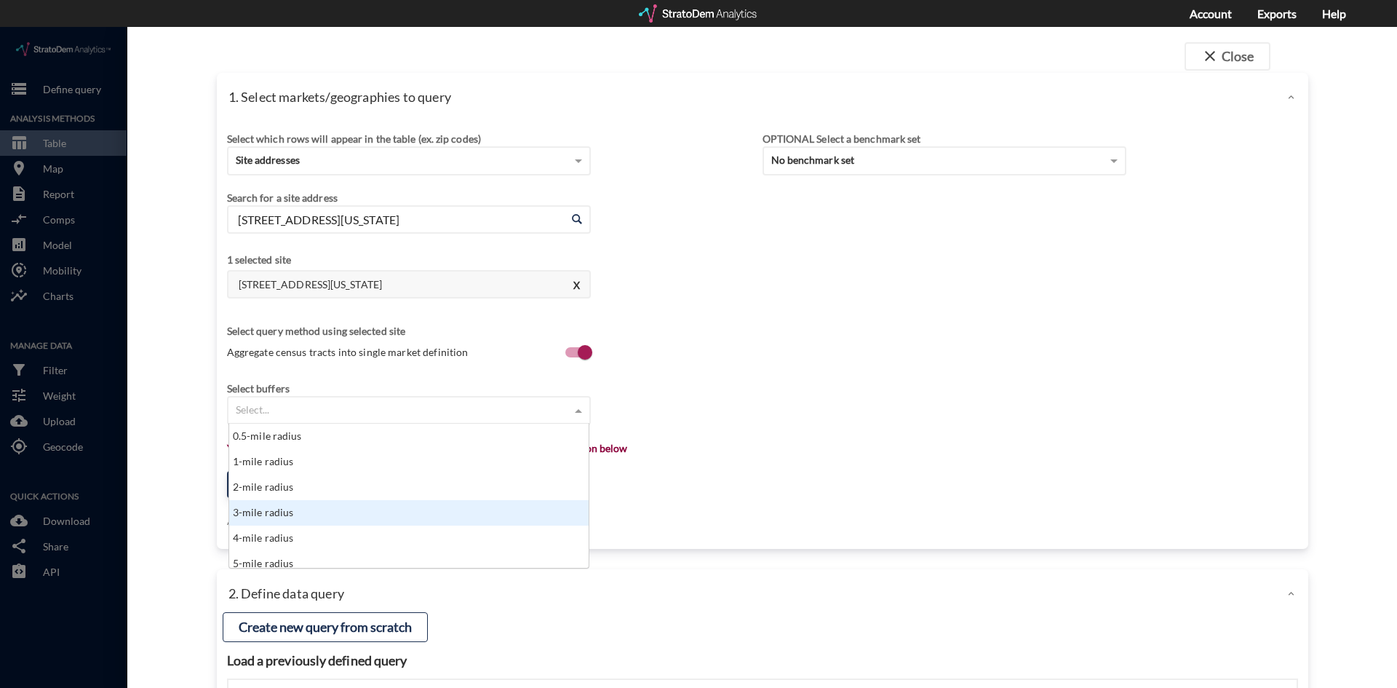
click div "3-mile radius"
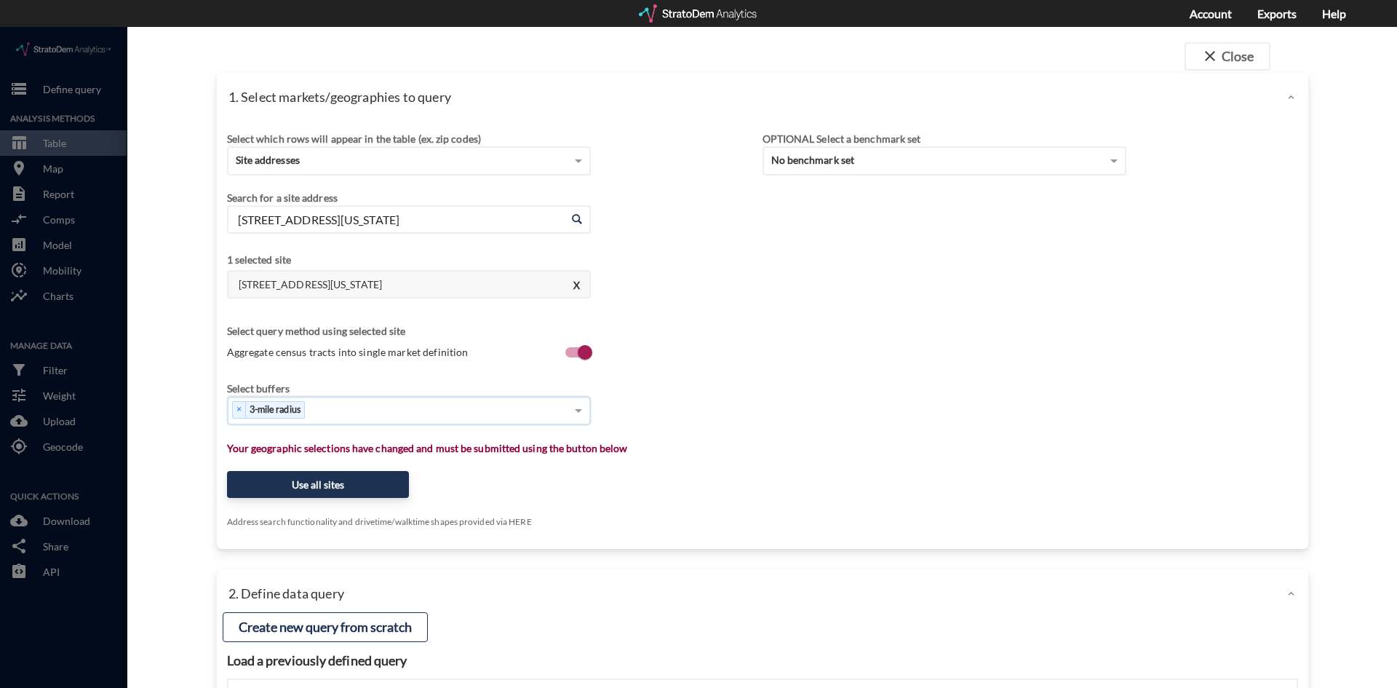
click div "× 3-mile radius"
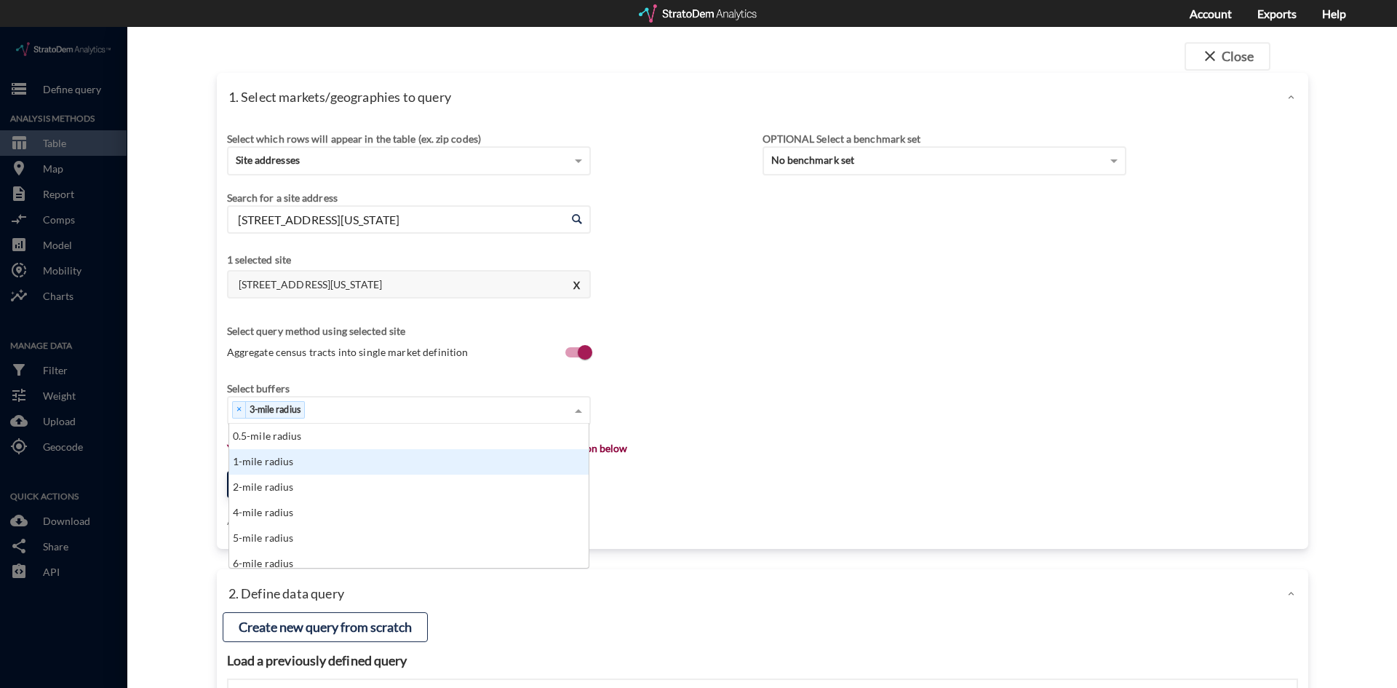
click div "1-mile radius"
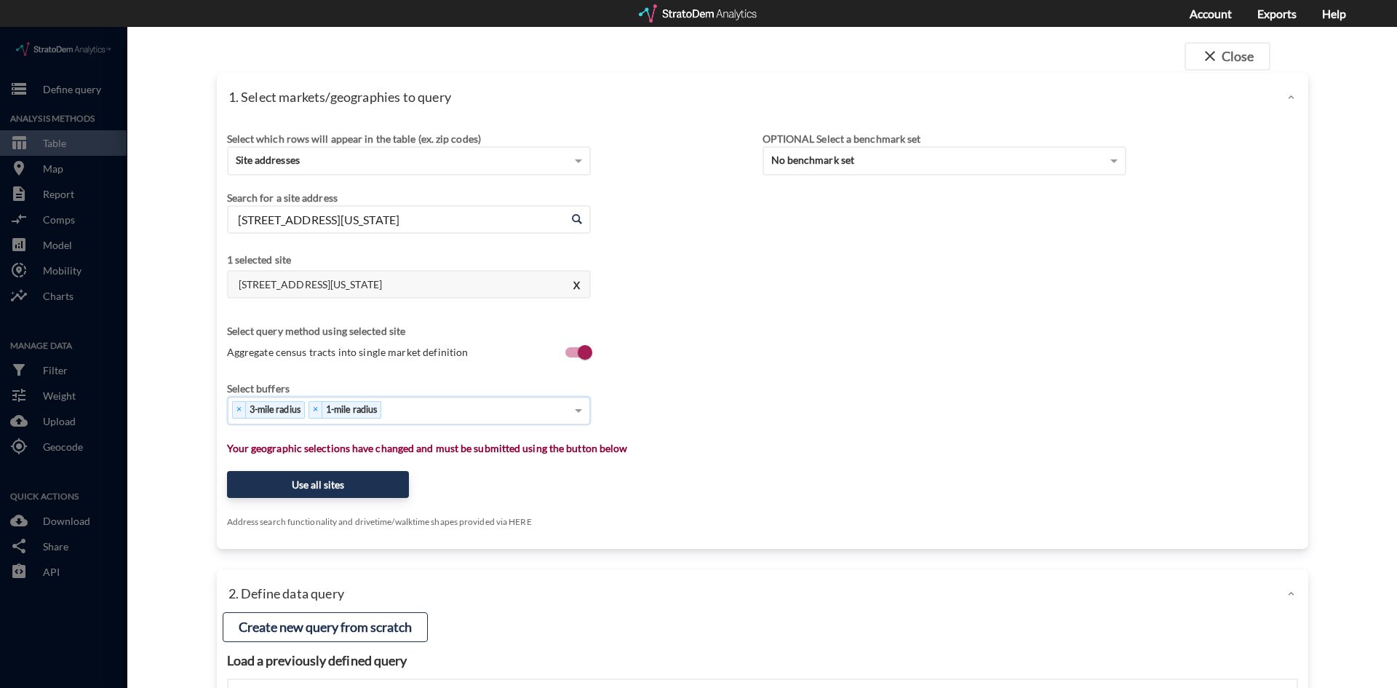
click div "× 3-mile radius × 1-mile radius"
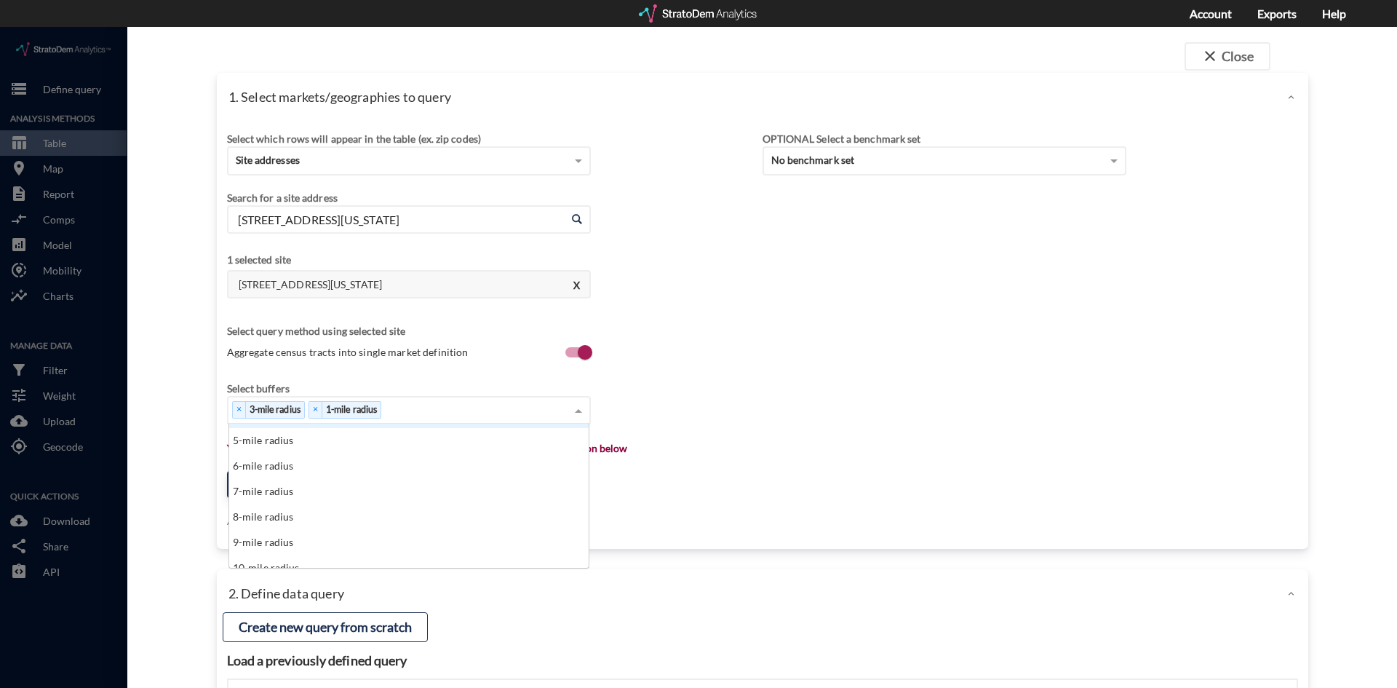
scroll to position [73, 0]
click div "5-mile radius"
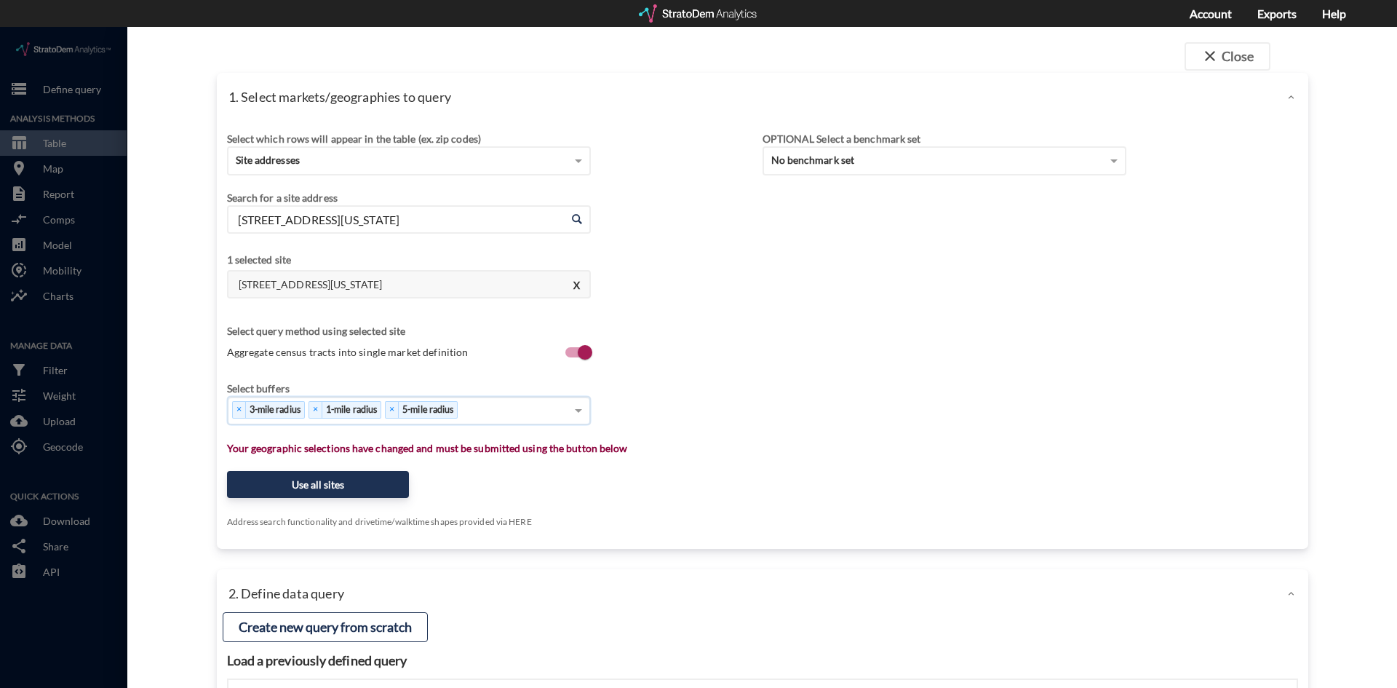
click div "× 3-mile radius × 1-mile radius × 5-mile radius"
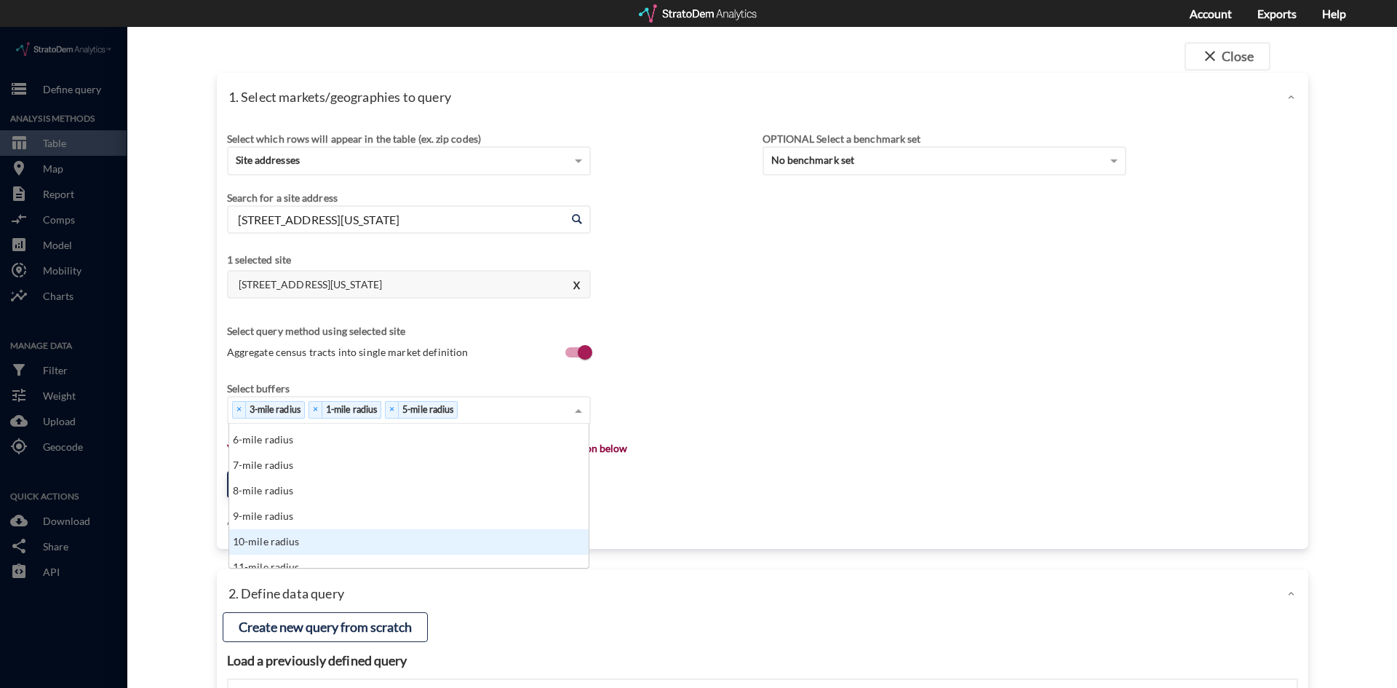
click div "10-mile radius"
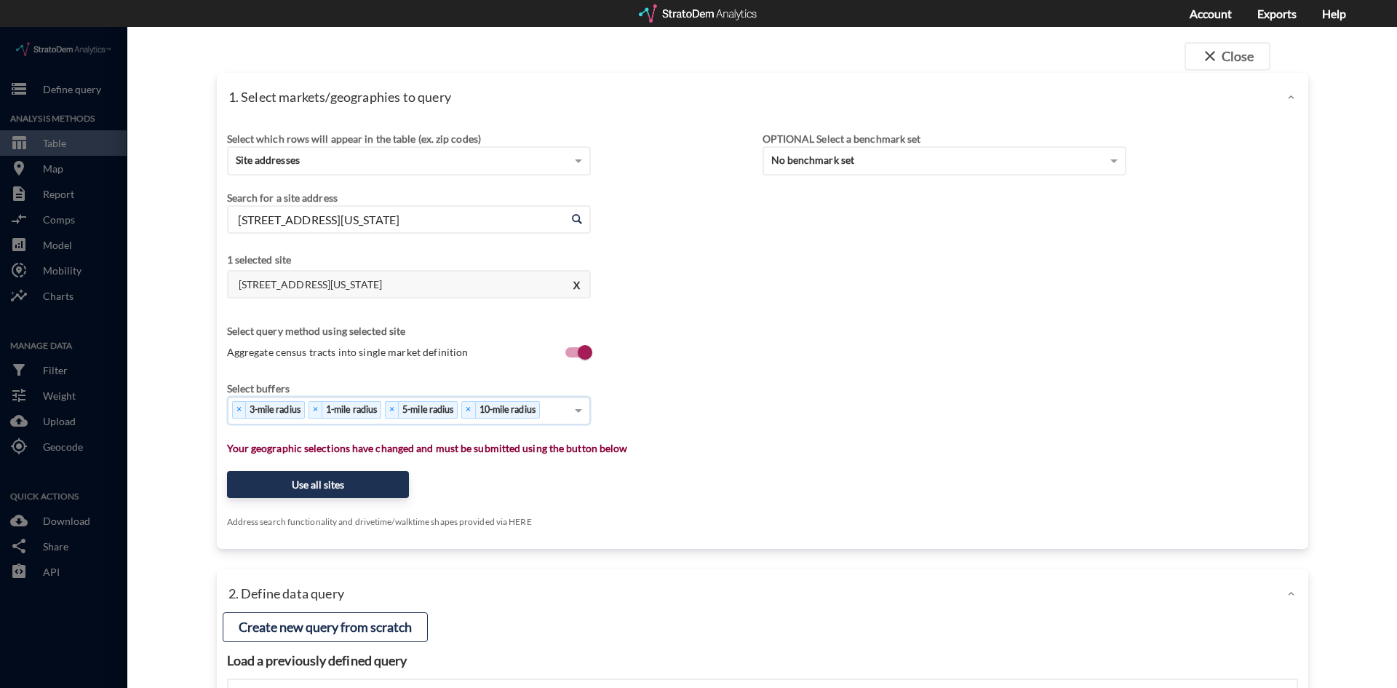
click div "Select which rows will appear in the table (ex. zip codes) Site addresses Selec…"
click button "Use all sites"
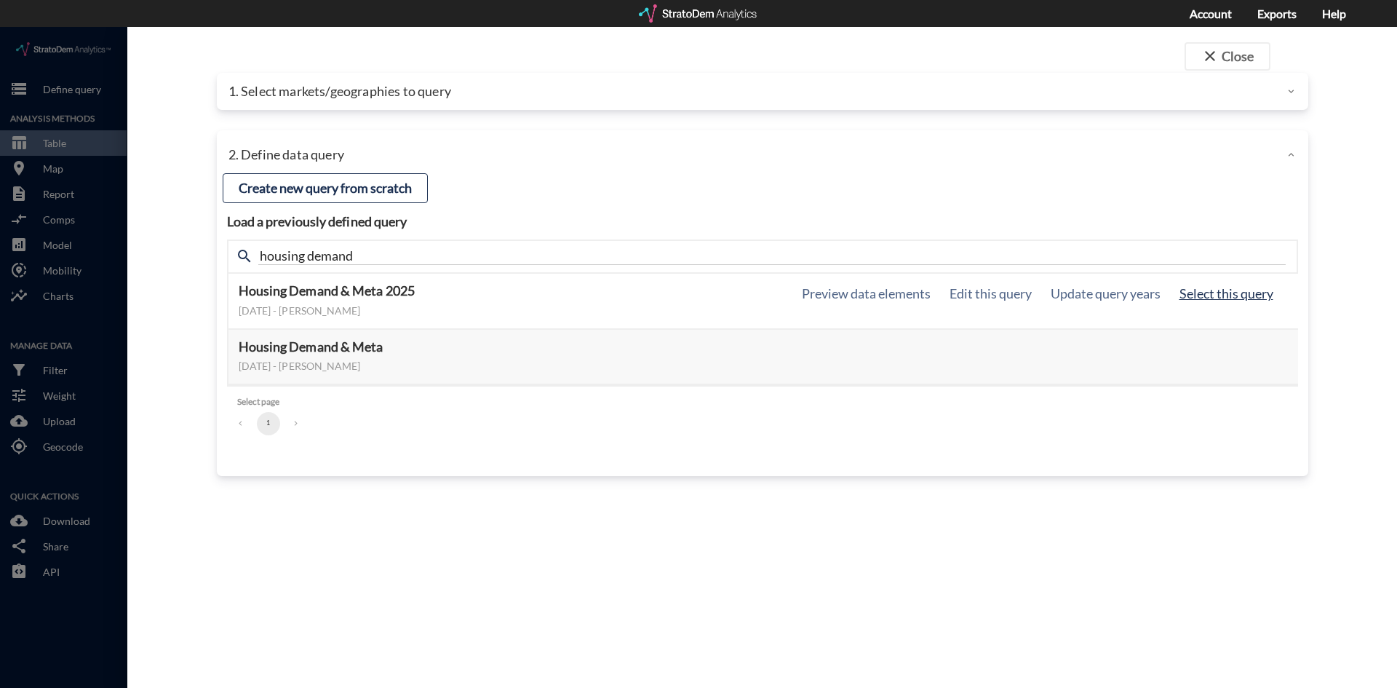
click button "Select this query"
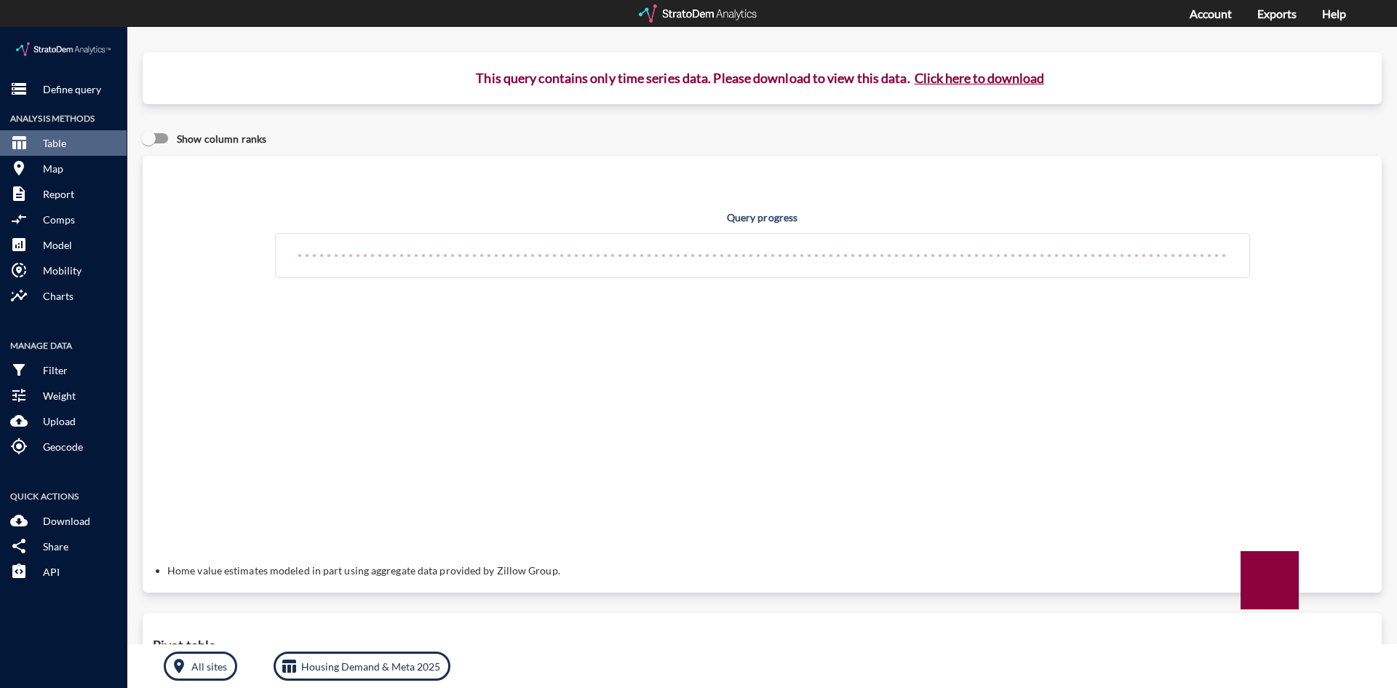
click button "Click here to download"
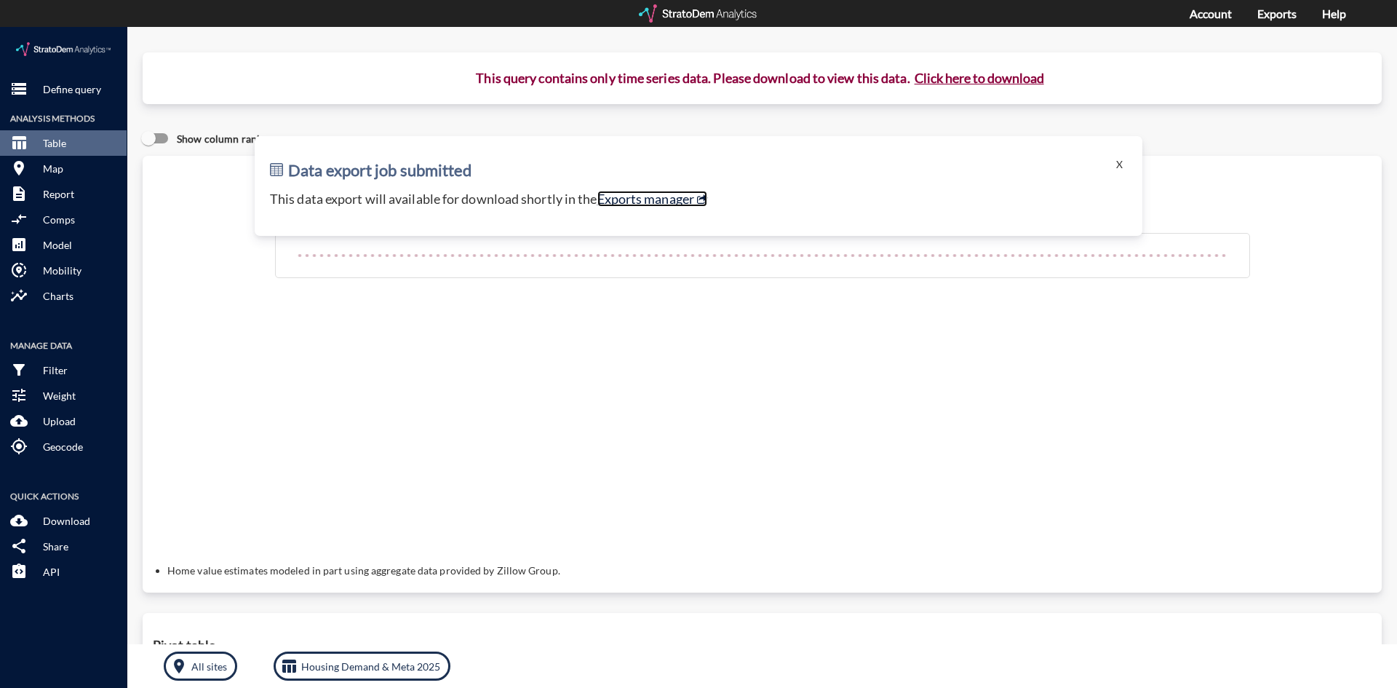
click link "Exports manager"
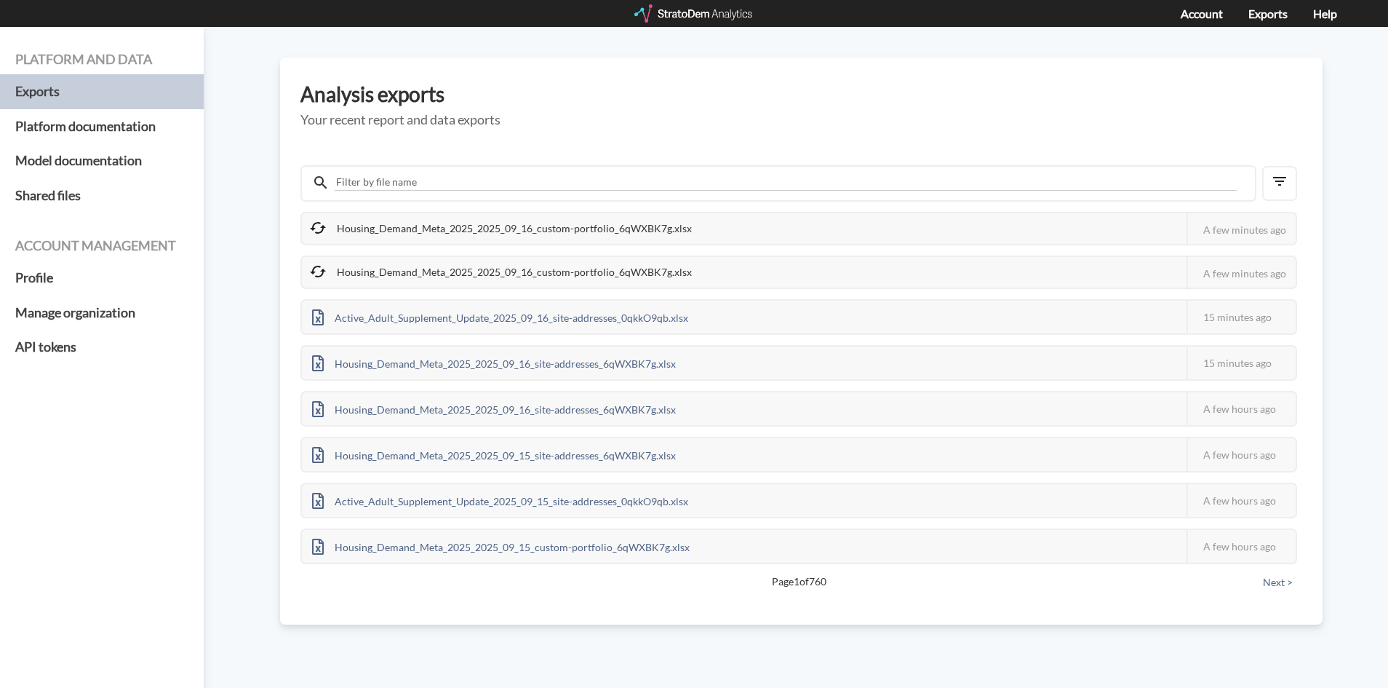
click at [663, 13] on div at bounding box center [694, 13] width 120 height 18
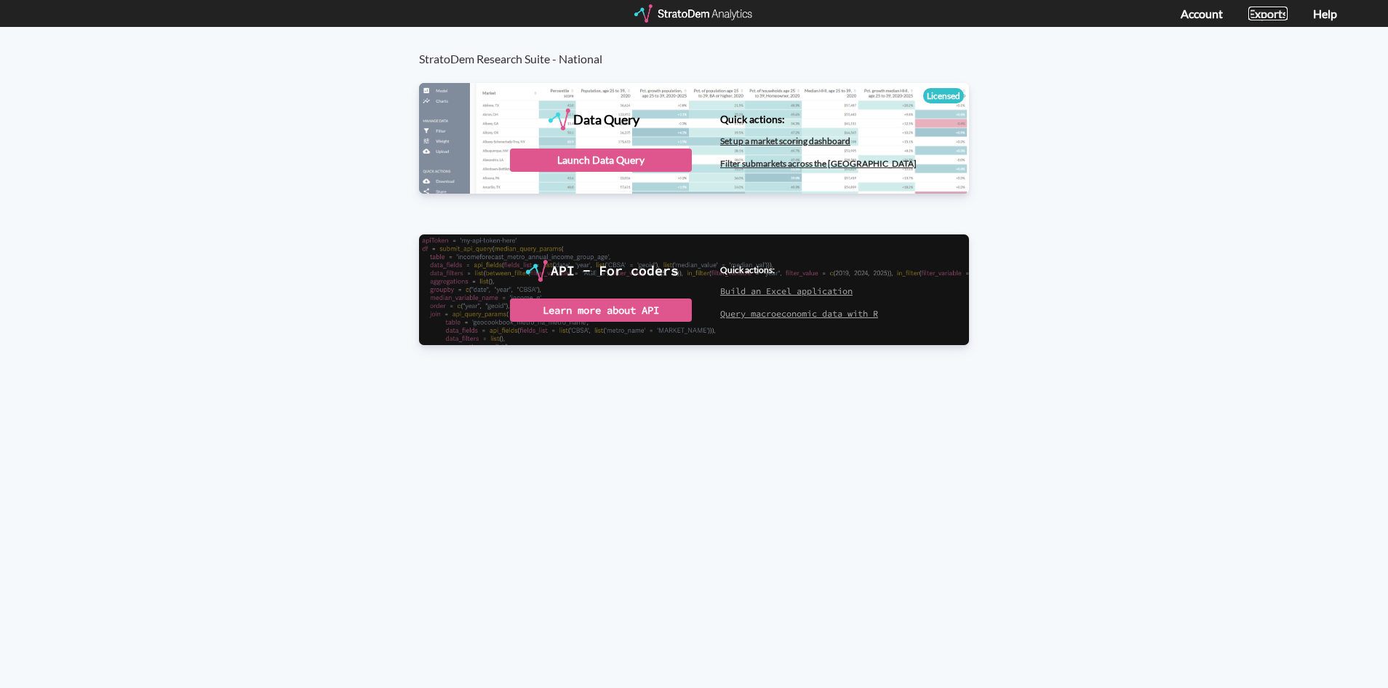
click at [1251, 13] on link "Exports" at bounding box center [1268, 14] width 39 height 14
